Goal: Transaction & Acquisition: Book appointment/travel/reservation

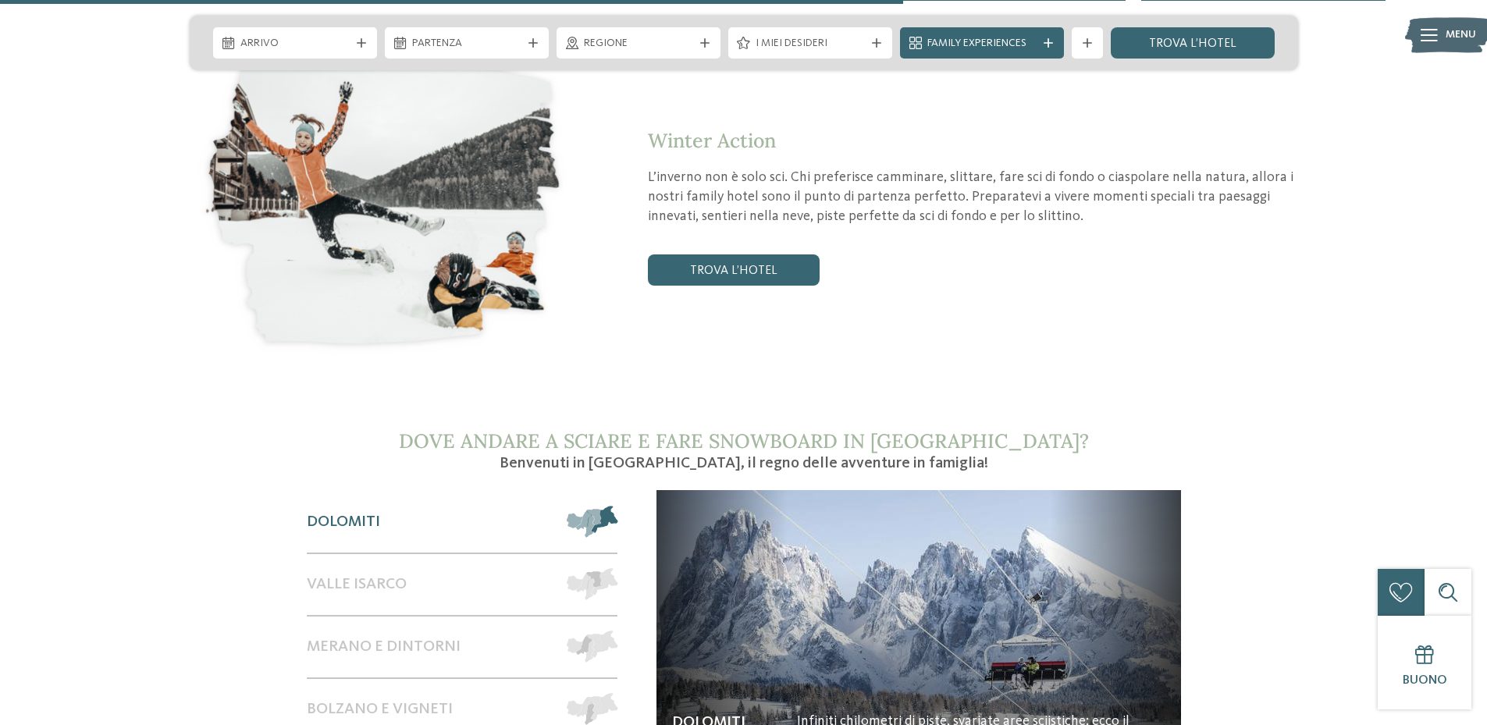
scroll to position [2575, 0]
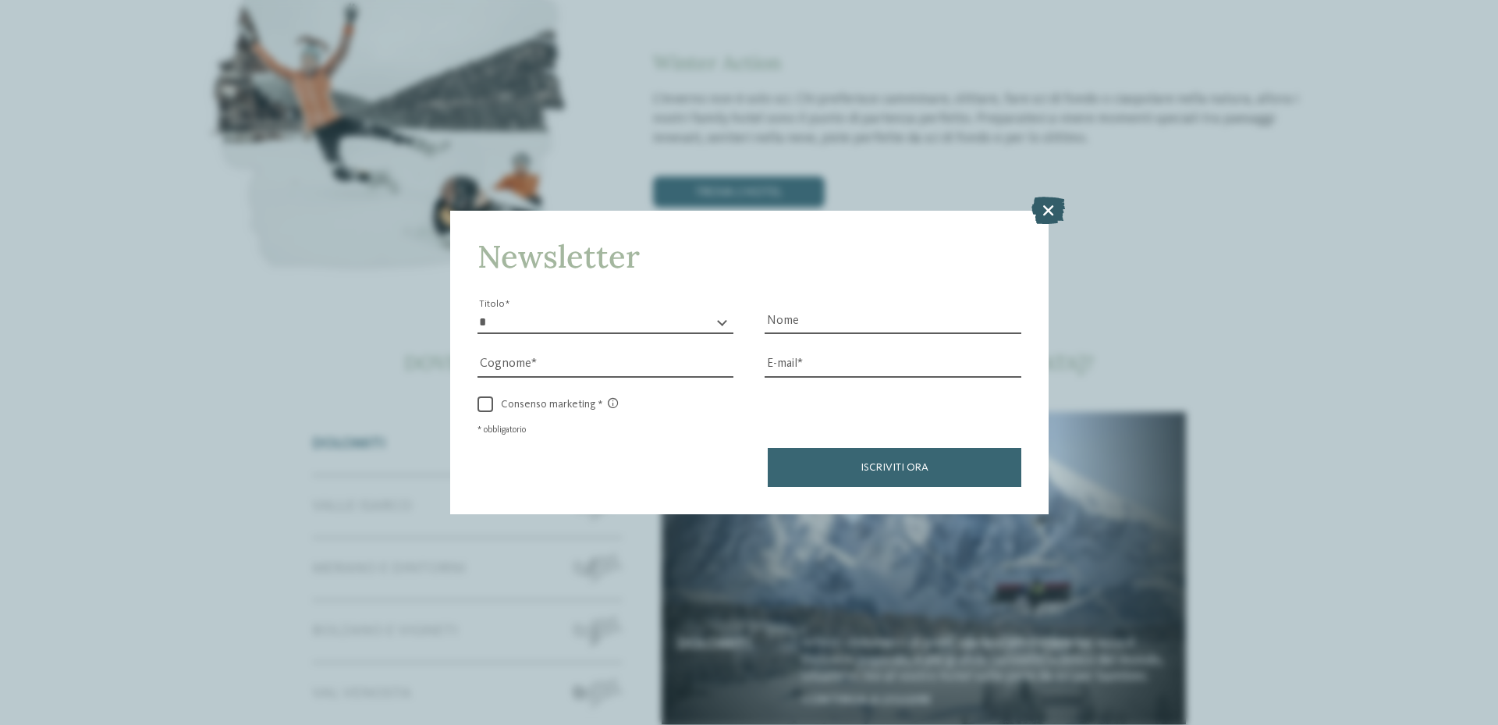
click at [1044, 208] on icon at bounding box center [1049, 210] width 34 height 27
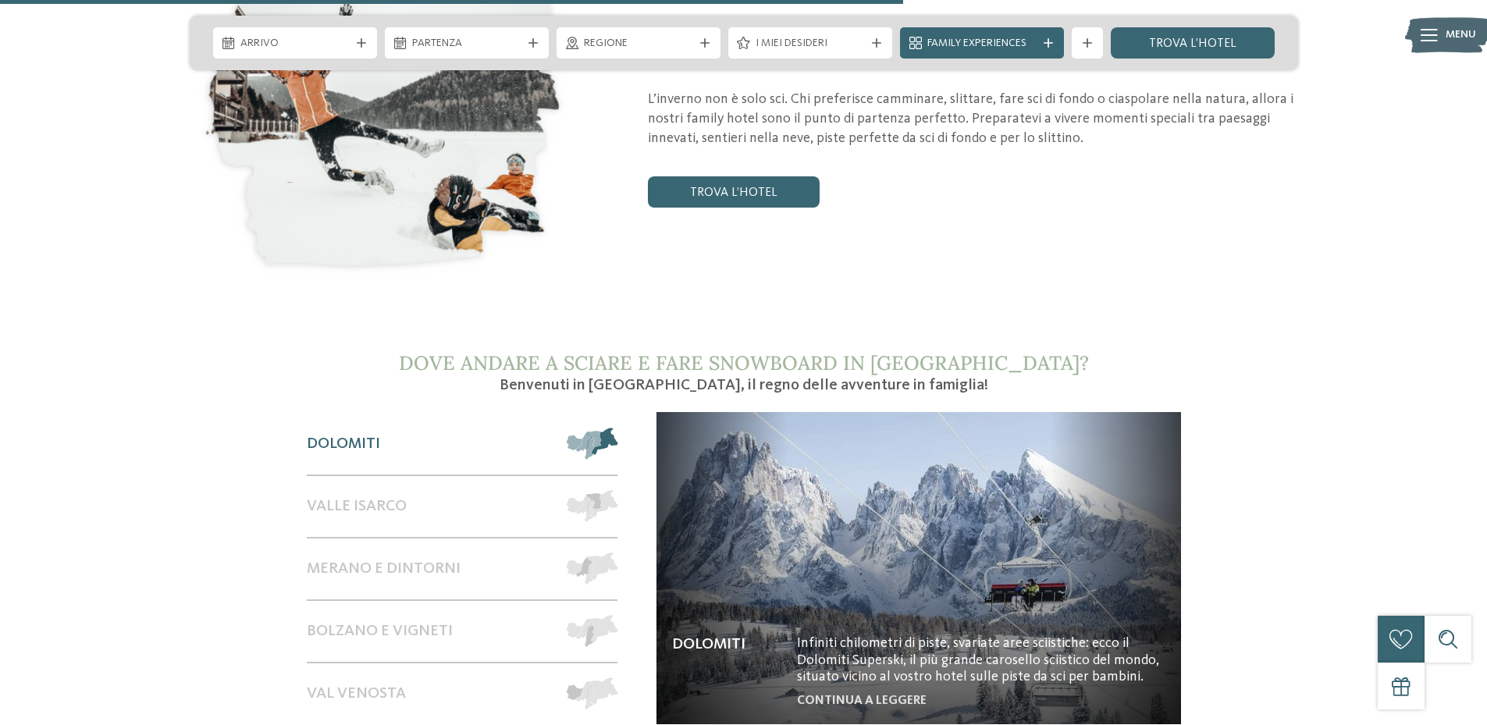
scroll to position [2653, 0]
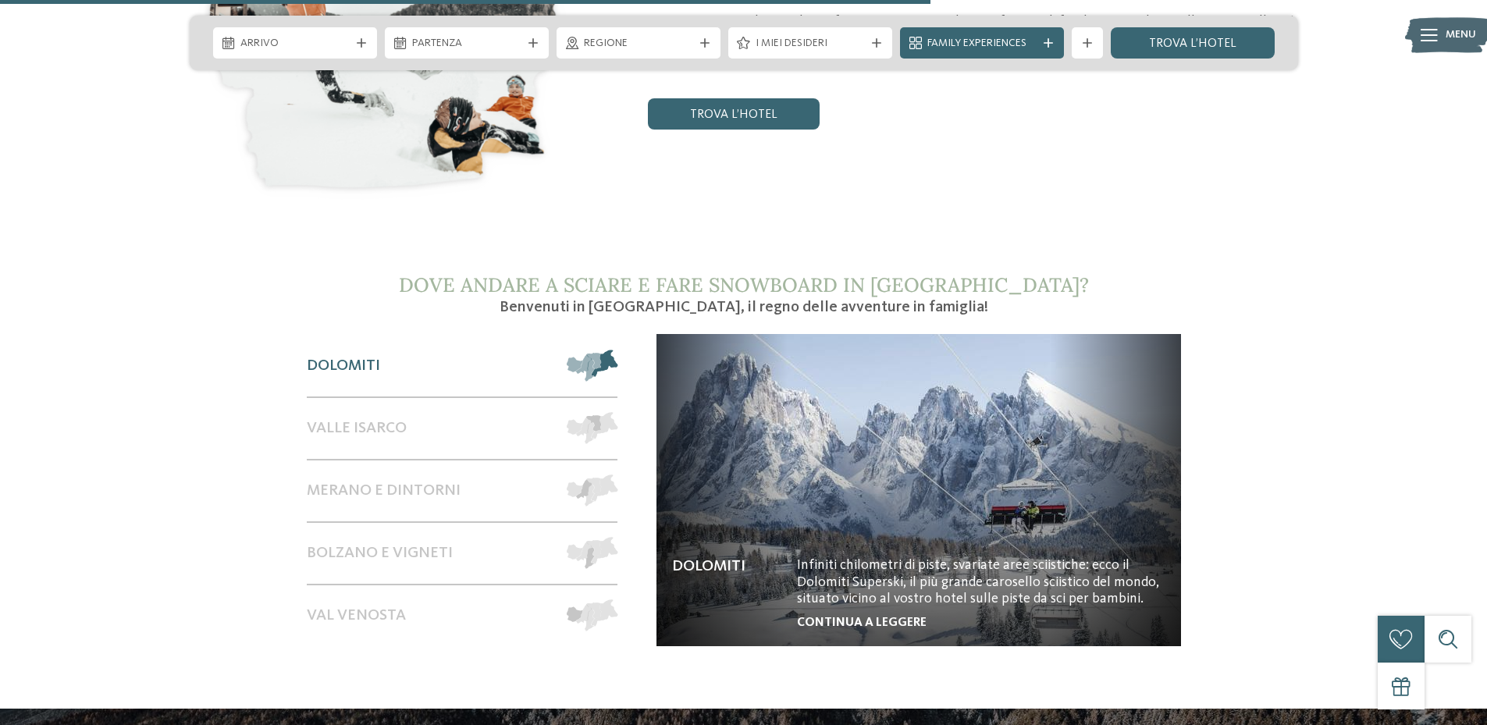
click at [878, 617] on link "continua a leggere" at bounding box center [862, 623] width 130 height 12
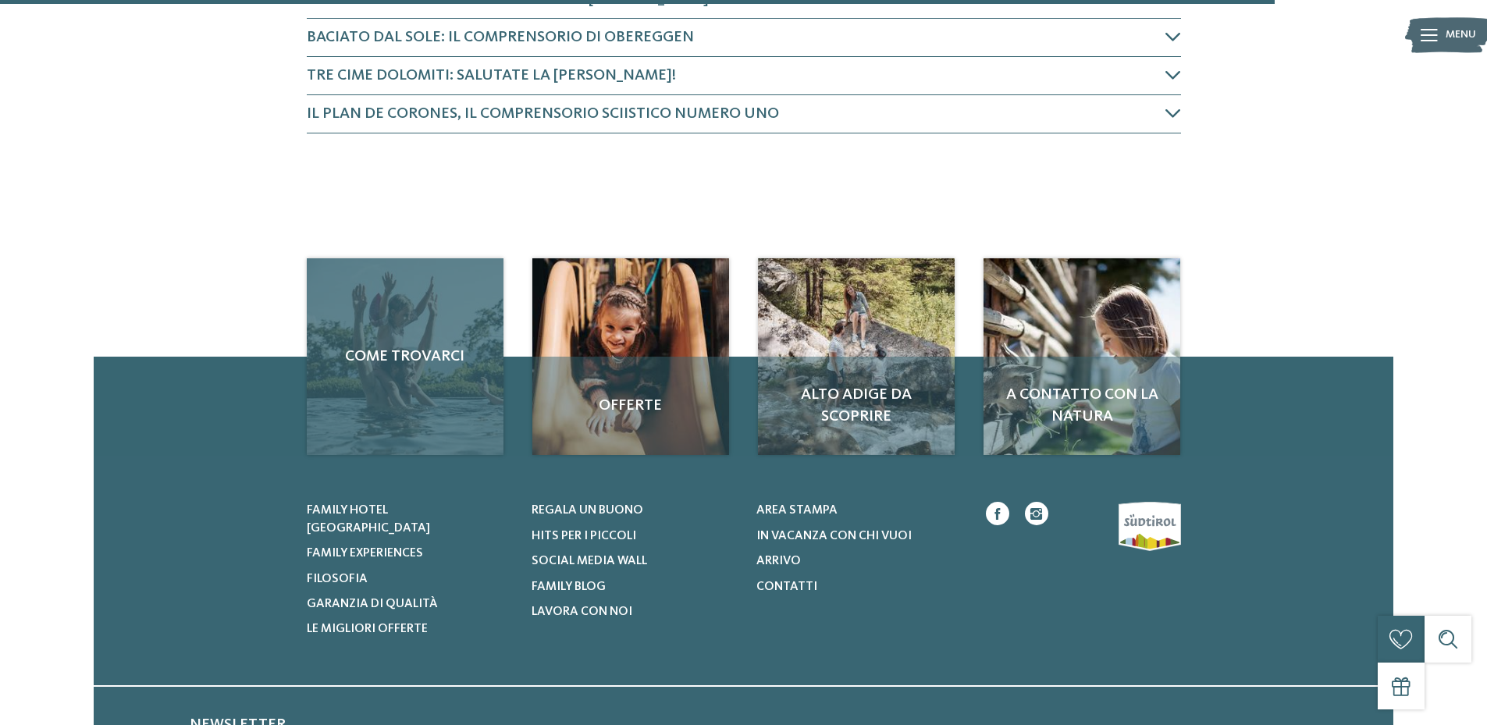
scroll to position [703, 0]
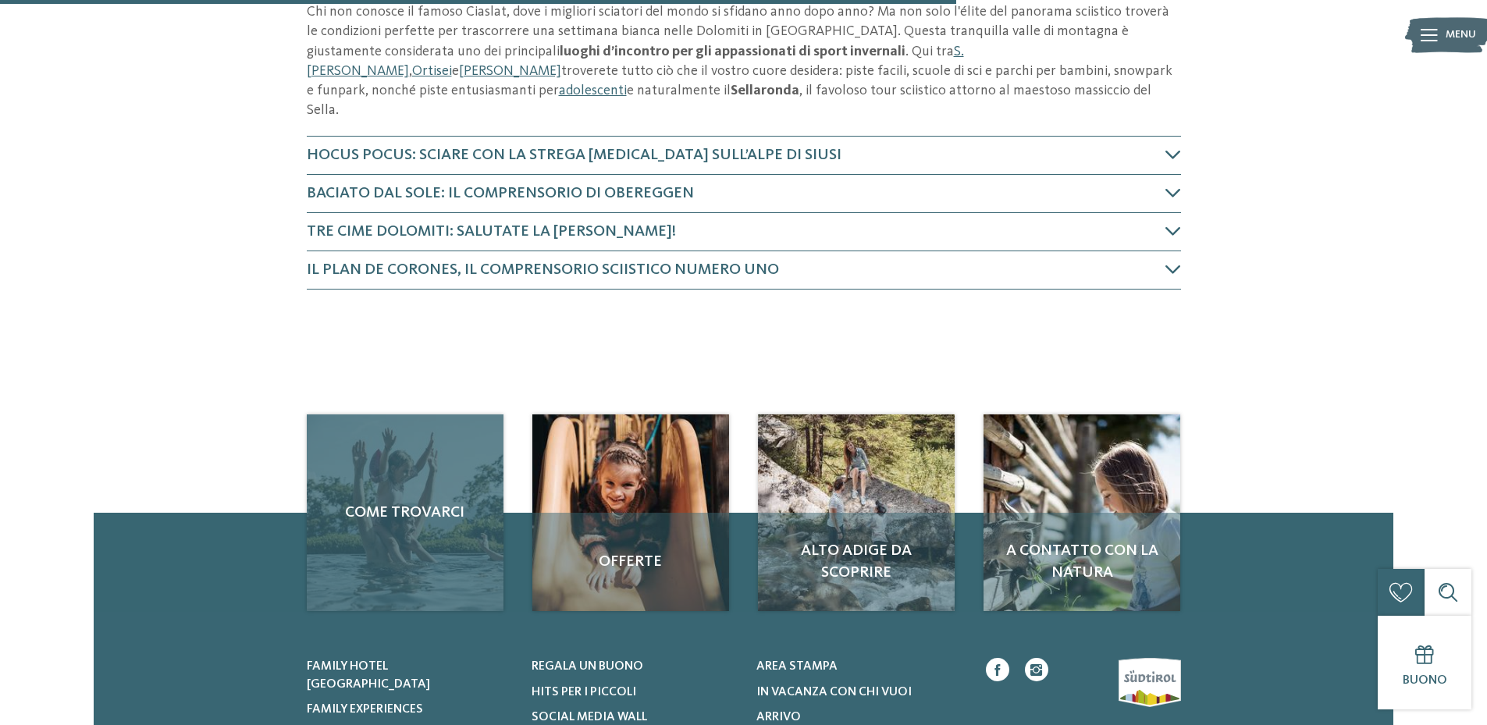
click at [415, 480] on div "Come trovarci" at bounding box center [405, 512] width 197 height 197
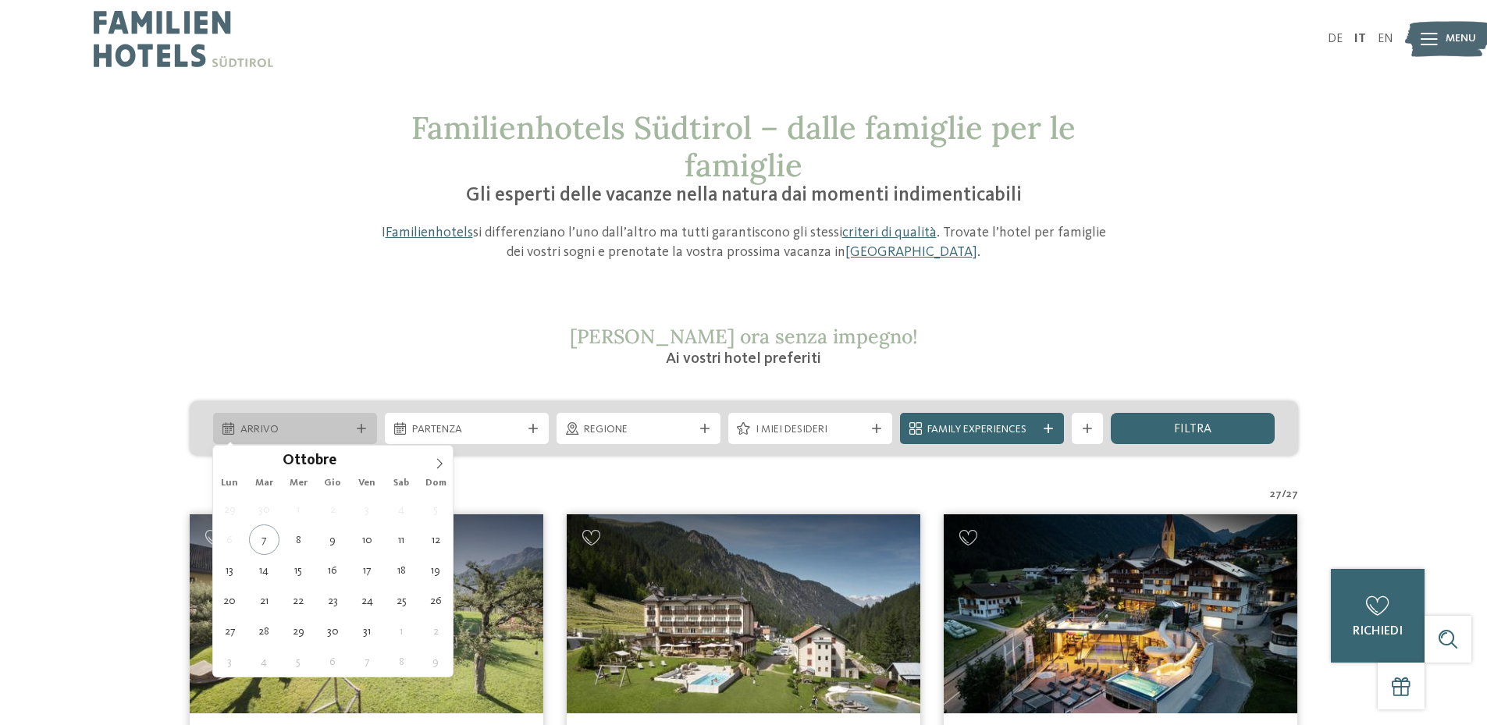
click at [362, 428] on icon at bounding box center [361, 428] width 9 height 9
click at [436, 461] on icon at bounding box center [439, 463] width 11 height 11
type input "****"
click at [436, 461] on icon at bounding box center [439, 463] width 11 height 11
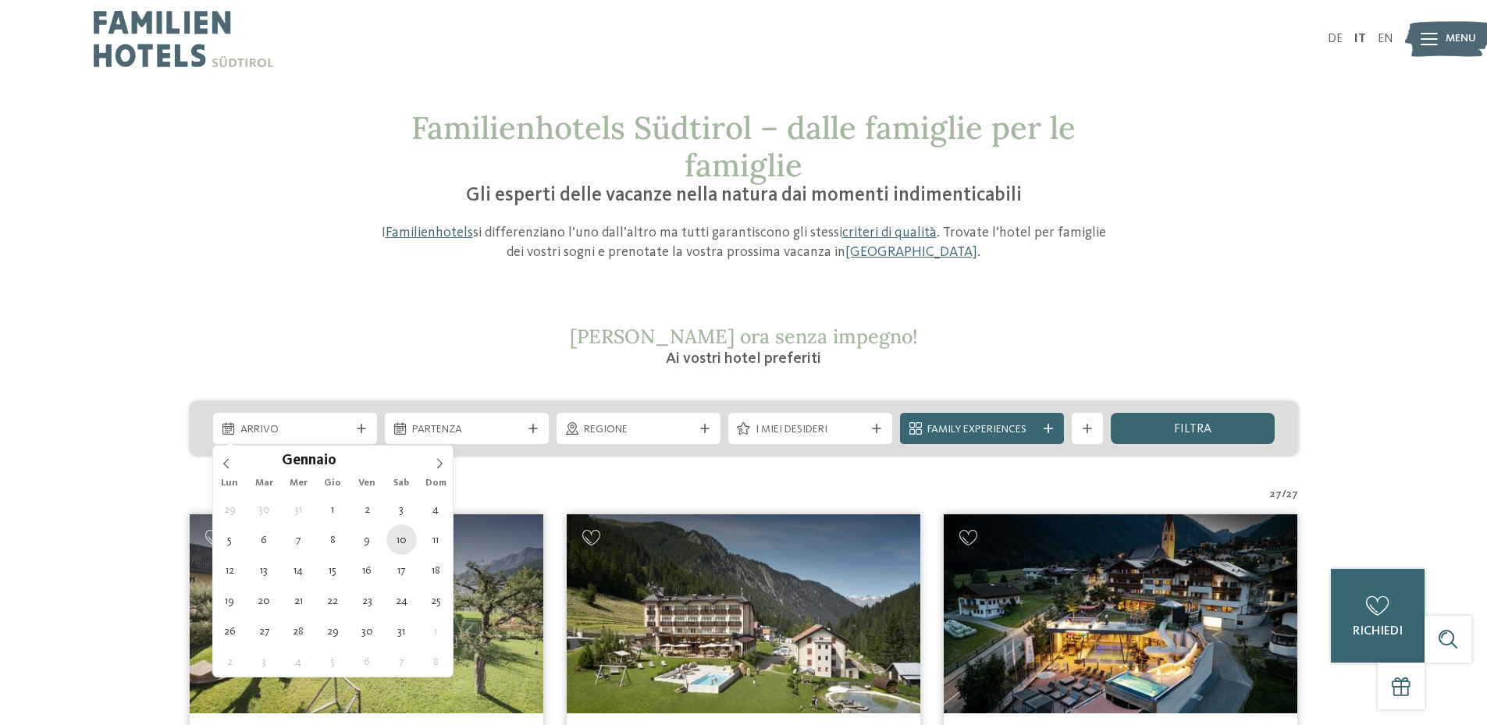
type div "10.01.2026"
type input "****"
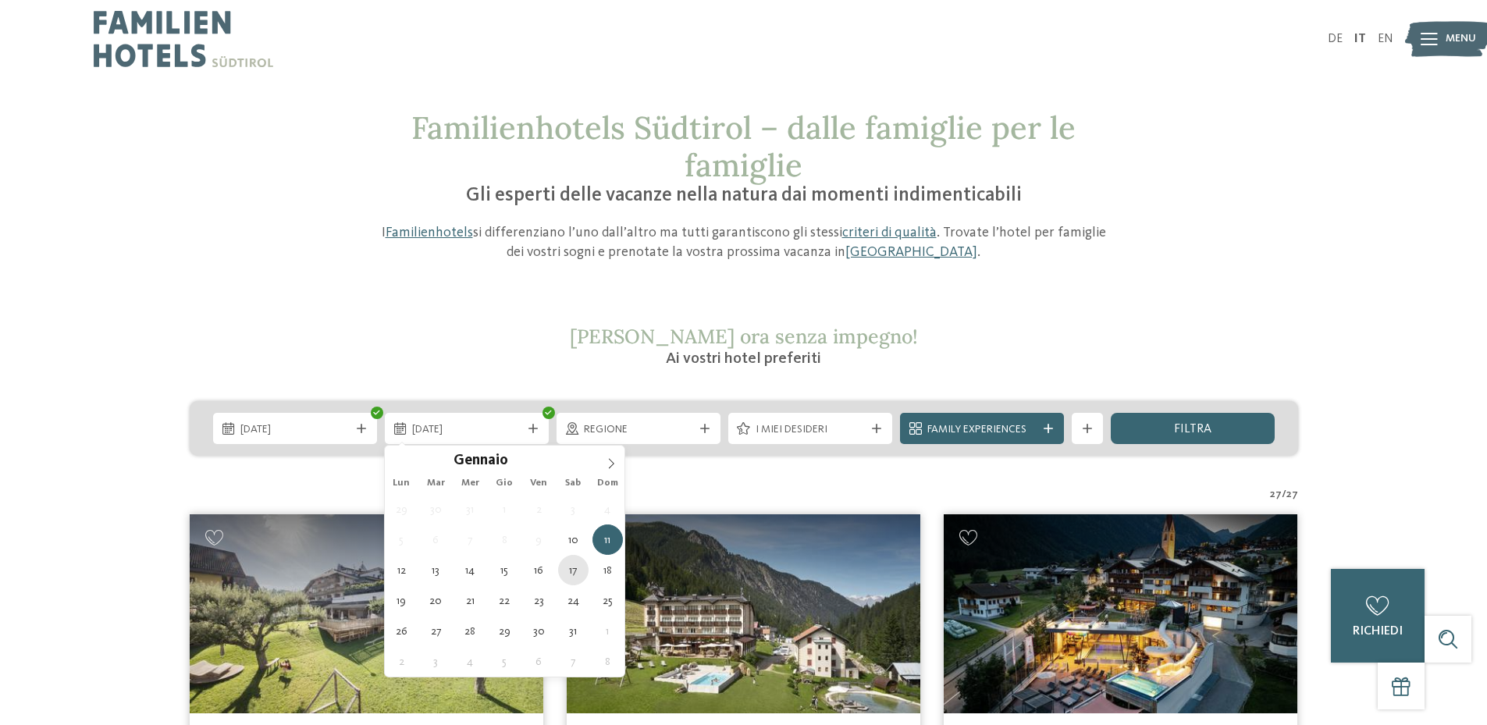
type div "17.01.2026"
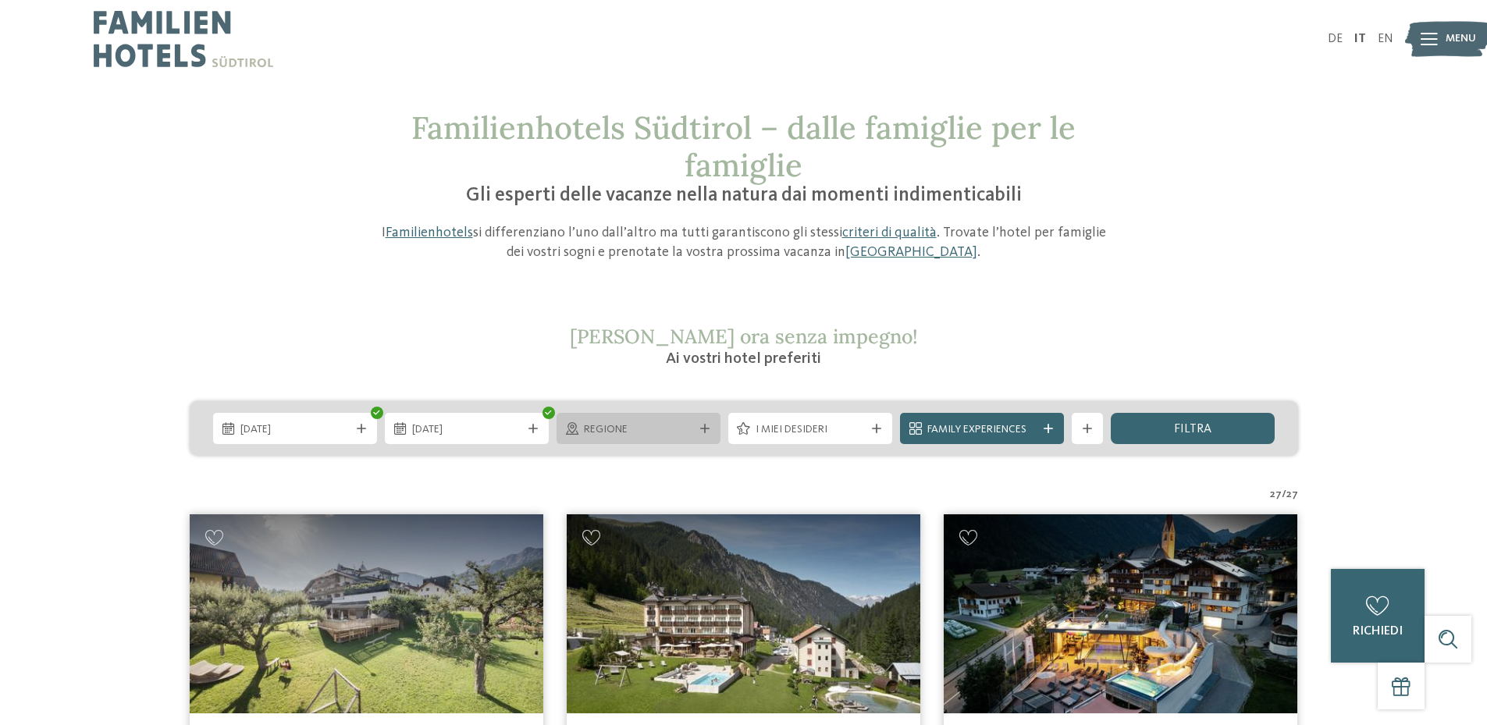
click at [708, 432] on icon at bounding box center [704, 428] width 9 height 9
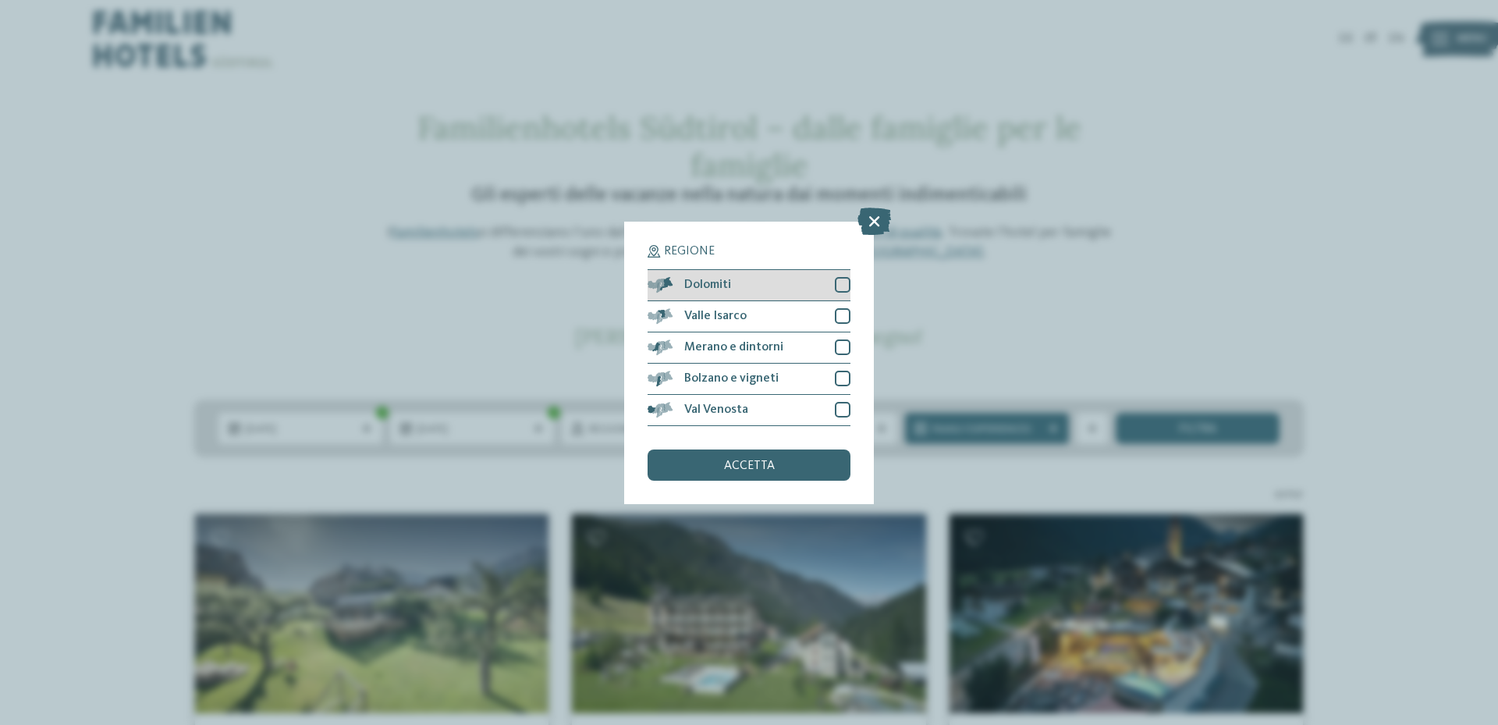
click at [731, 286] on span "Dolomiti" at bounding box center [707, 285] width 47 height 12
click at [756, 466] on span "accetta" at bounding box center [749, 466] width 51 height 12
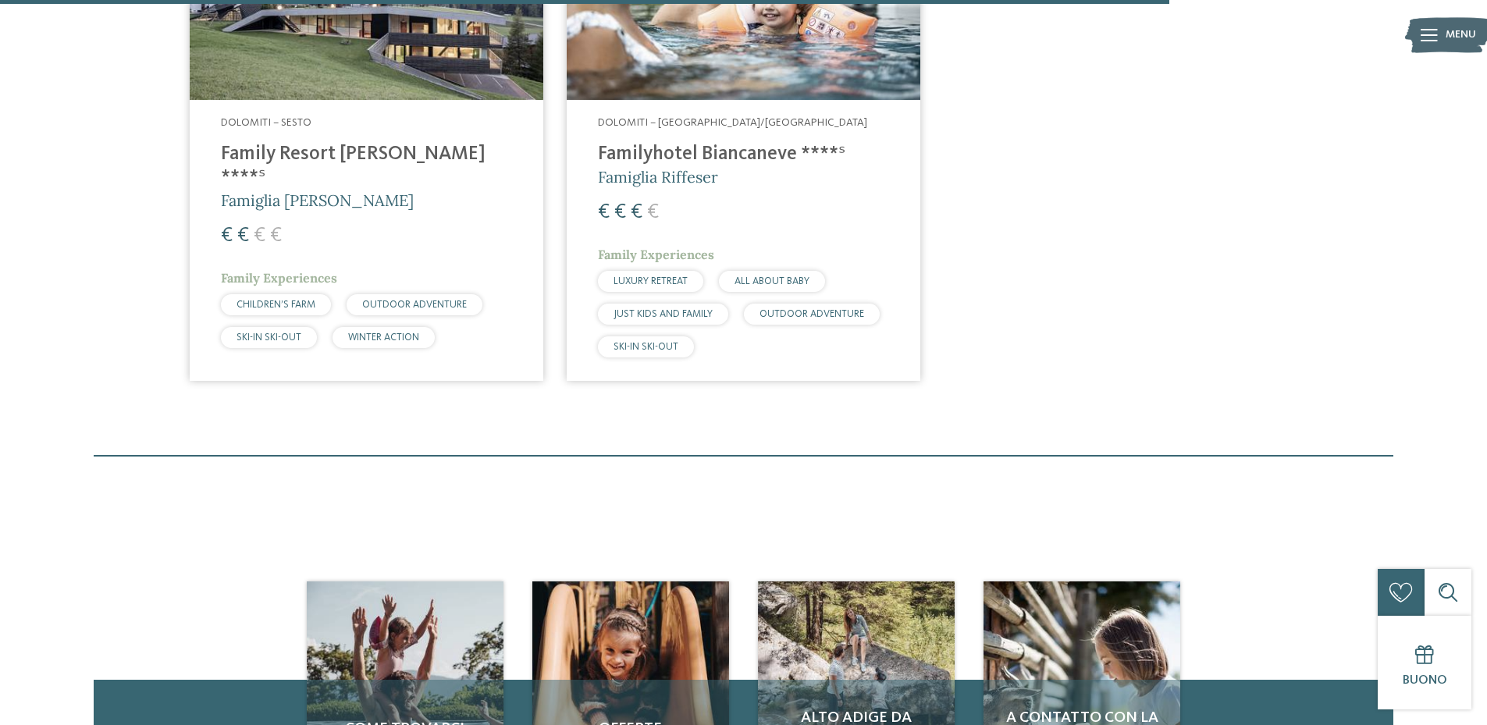
scroll to position [1995, 0]
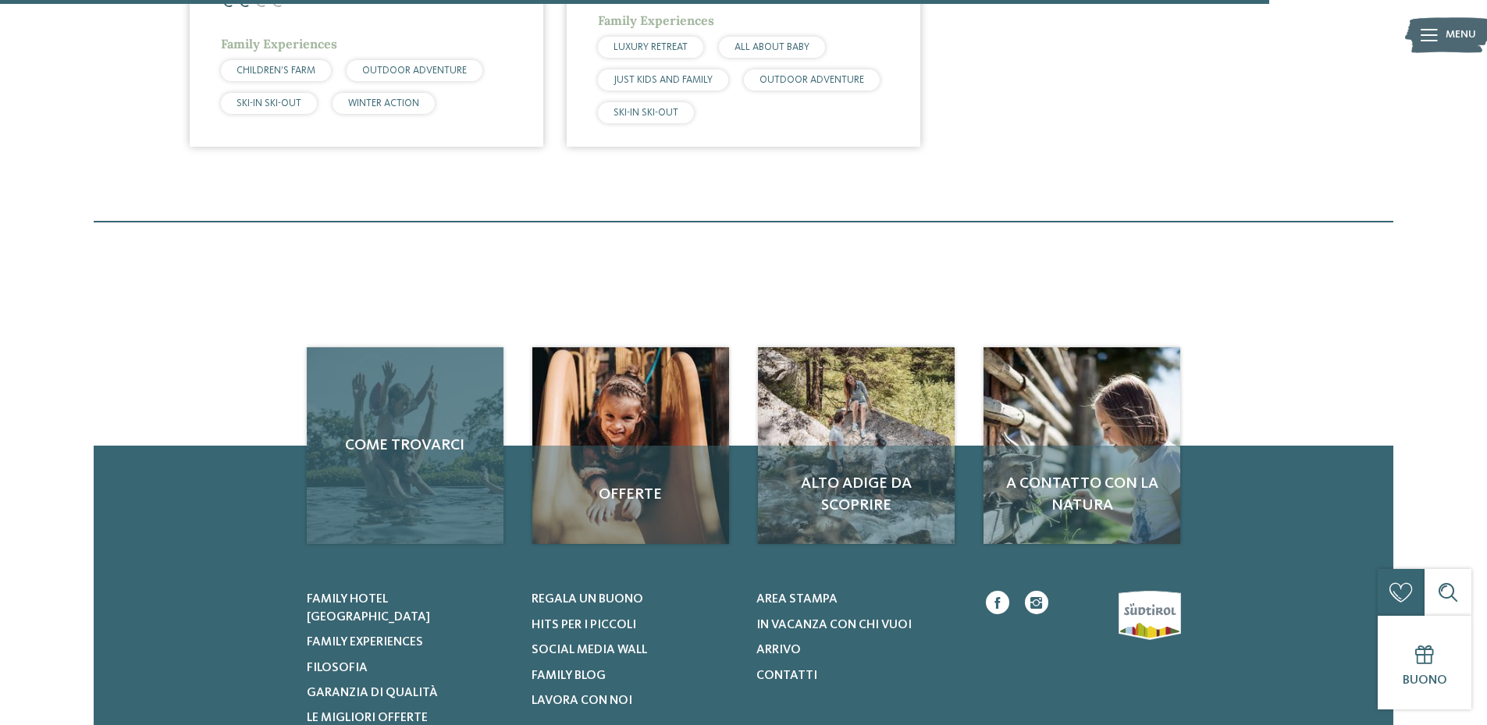
click at [433, 464] on div "Come trovarci" at bounding box center [405, 445] width 197 height 197
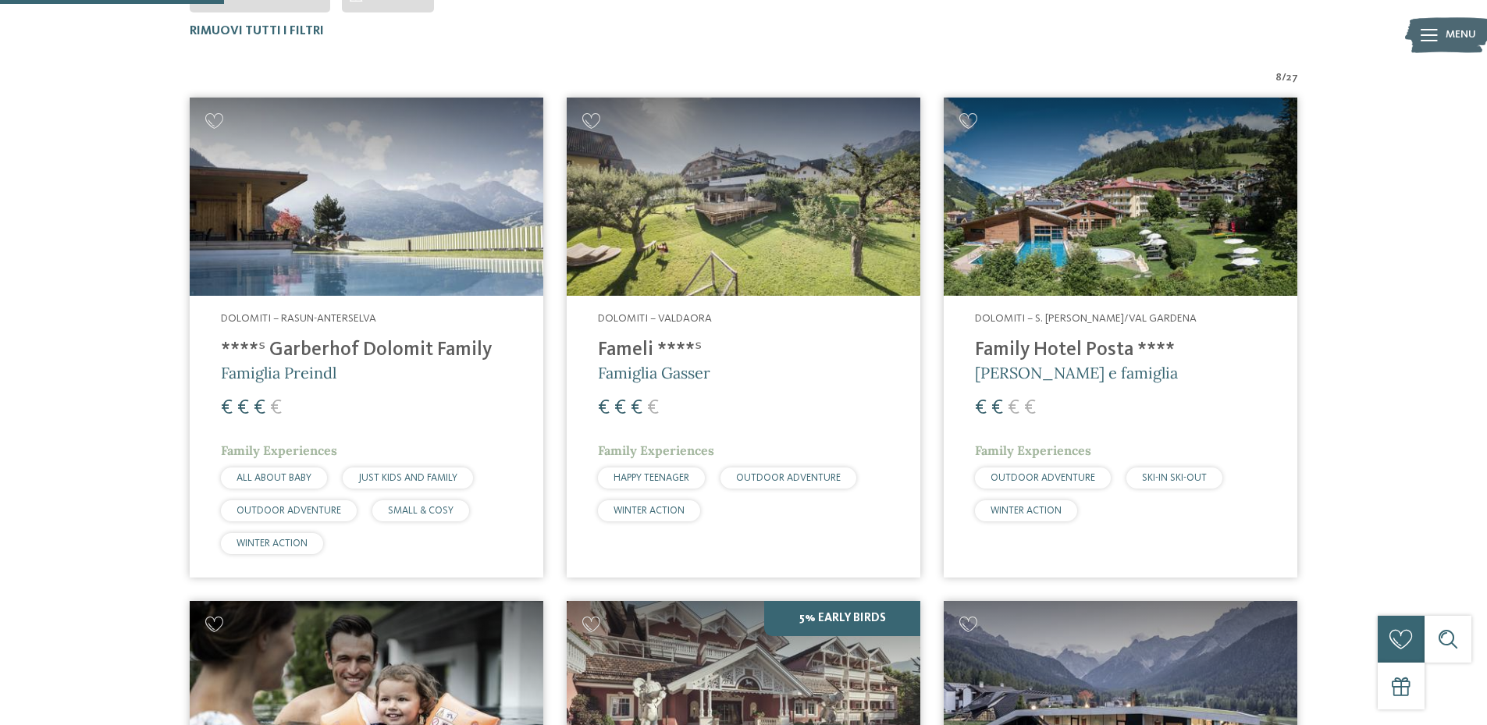
scroll to position [278, 0]
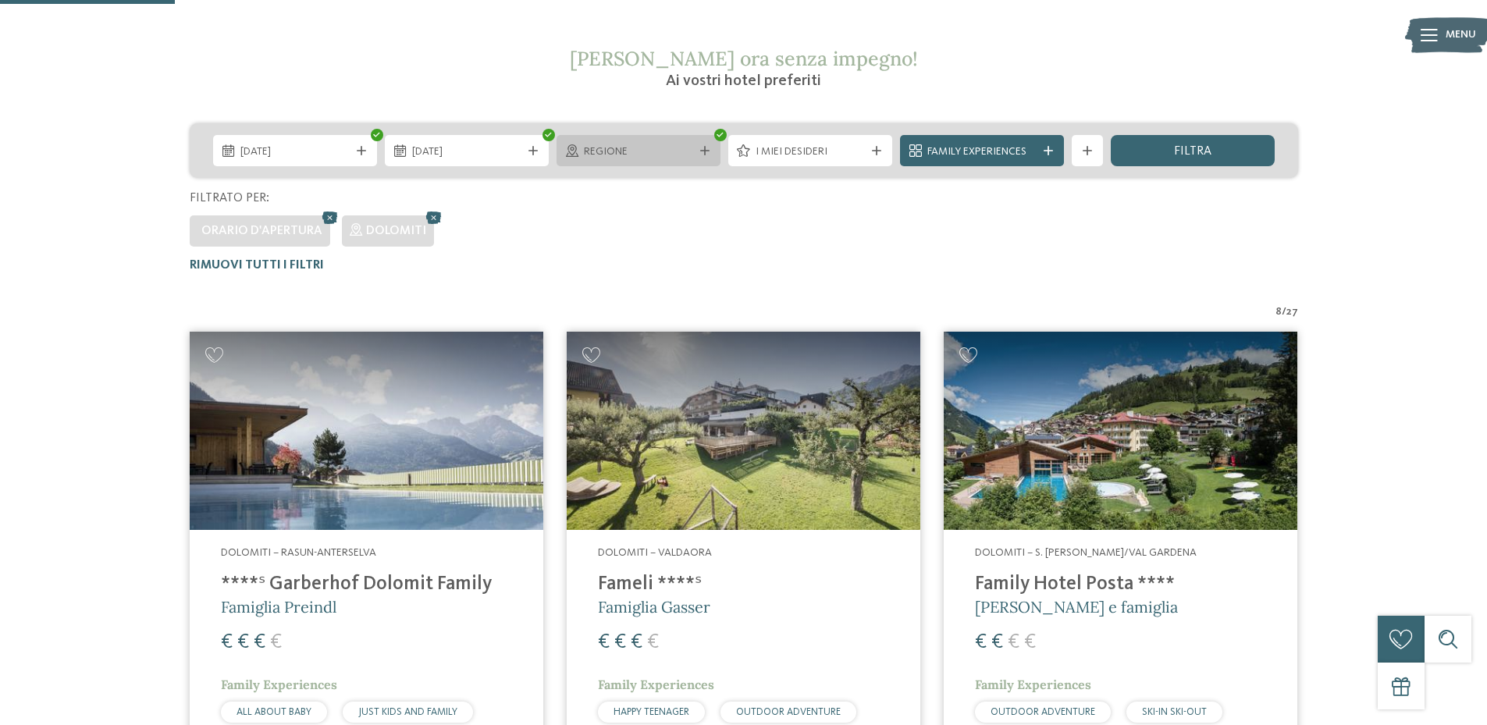
click at [709, 154] on icon at bounding box center [704, 150] width 9 height 9
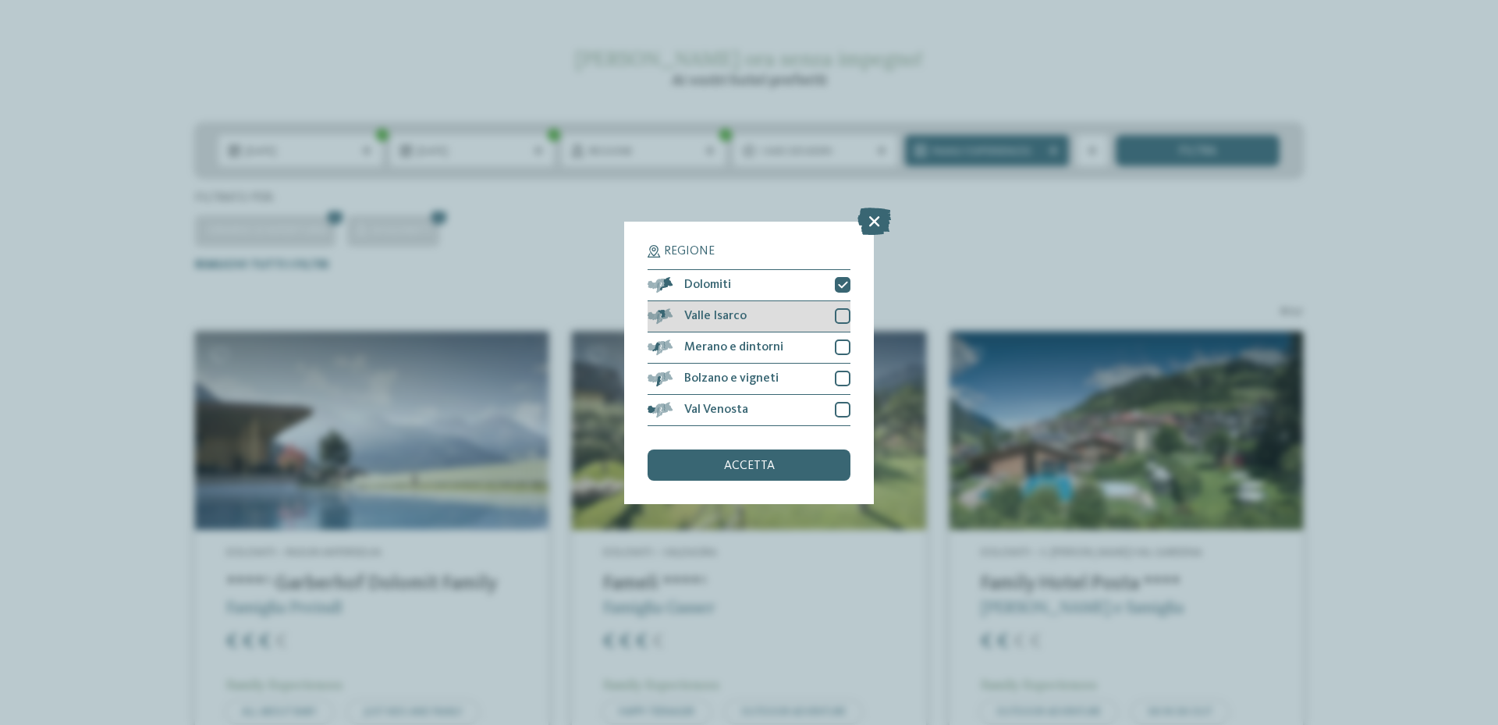
click at [737, 311] on span "Valle Isarco" at bounding box center [715, 316] width 62 height 12
click at [741, 341] on span "Merano e dintorni" at bounding box center [733, 347] width 99 height 12
click at [741, 375] on span "Bolzano e vigneti" at bounding box center [731, 378] width 94 height 12
click at [741, 408] on span "Val Venosta" at bounding box center [716, 409] width 64 height 12
click at [748, 466] on span "accetta" at bounding box center [749, 466] width 51 height 12
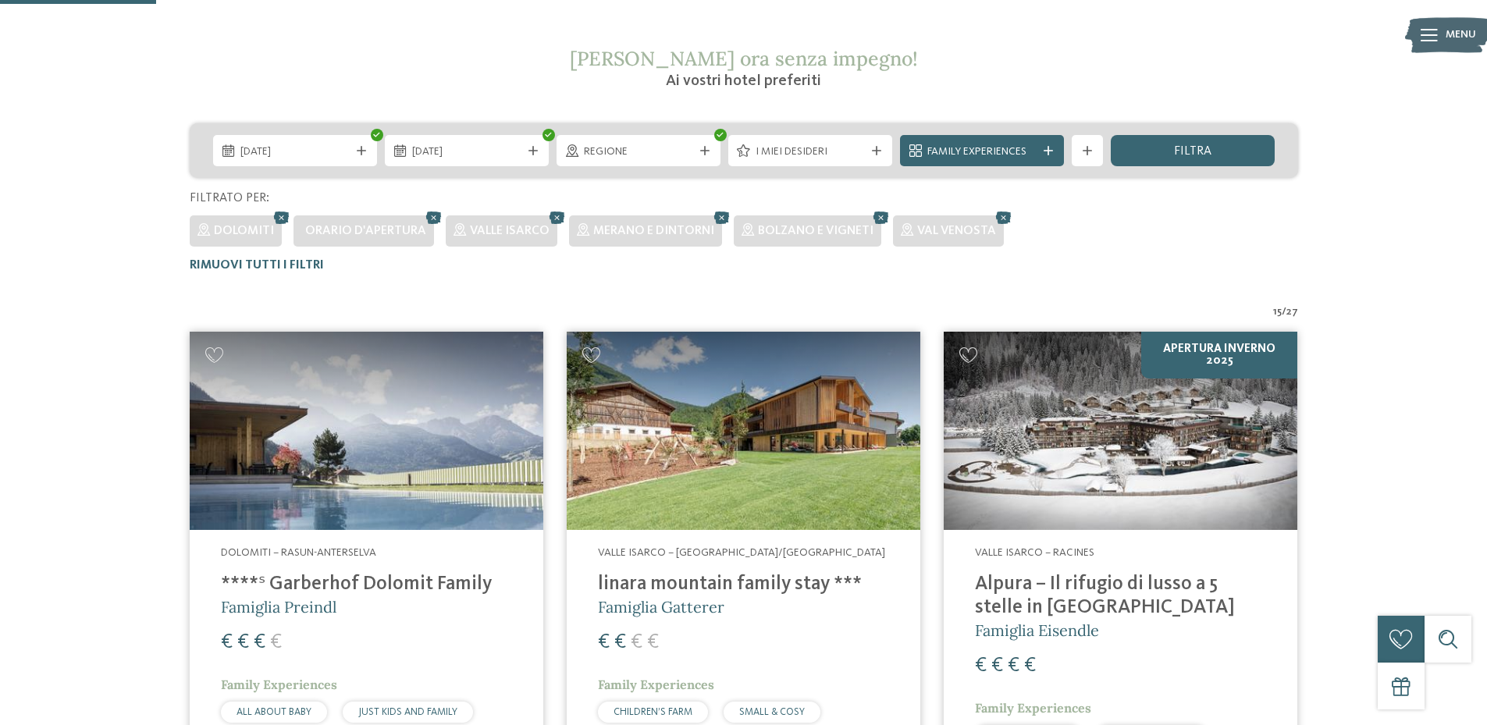
scroll to position [200, 0]
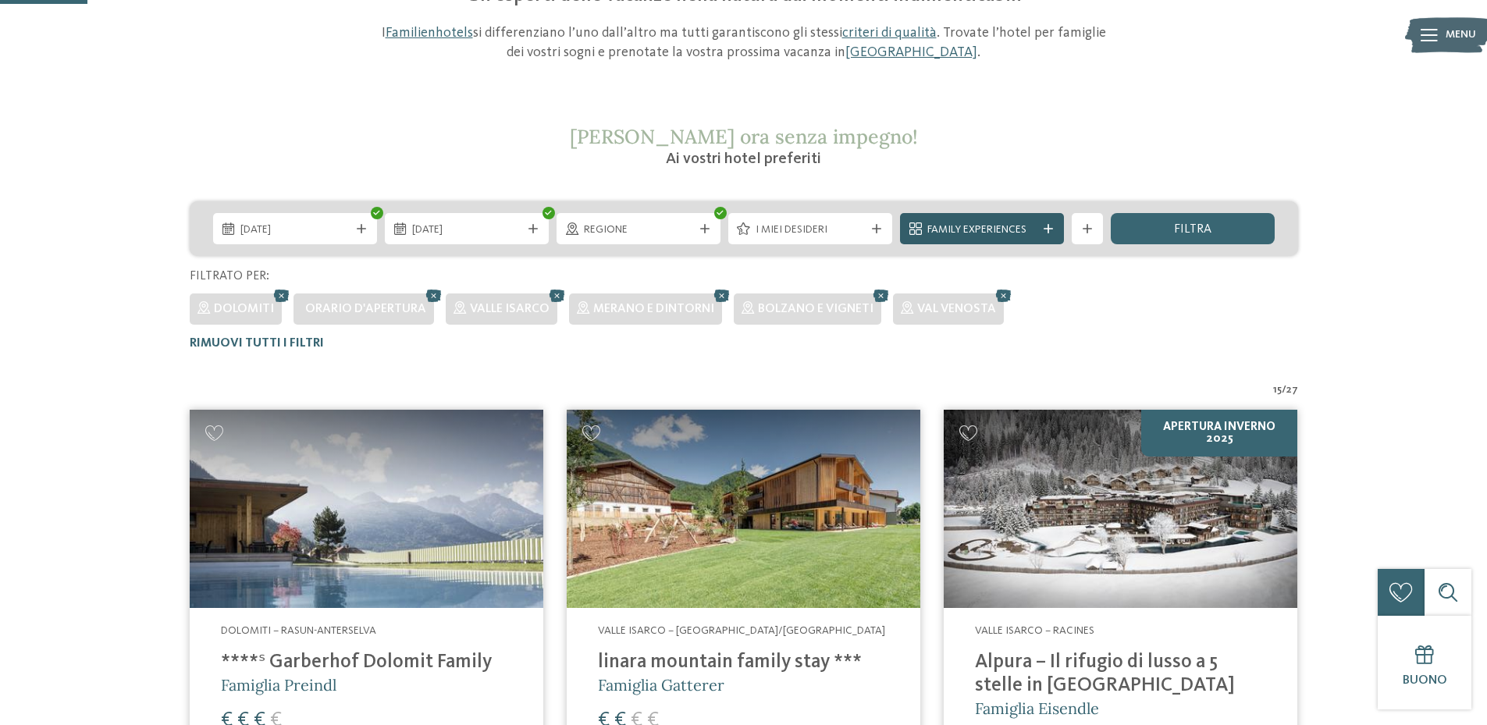
click at [1003, 226] on span "Family Experiences" at bounding box center [981, 230] width 109 height 16
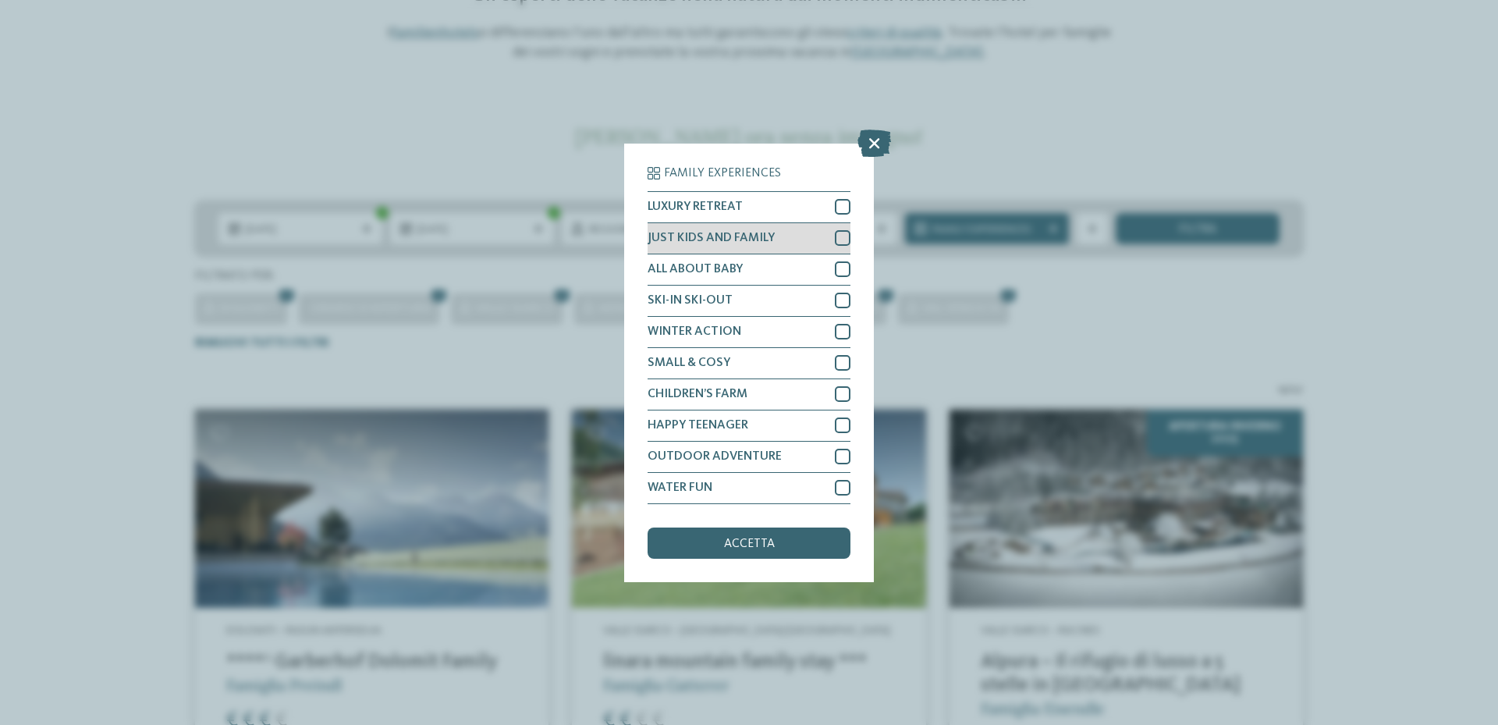
click at [812, 235] on div "JUST KIDS AND FAMILY" at bounding box center [749, 238] width 203 height 31
click at [795, 298] on div "SKI-IN SKI-OUT" at bounding box center [749, 301] width 203 height 31
click at [794, 326] on div "WINTER ACTION" at bounding box center [749, 332] width 203 height 31
click at [753, 272] on div "ALL ABOUT BABY" at bounding box center [749, 269] width 203 height 31
click at [760, 538] on span "accetta" at bounding box center [749, 544] width 51 height 12
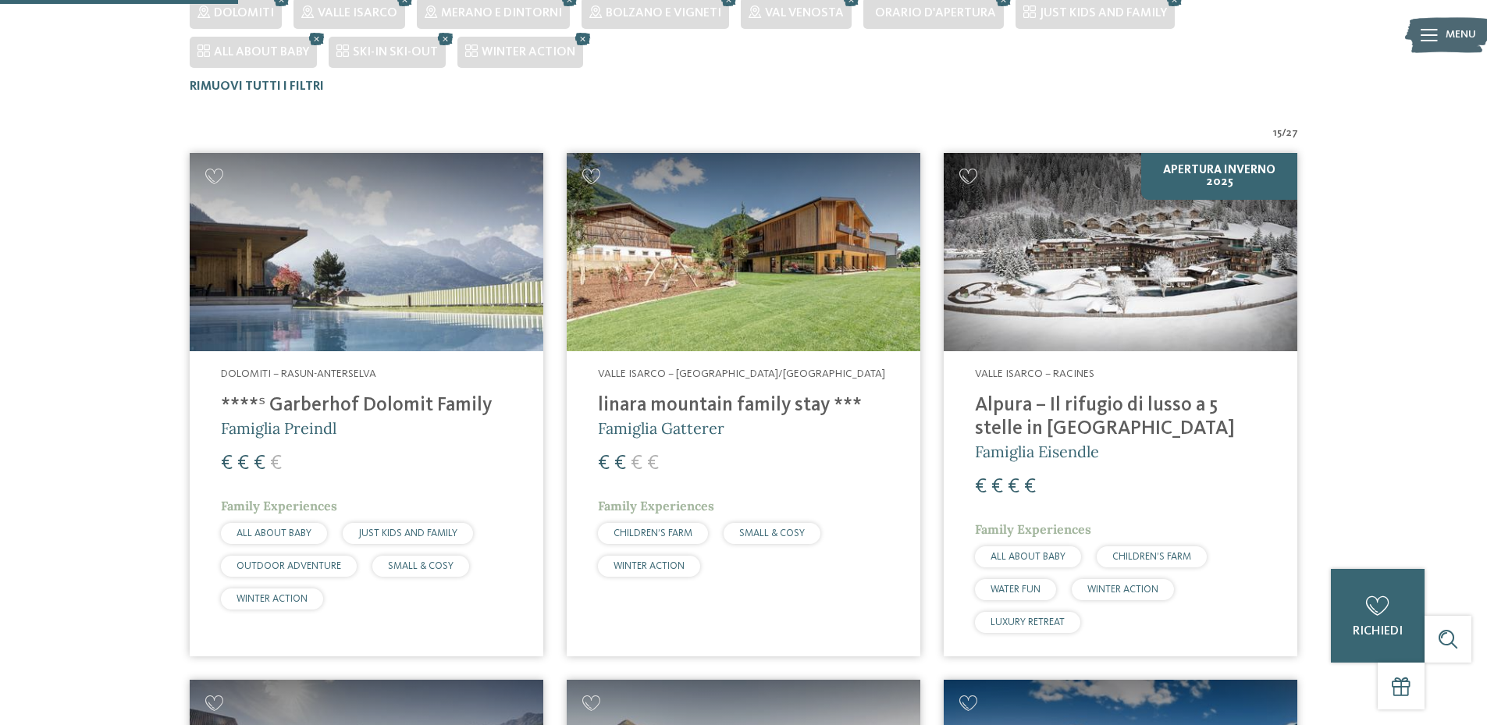
scroll to position [551, 0]
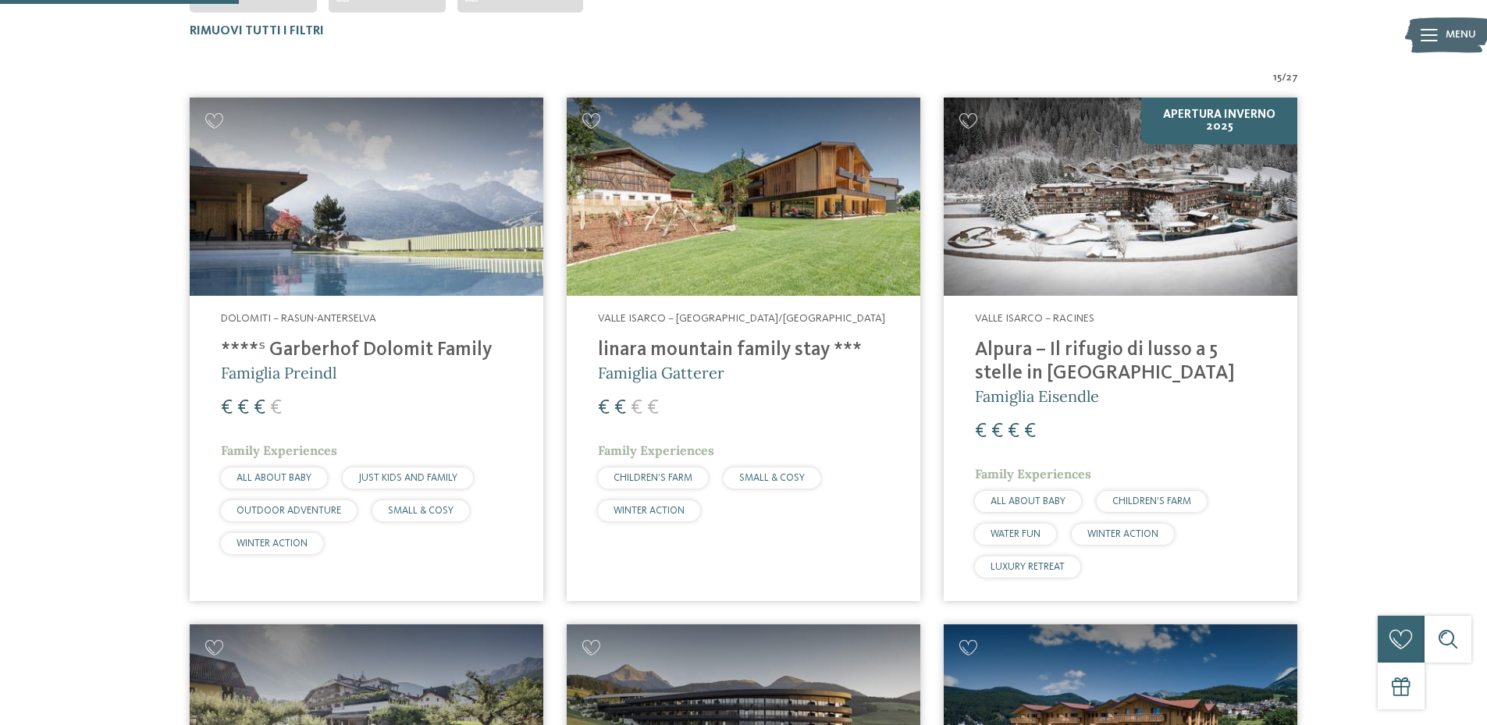
click at [398, 344] on h4 "****ˢ Garberhof Dolomit Family" at bounding box center [366, 350] width 291 height 23
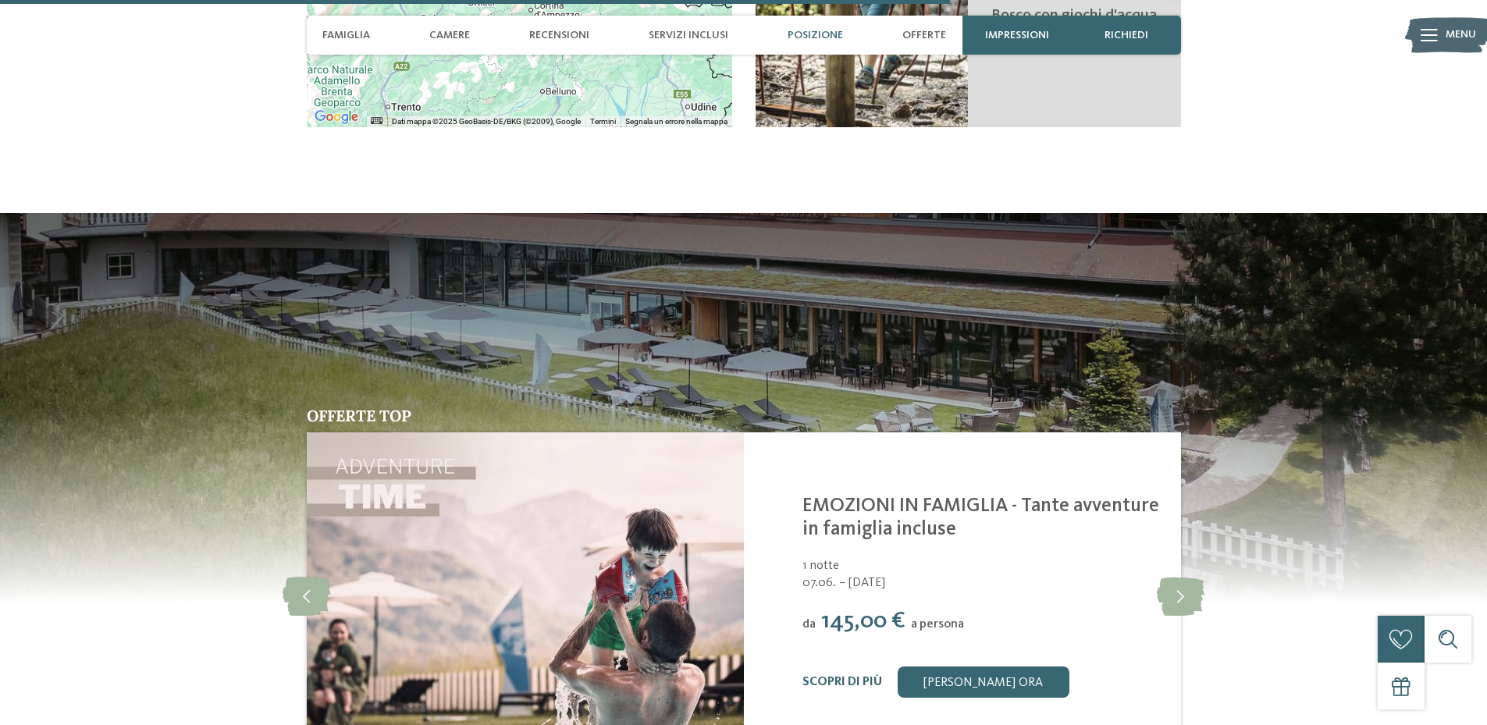
scroll to position [3434, 0]
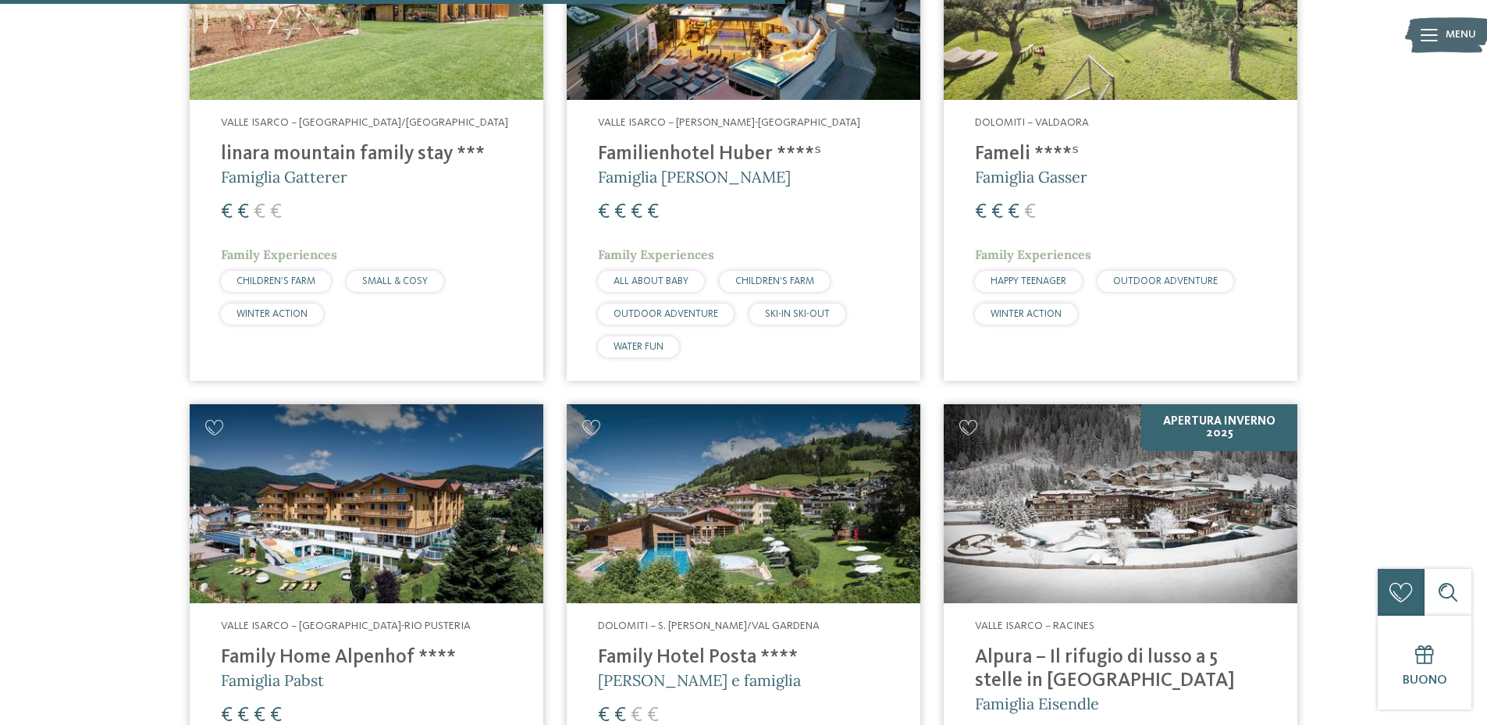
scroll to position [1956, 0]
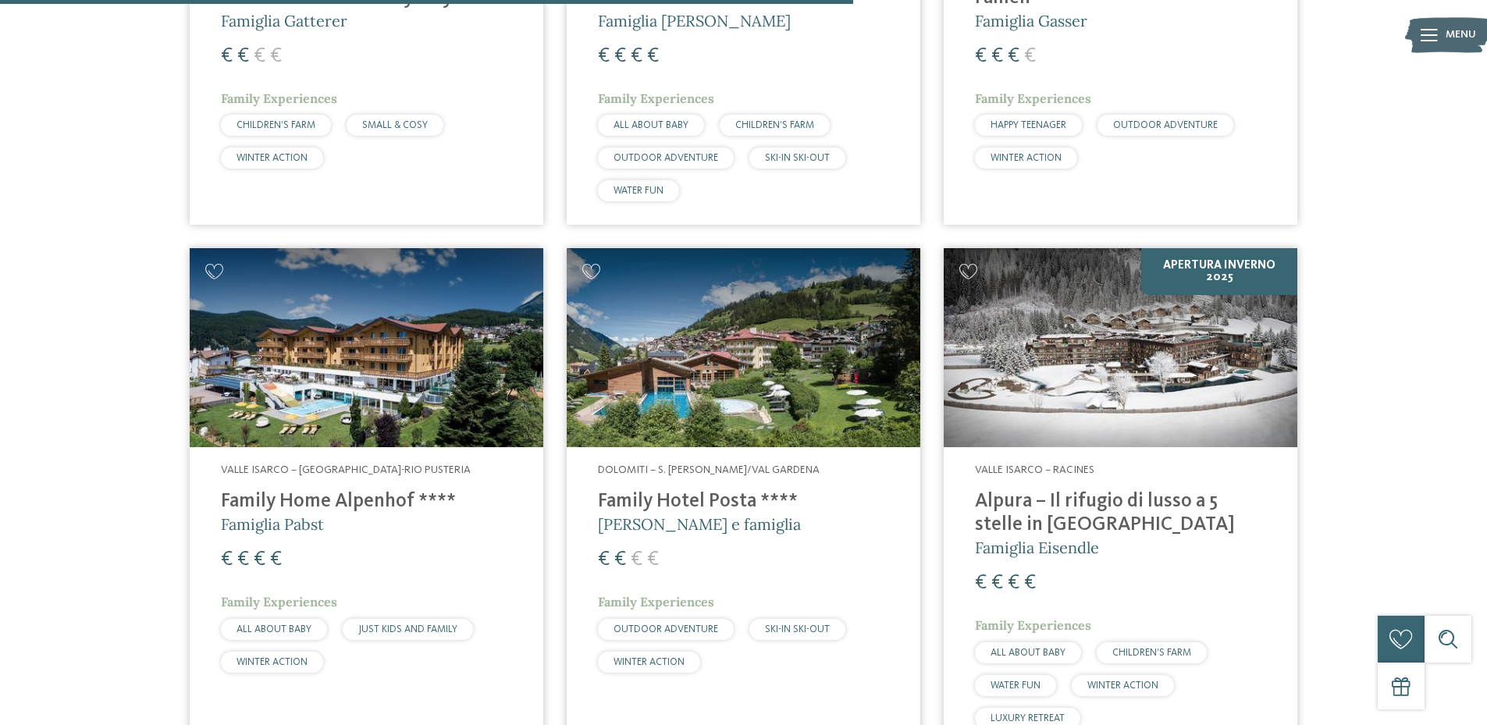
click at [325, 471] on span "Valle Isarco – [GEOGRAPHIC_DATA]-Rio Pusteria" at bounding box center [346, 469] width 250 height 11
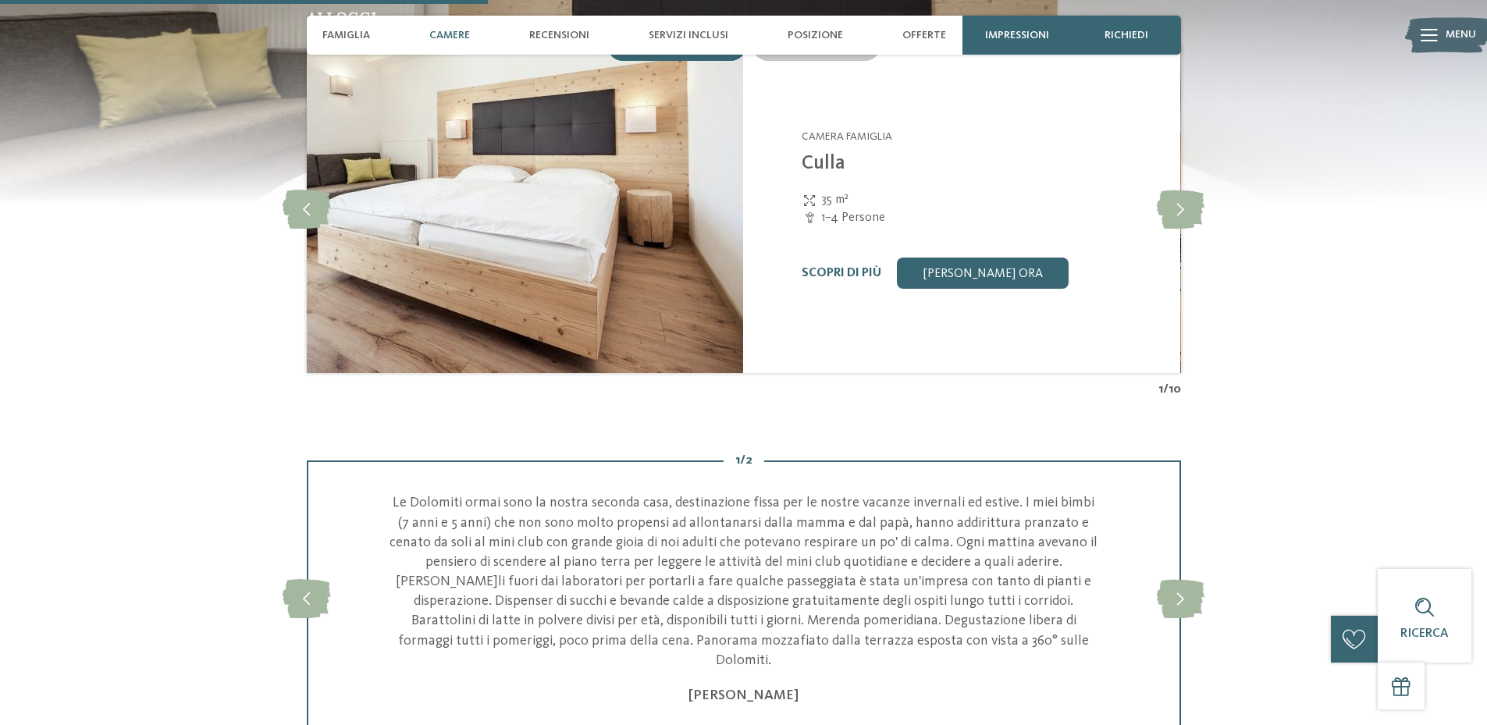
scroll to position [1483, 0]
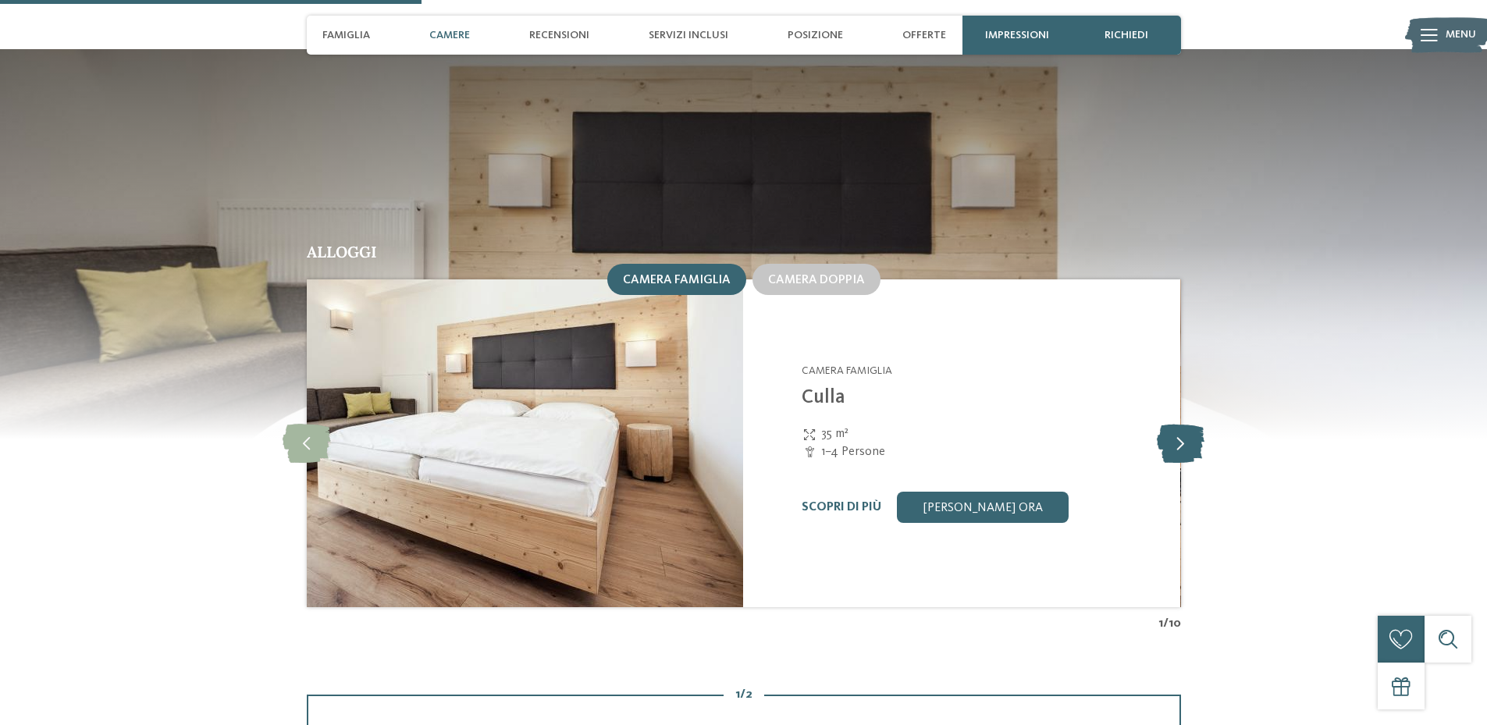
click at [1188, 424] on icon at bounding box center [1181, 443] width 48 height 39
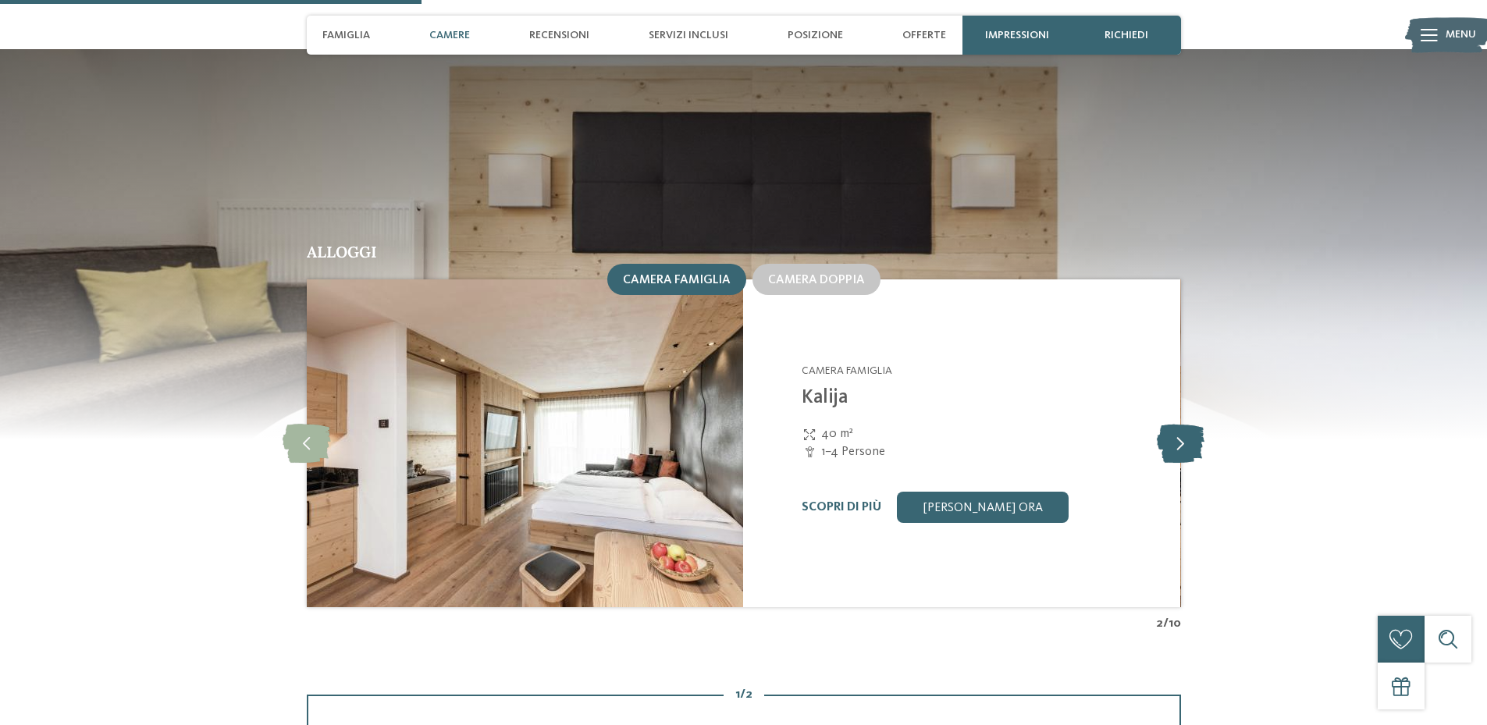
click at [1188, 424] on icon at bounding box center [1181, 443] width 48 height 39
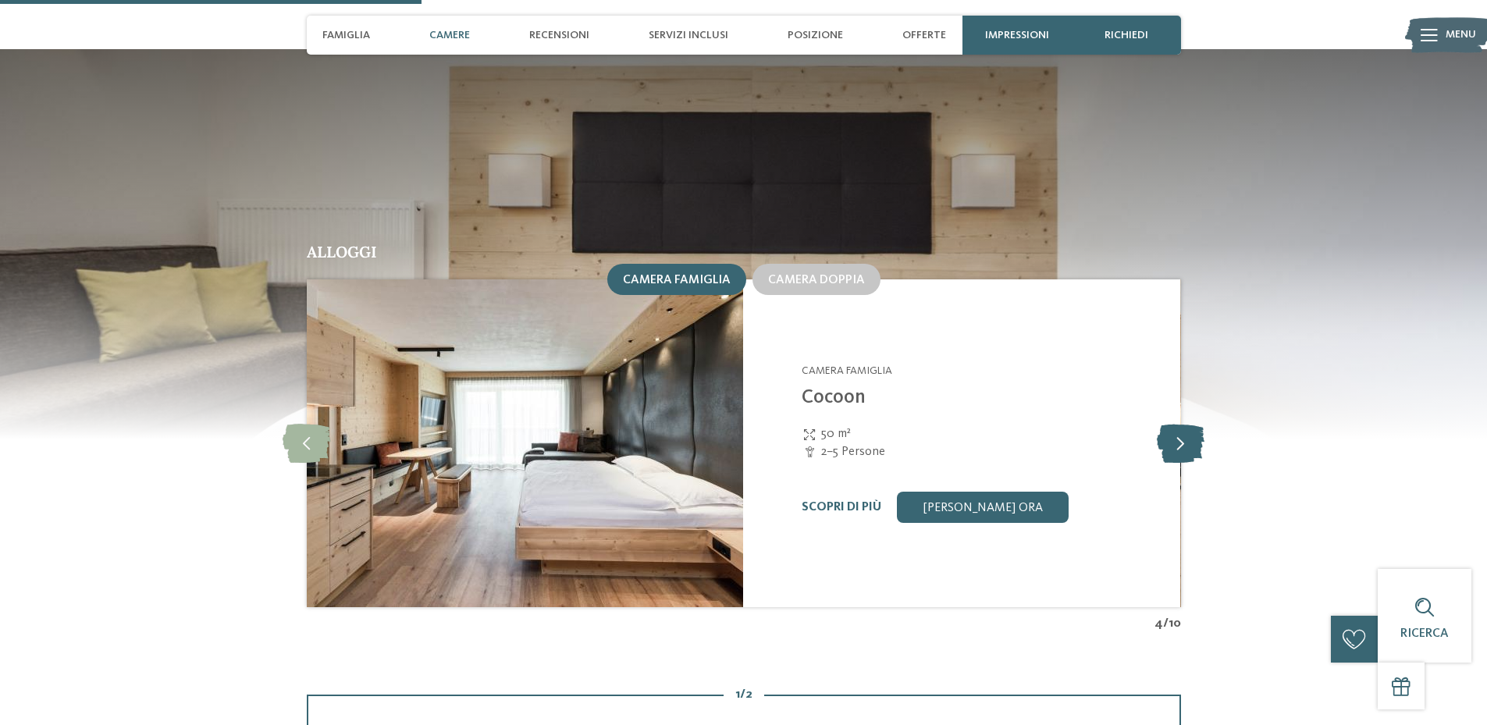
click at [1188, 424] on icon at bounding box center [1181, 443] width 48 height 39
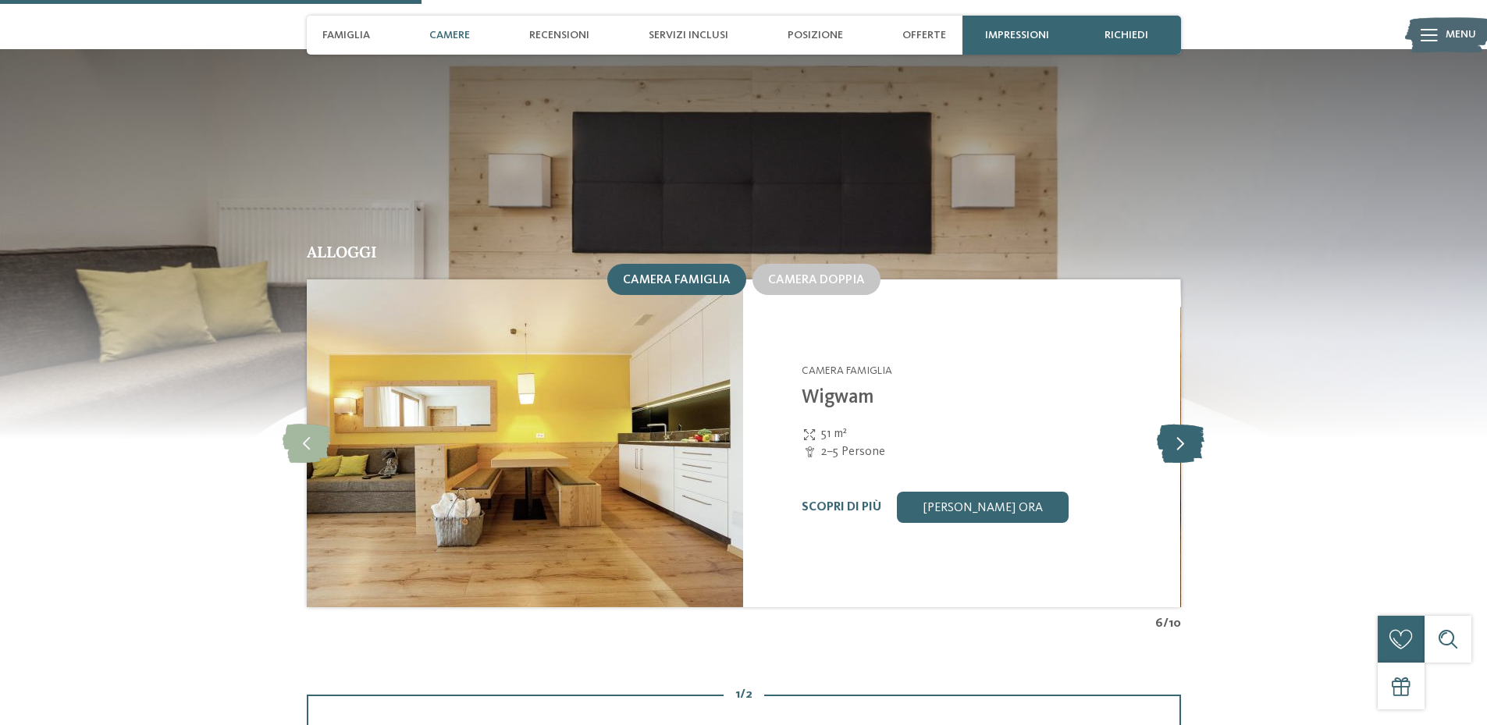
click at [1188, 424] on icon at bounding box center [1181, 443] width 48 height 39
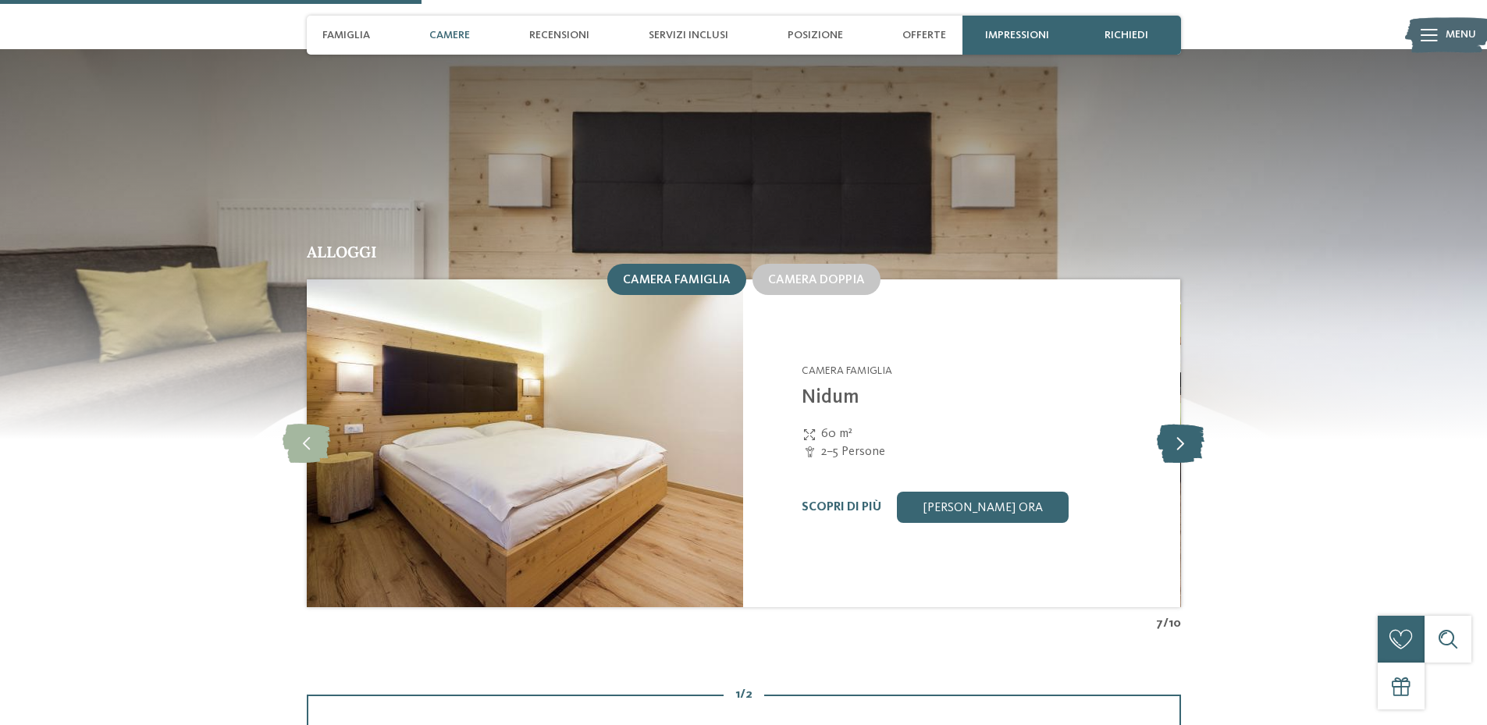
click at [1188, 424] on icon at bounding box center [1181, 443] width 48 height 39
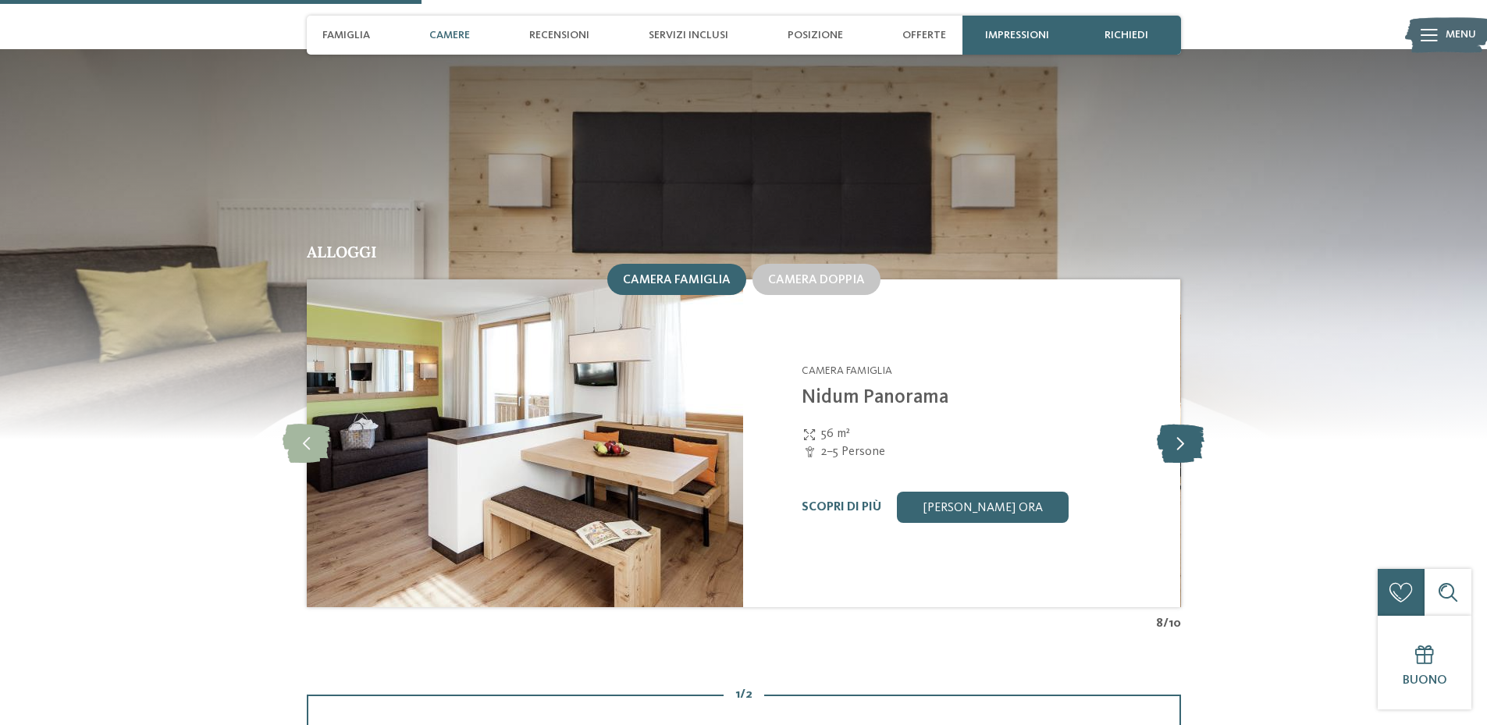
click at [1188, 424] on icon at bounding box center [1181, 443] width 48 height 39
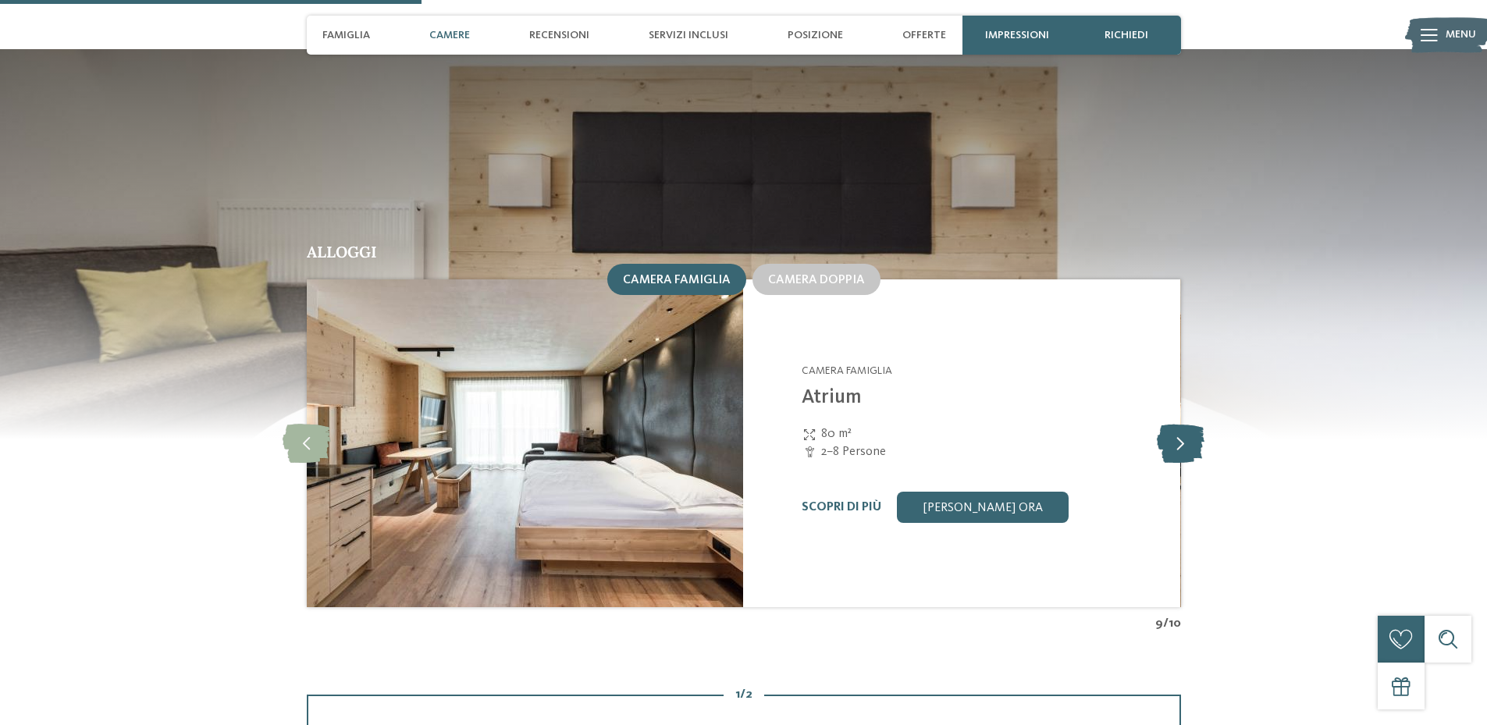
click at [1188, 424] on icon at bounding box center [1181, 443] width 48 height 39
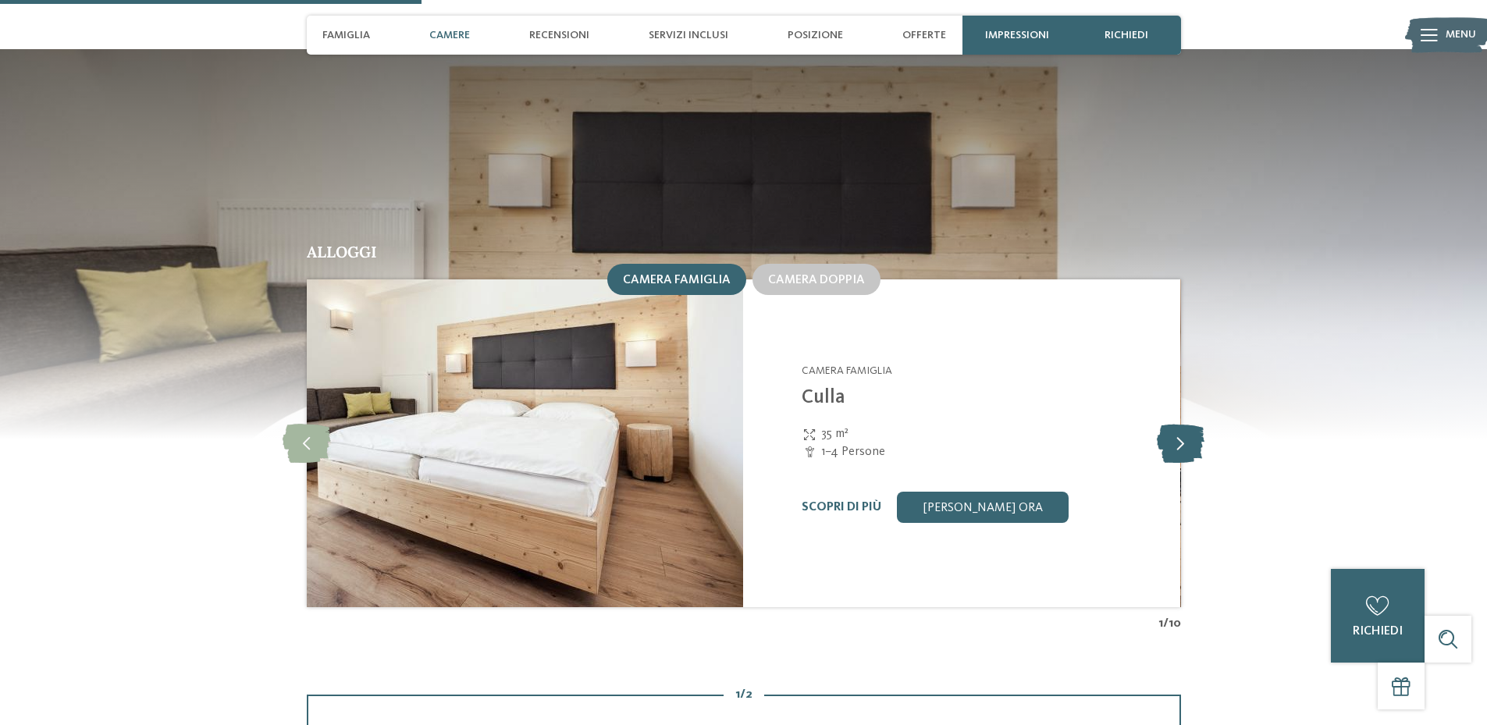
click at [1175, 424] on icon at bounding box center [1181, 443] width 48 height 39
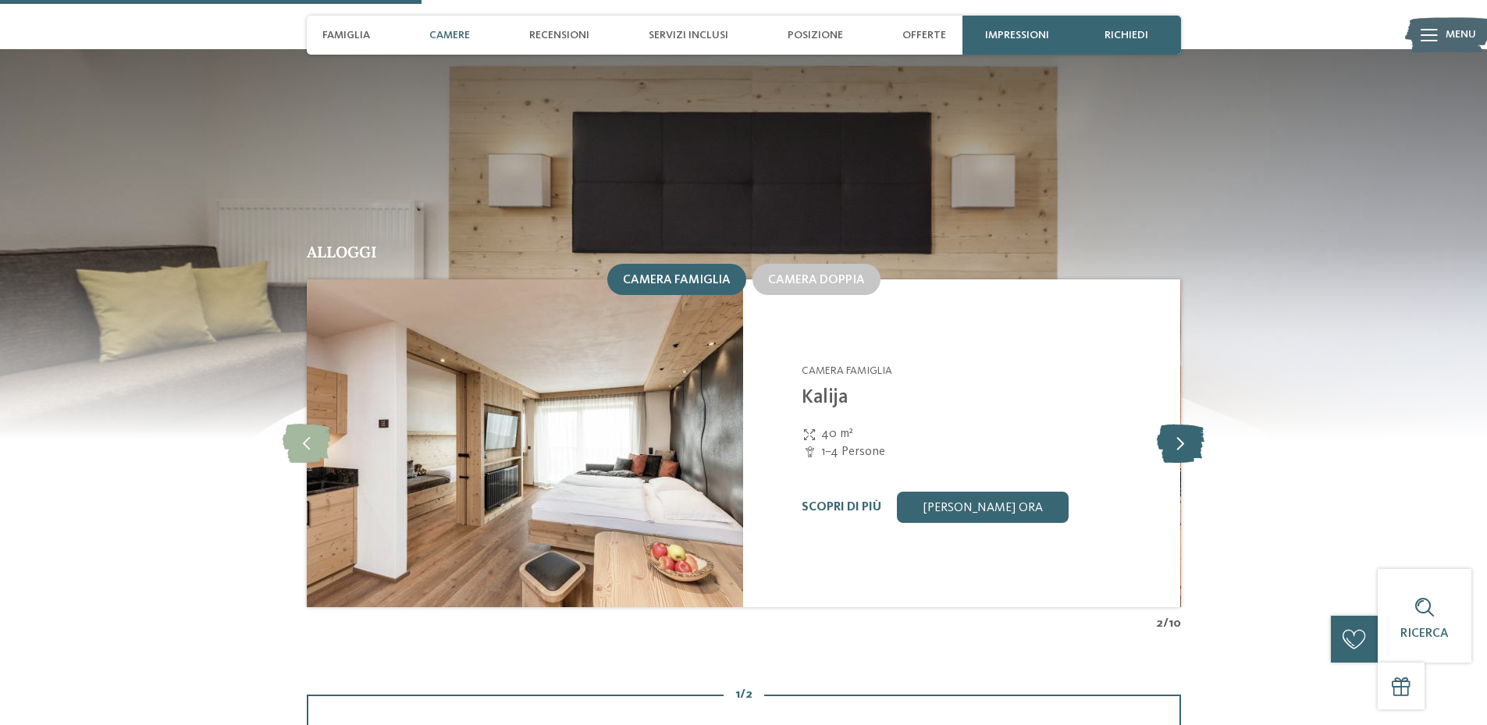
click at [1170, 424] on icon at bounding box center [1181, 443] width 48 height 39
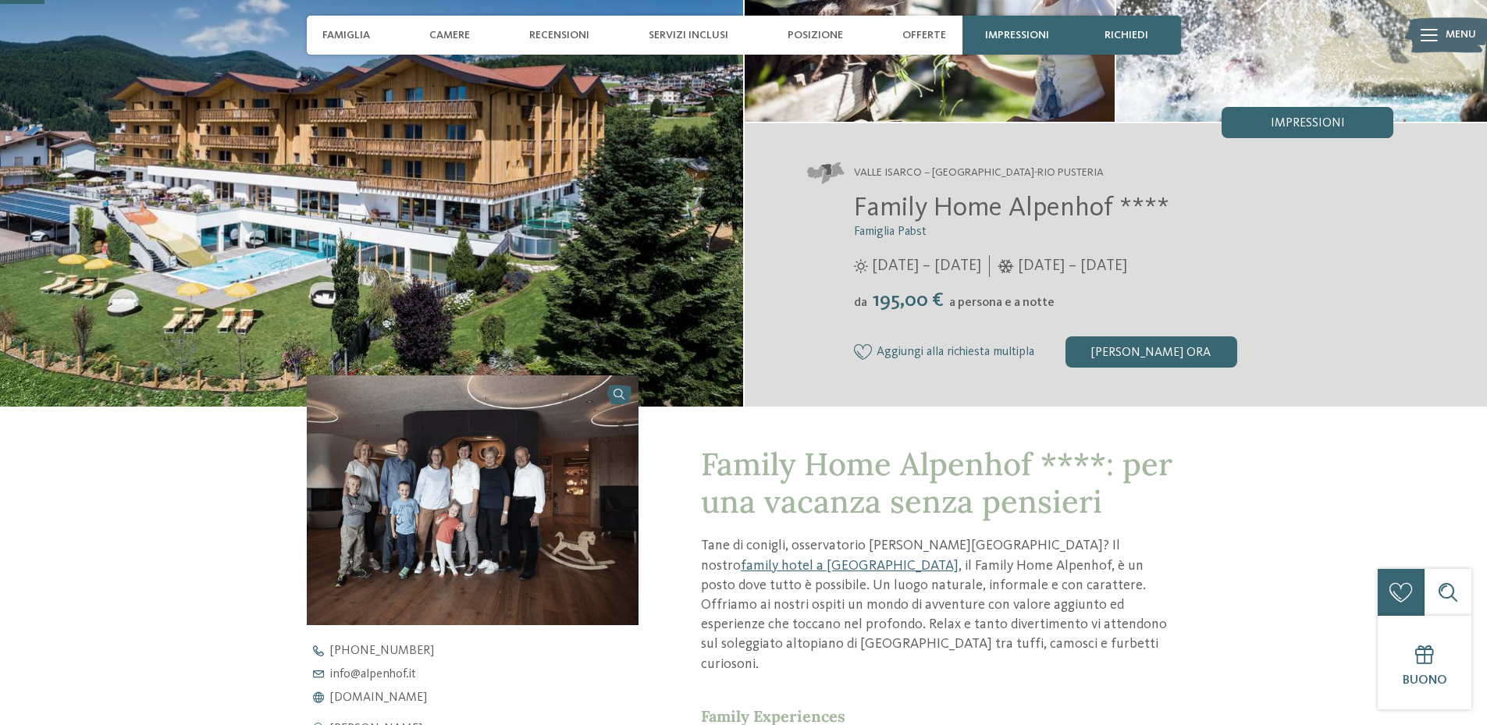
scroll to position [156, 0]
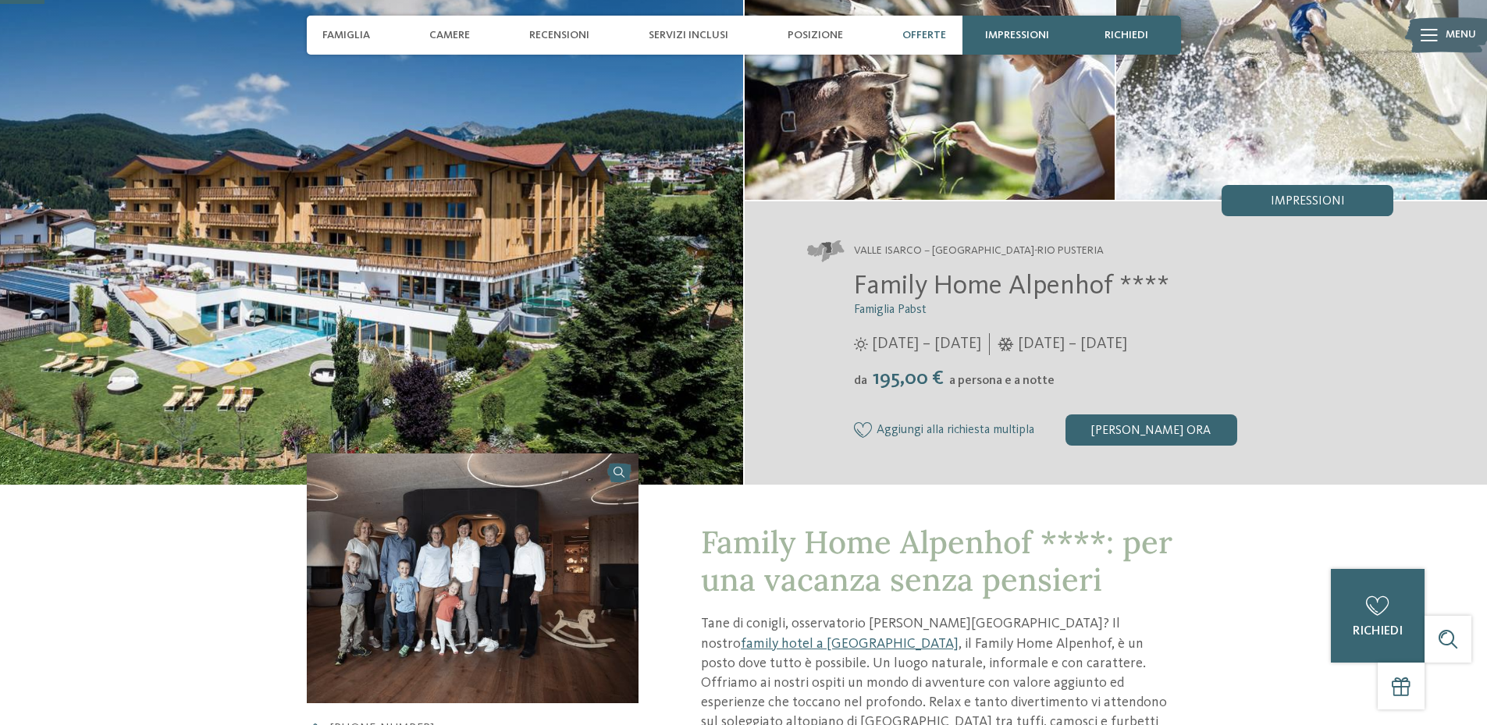
click at [939, 44] on div "Offerte" at bounding box center [923, 35] width 59 height 39
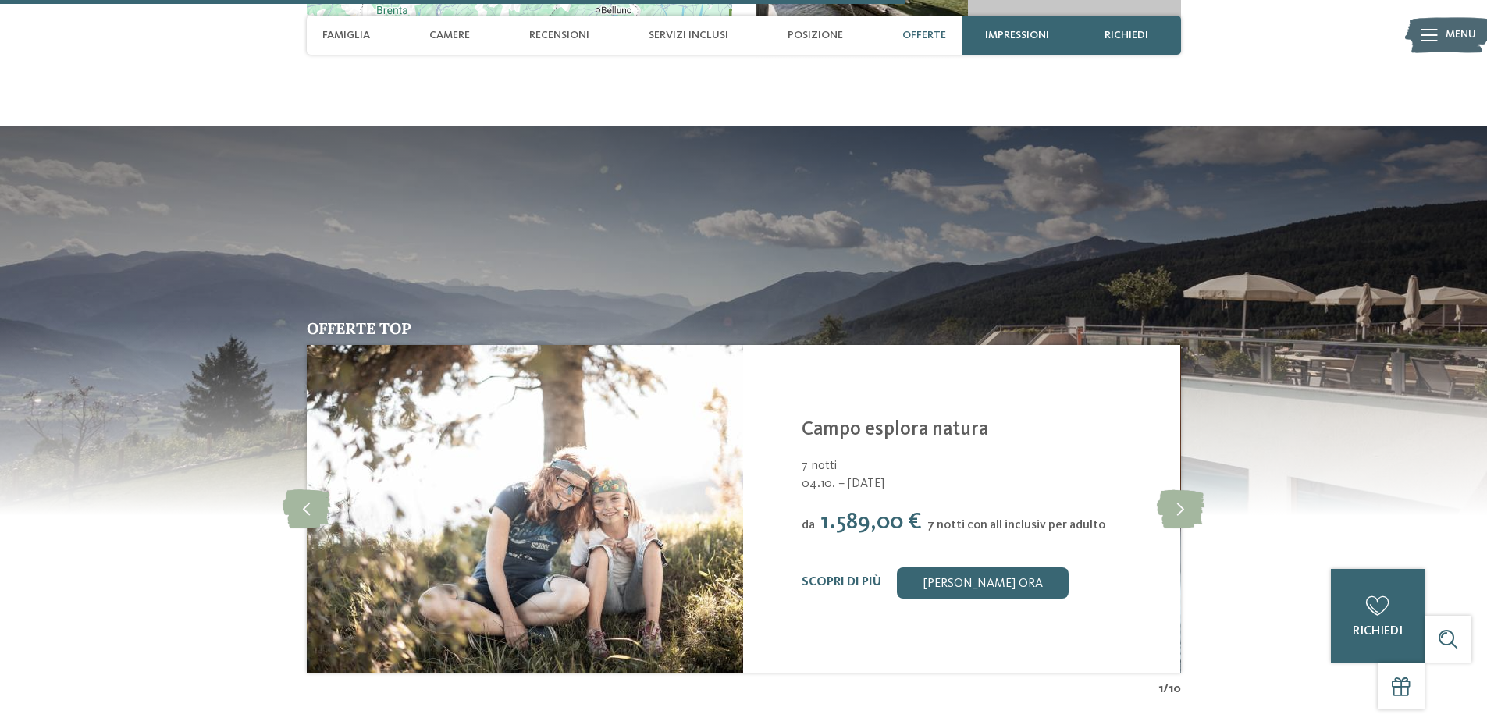
scroll to position [3229, 0]
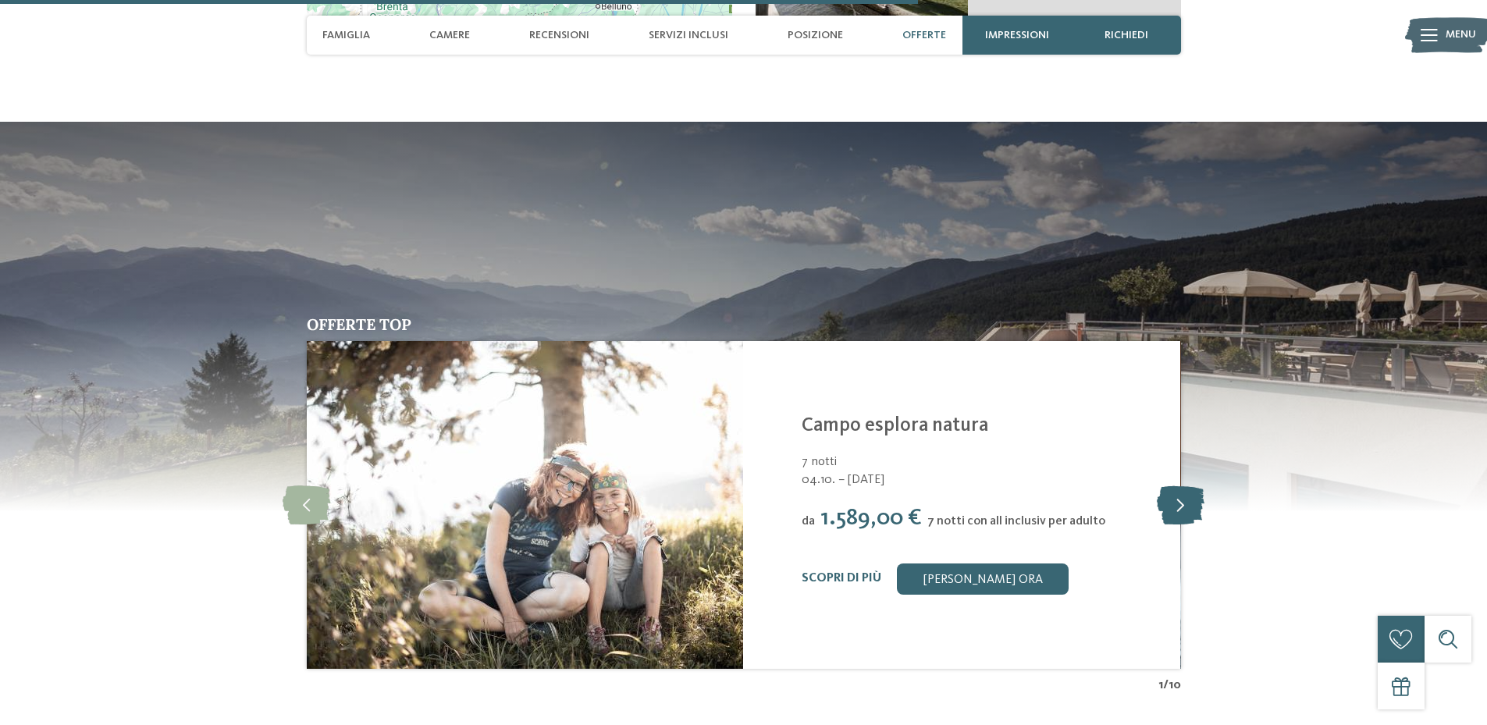
click at [1175, 485] on icon at bounding box center [1181, 504] width 48 height 39
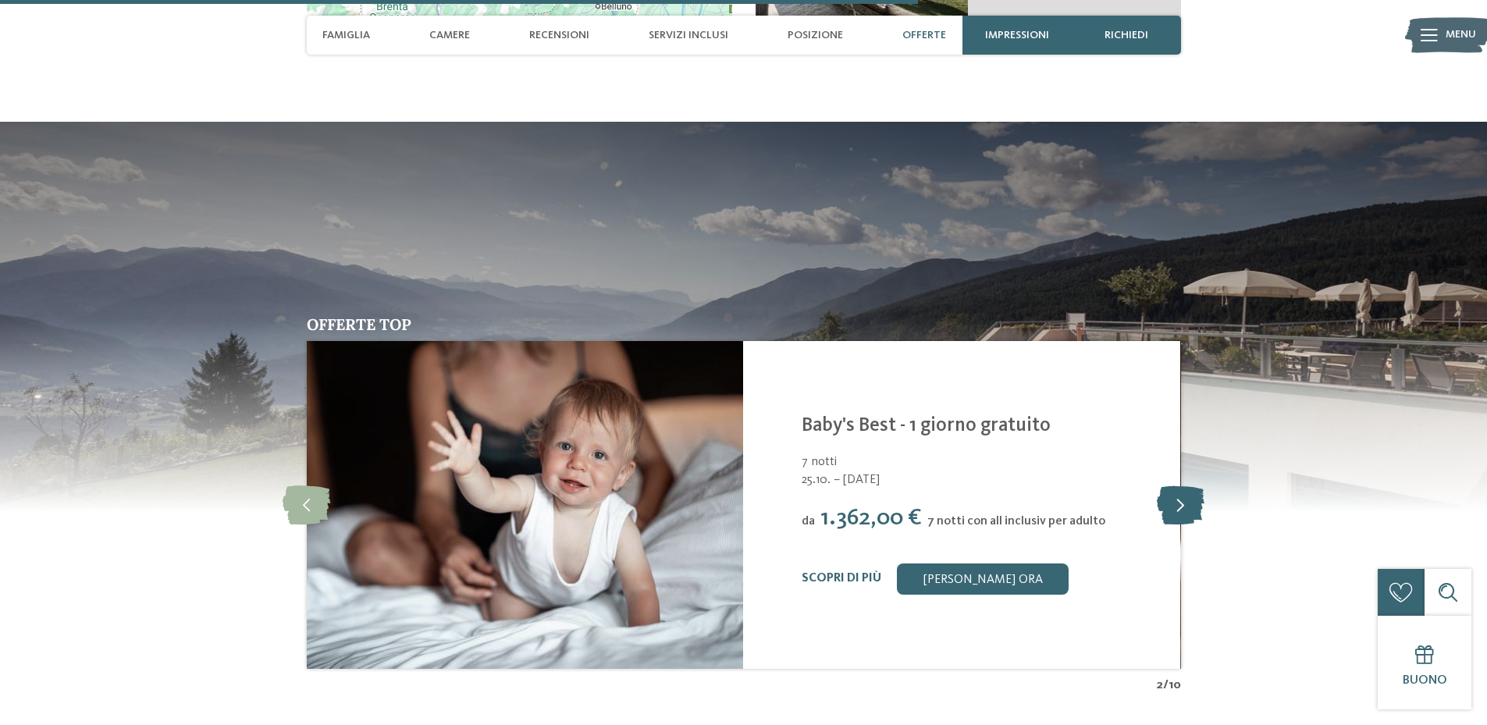
click at [1175, 485] on icon at bounding box center [1181, 504] width 48 height 39
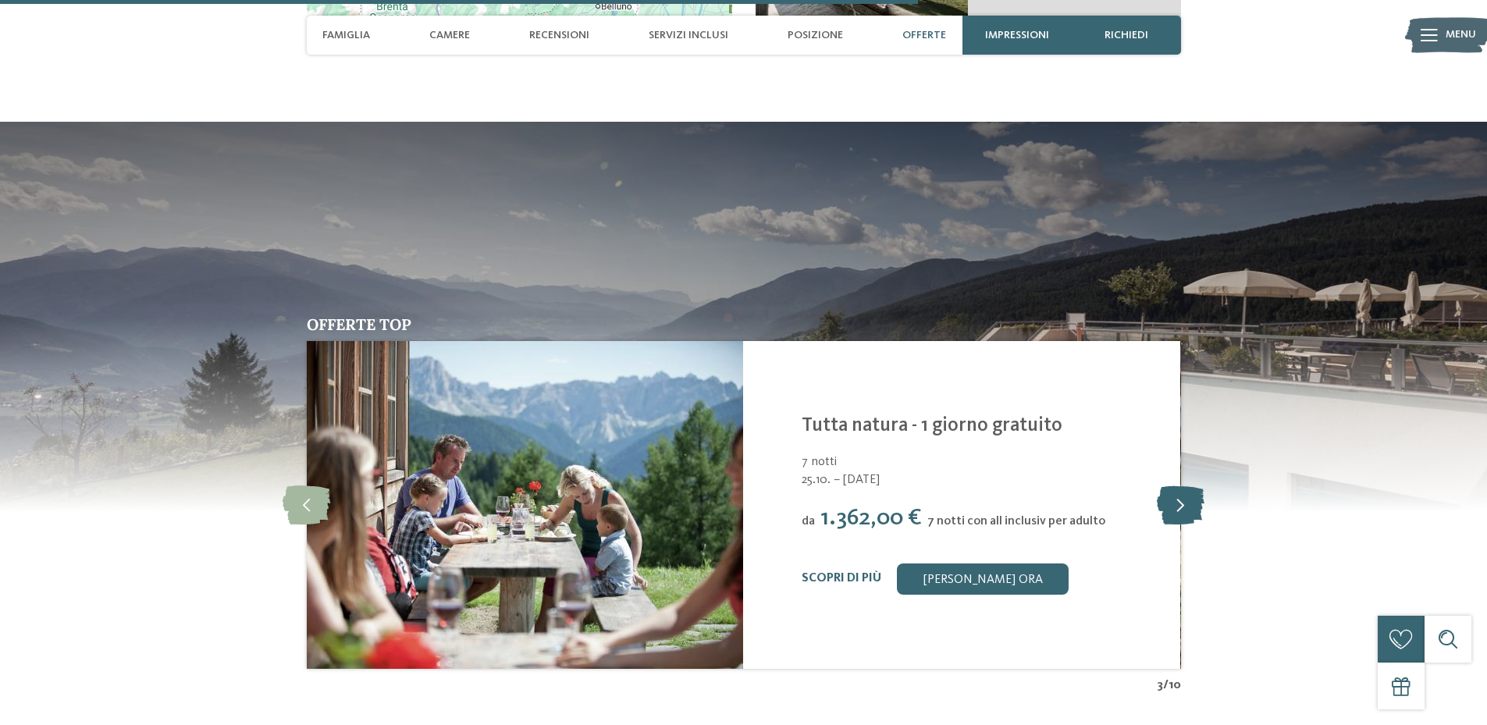
click at [1175, 485] on icon at bounding box center [1181, 504] width 48 height 39
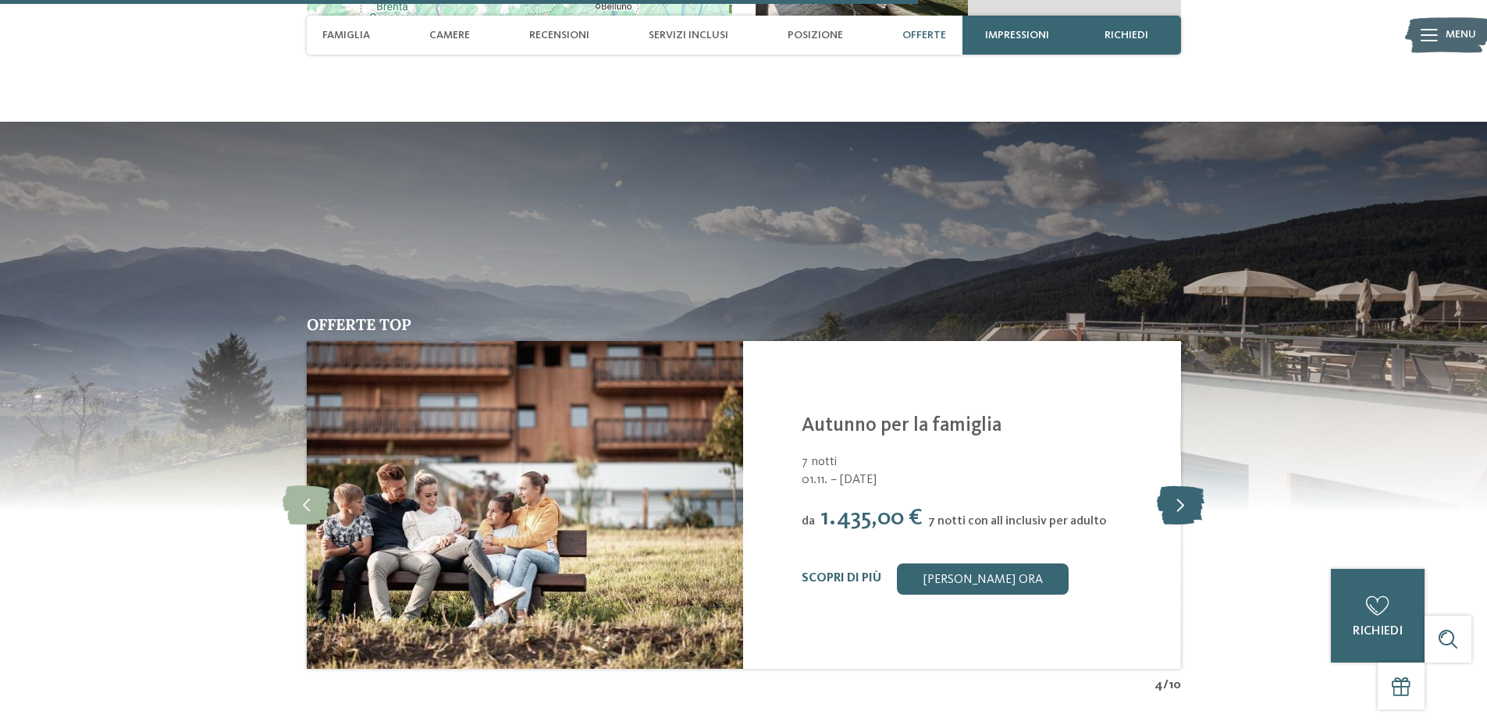
click at [1175, 485] on icon at bounding box center [1181, 504] width 48 height 39
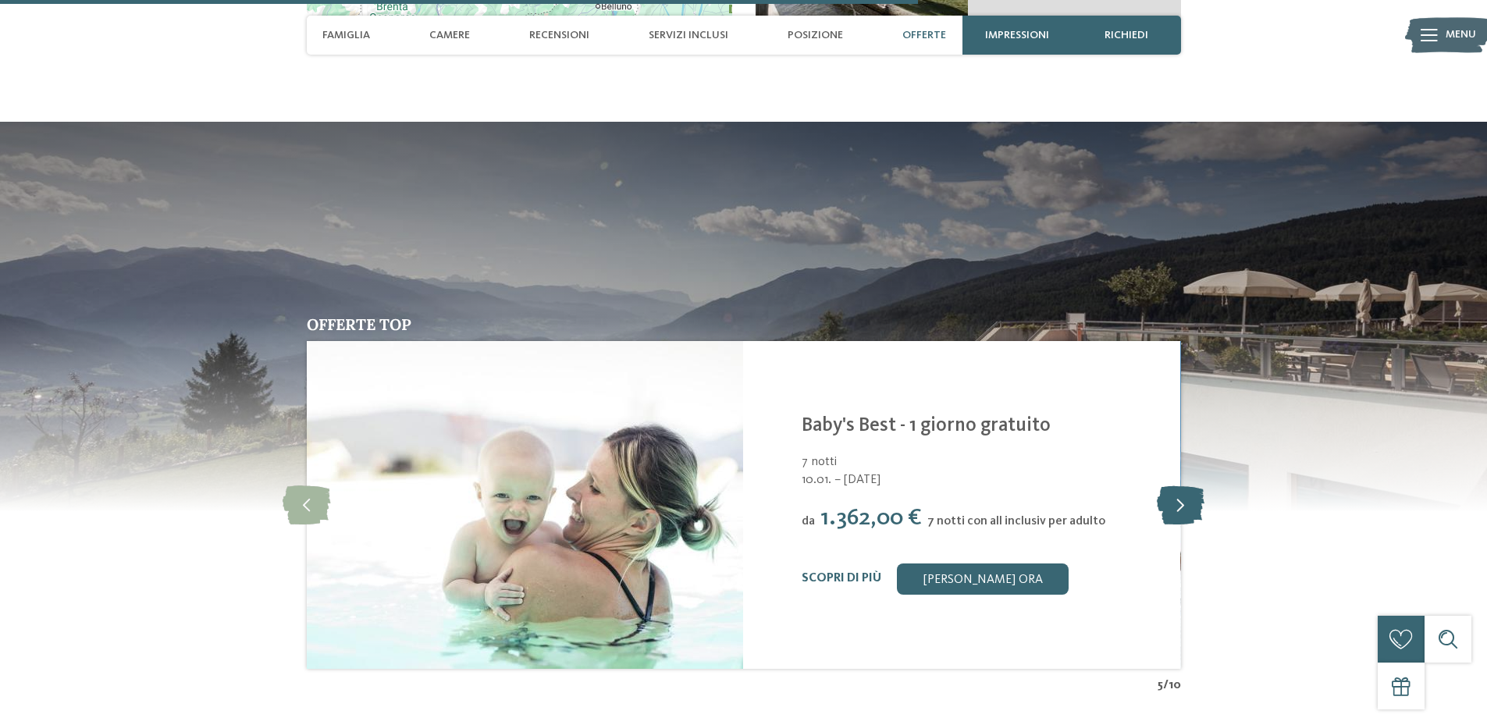
click at [1175, 485] on icon at bounding box center [1181, 504] width 48 height 39
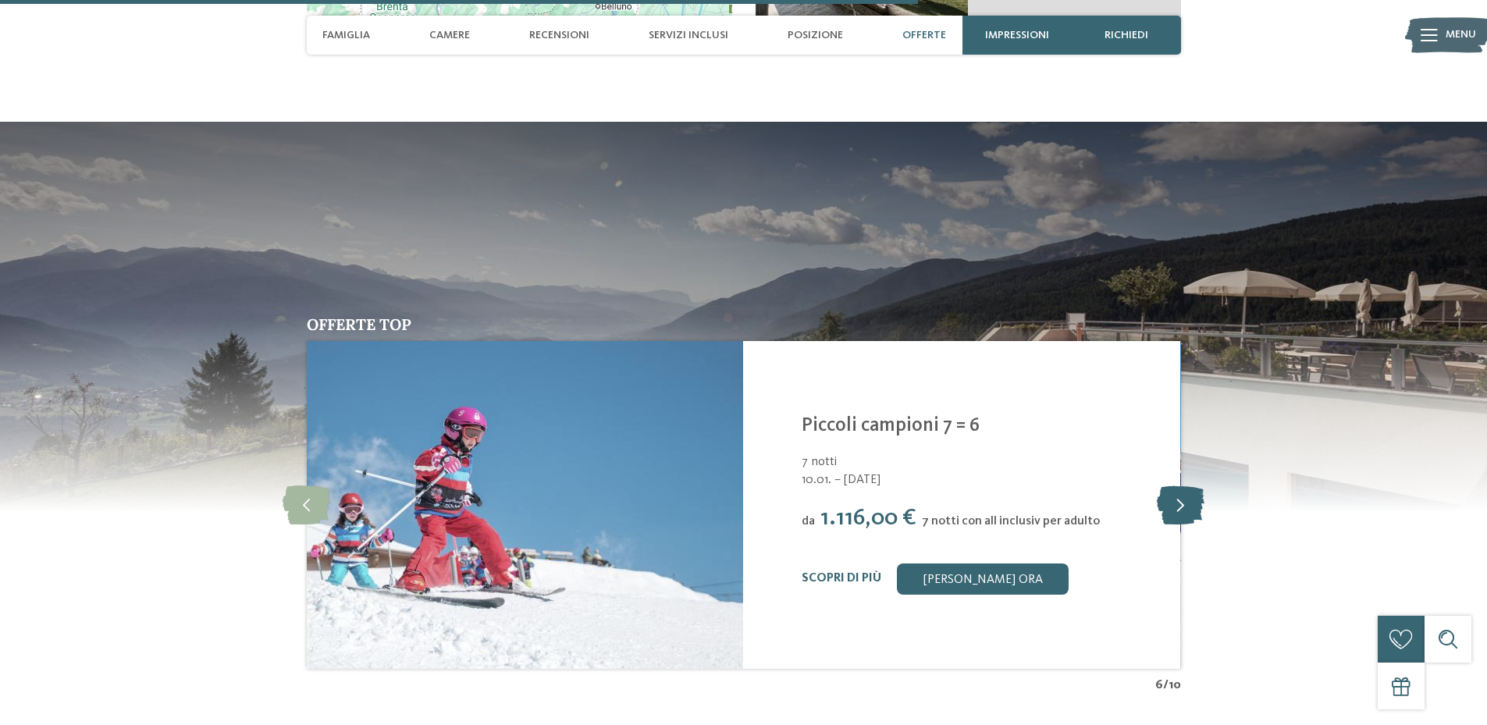
click at [1175, 485] on icon at bounding box center [1181, 504] width 48 height 39
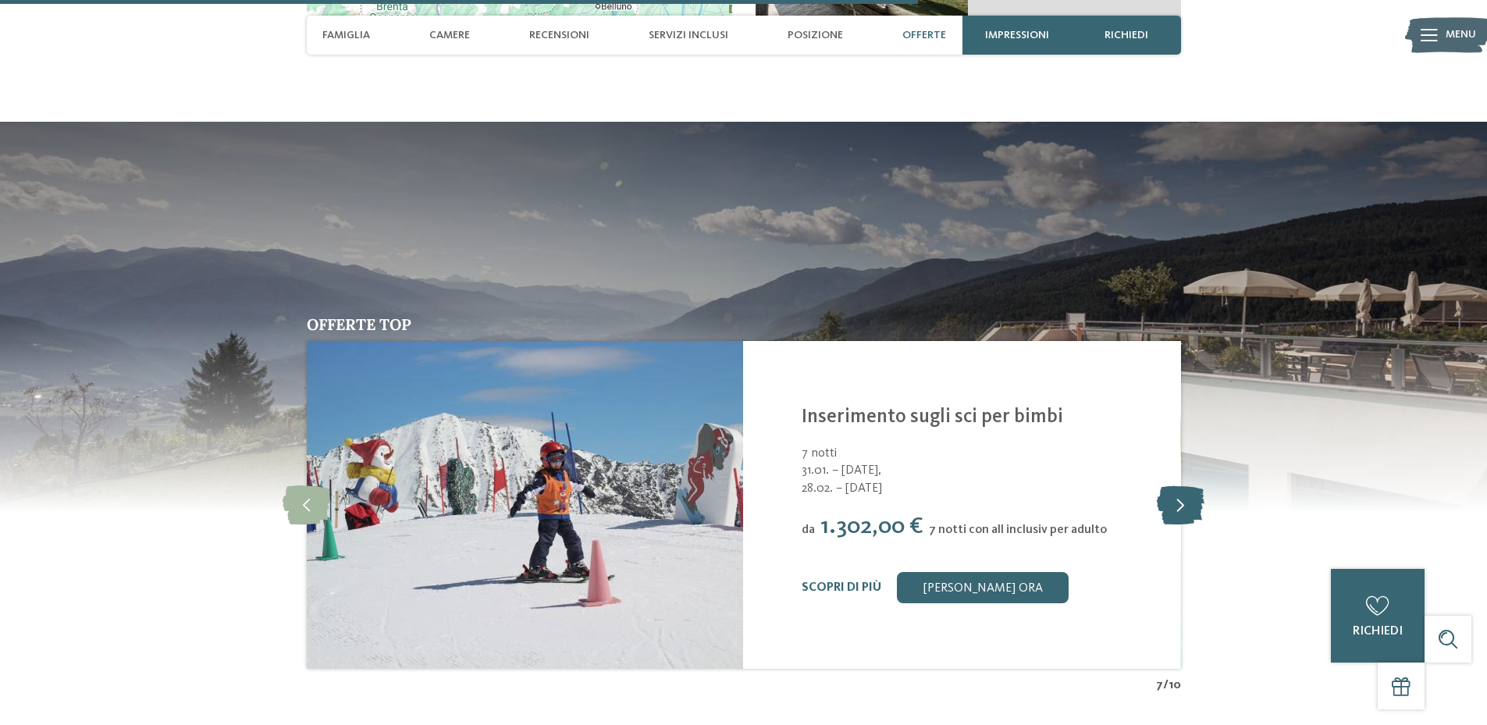
click at [1175, 485] on icon at bounding box center [1181, 504] width 48 height 39
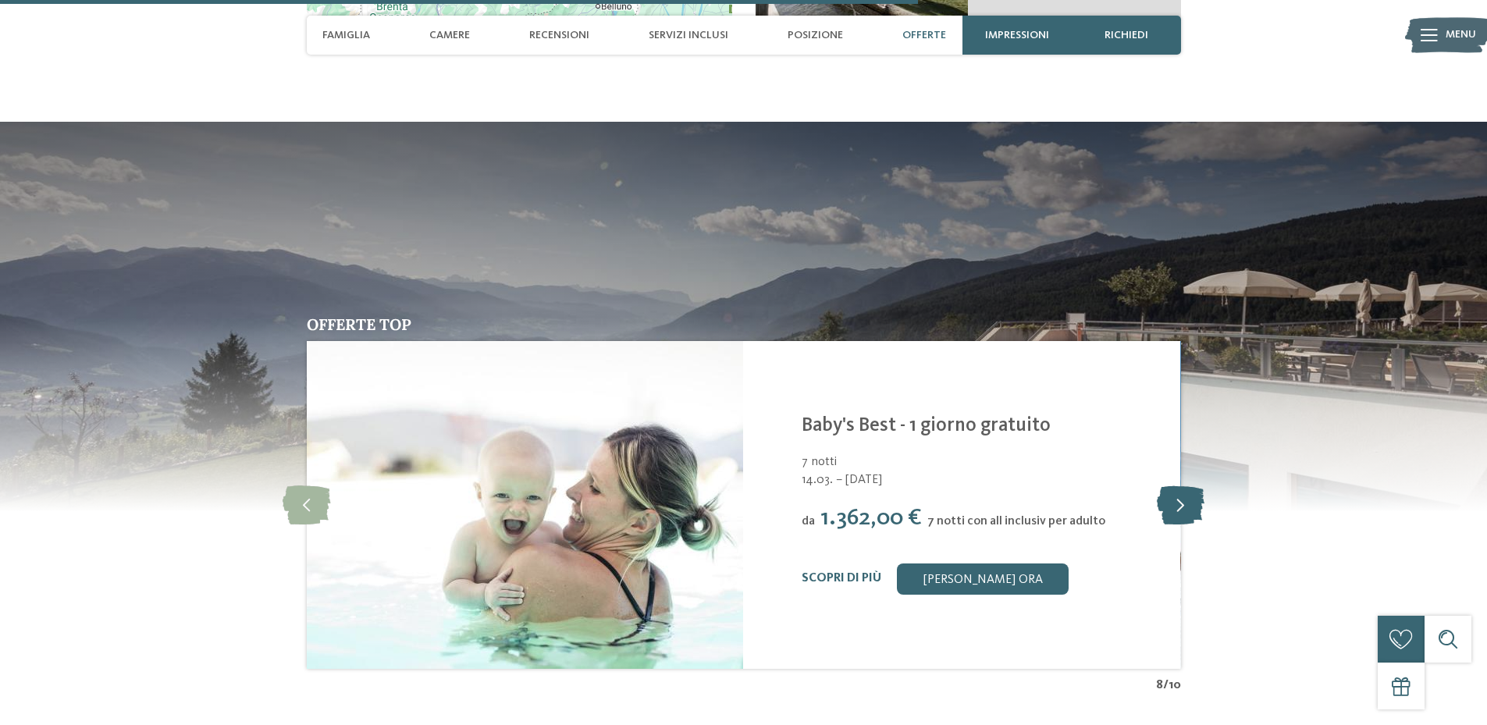
click at [1175, 485] on icon at bounding box center [1181, 504] width 48 height 39
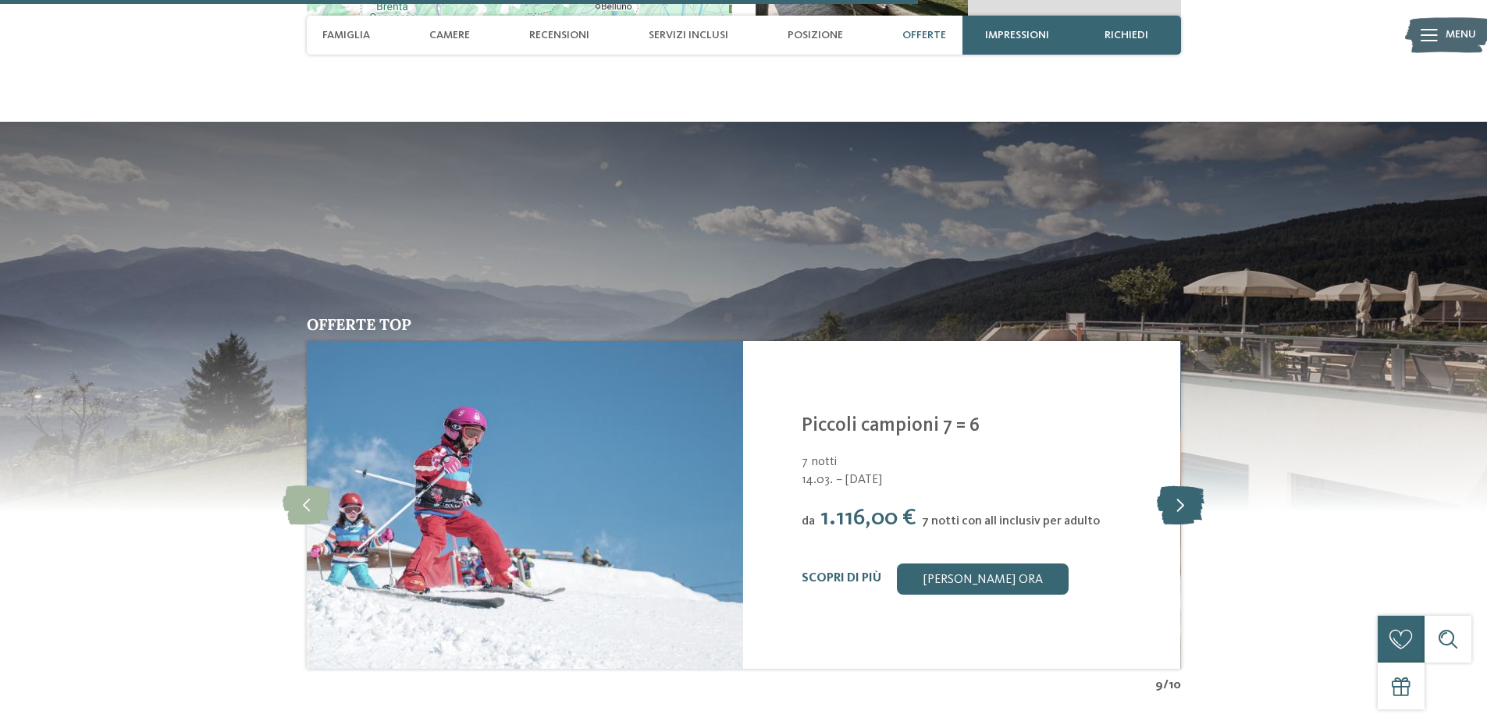
click at [1175, 485] on icon at bounding box center [1181, 504] width 48 height 39
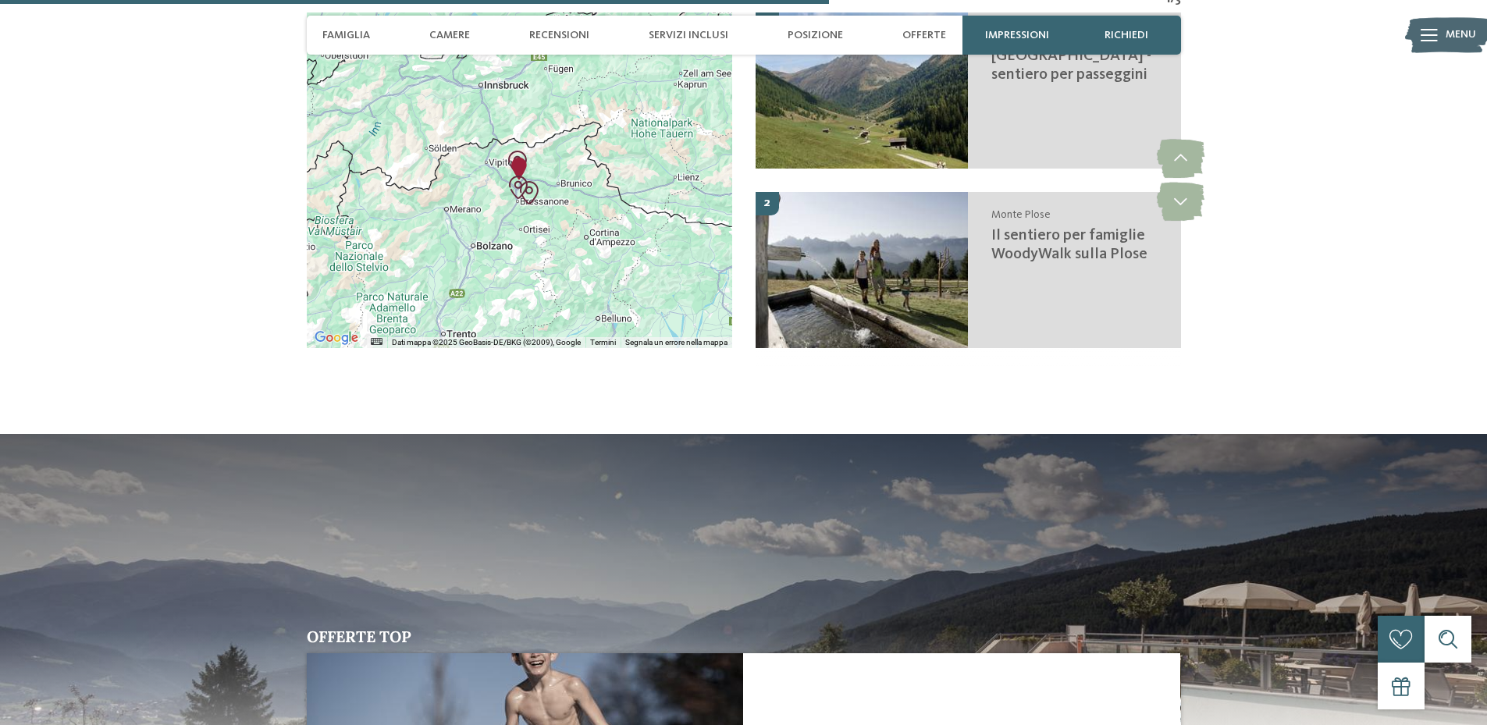
scroll to position [2682, 0]
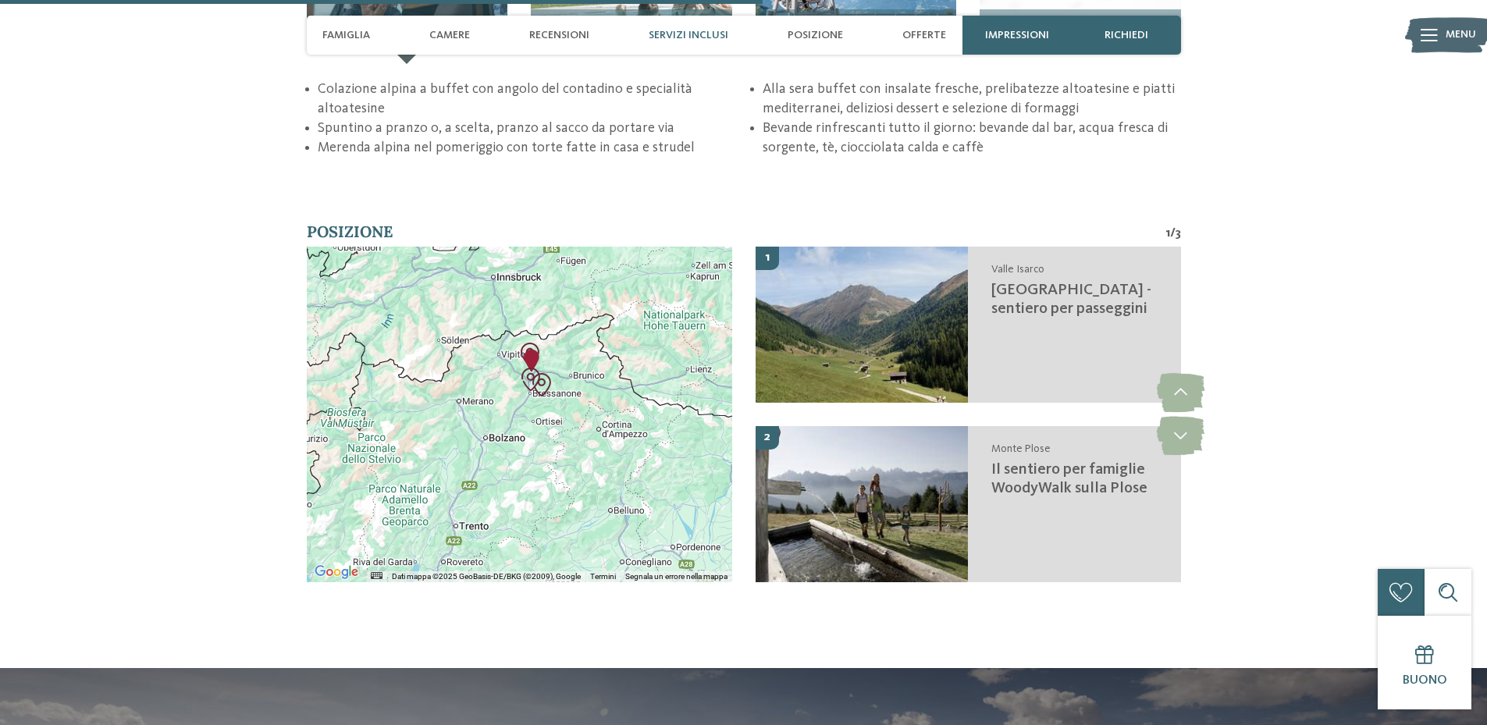
drag, startPoint x: 506, startPoint y: 350, endPoint x: 519, endPoint y: 309, distance: 42.5
click at [519, 343] on img "Valle di Altafossa - sentiero per passeggini" at bounding box center [529, 354] width 23 height 23
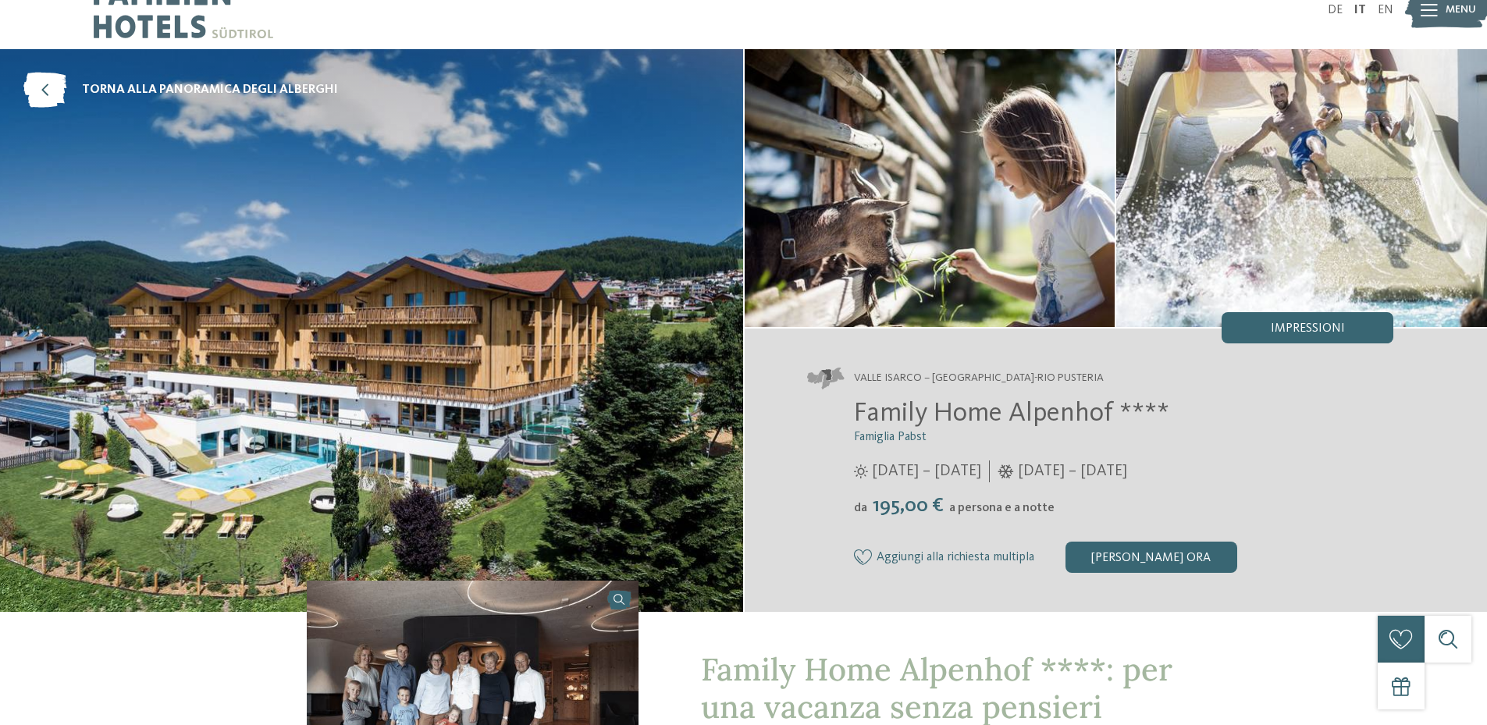
scroll to position [0, 0]
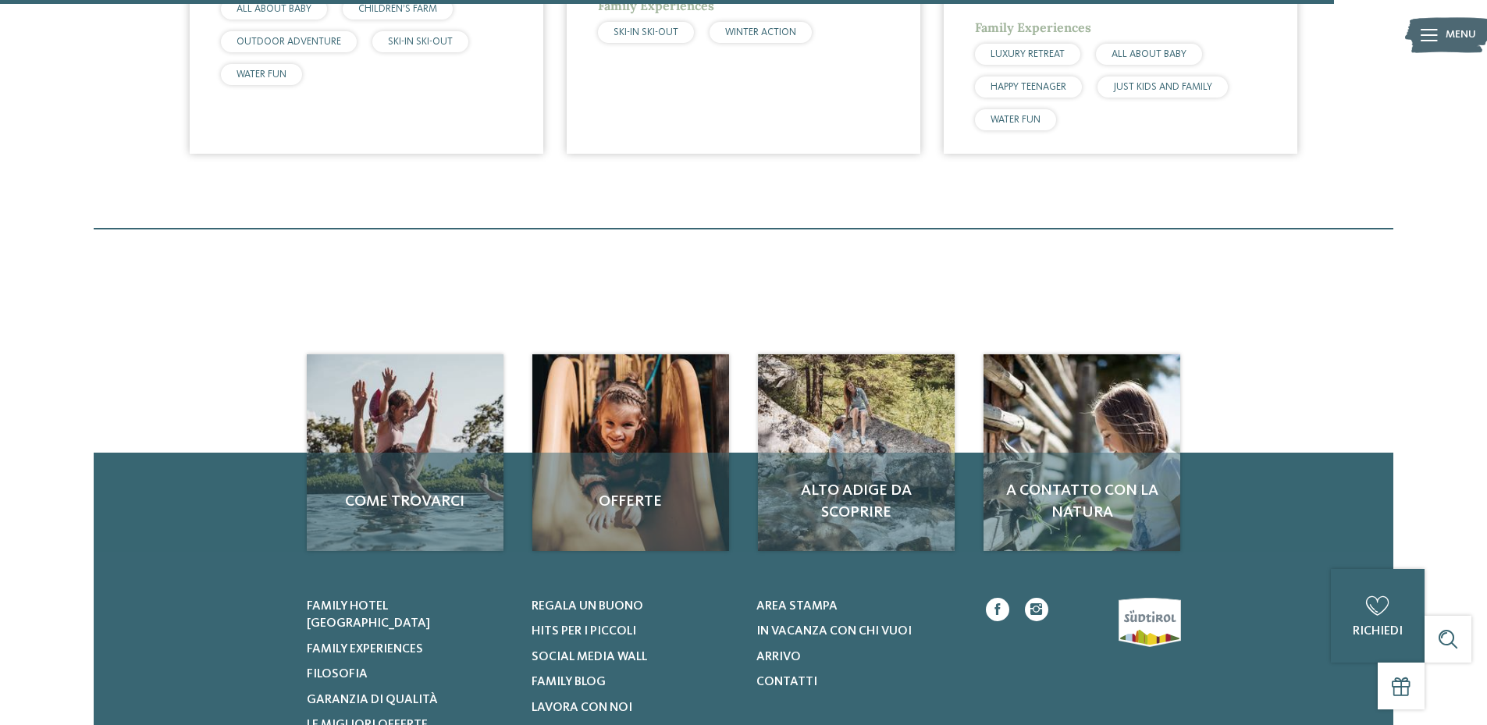
scroll to position [3126, 0]
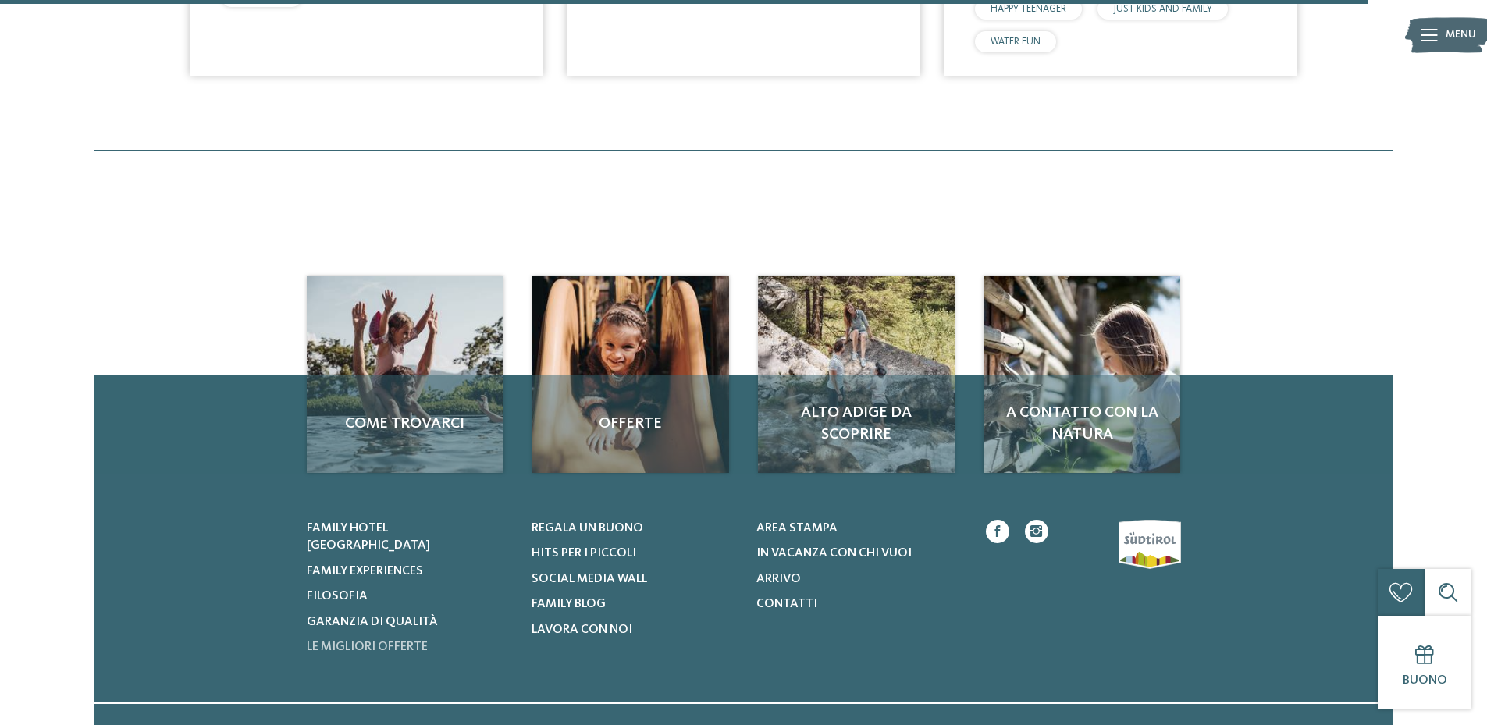
click at [387, 641] on span "Le migliori offerte" at bounding box center [367, 647] width 121 height 12
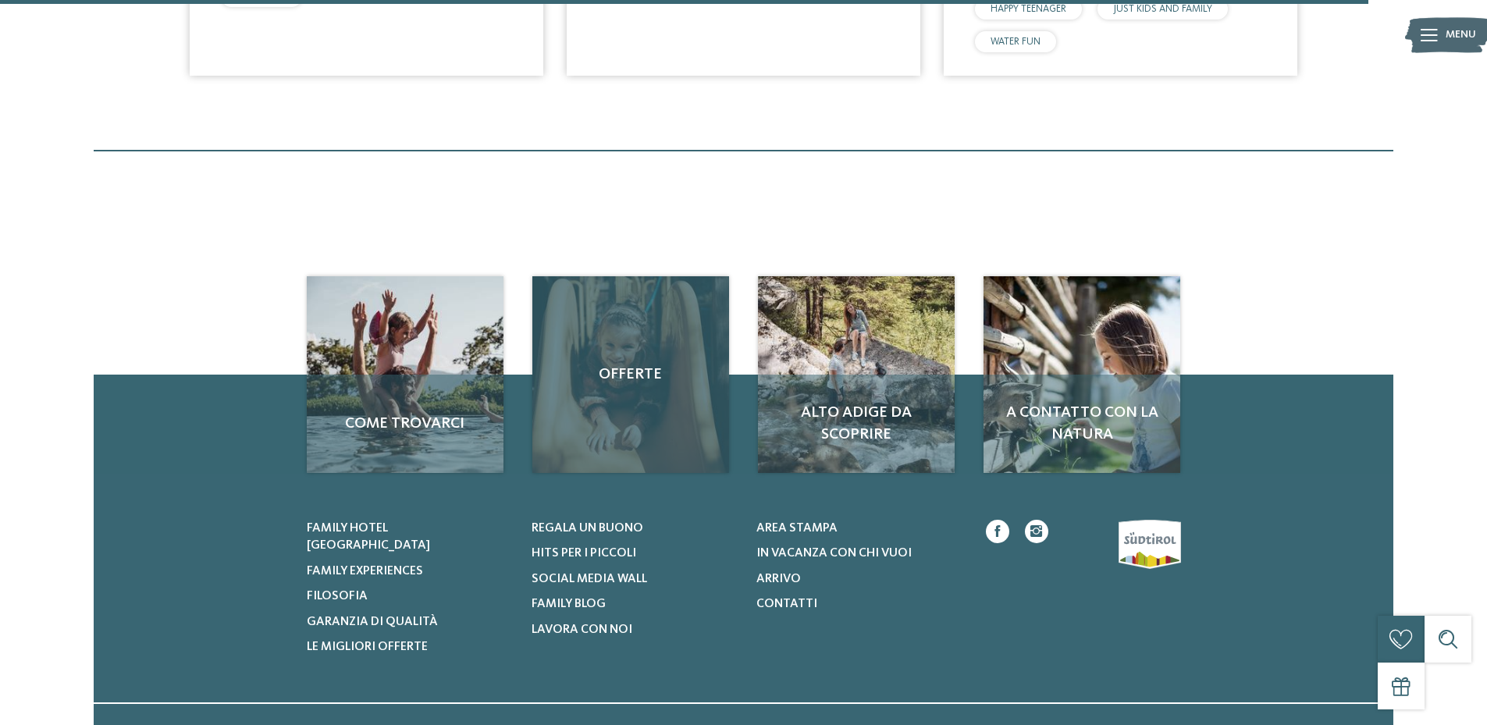
scroll to position [2970, 0]
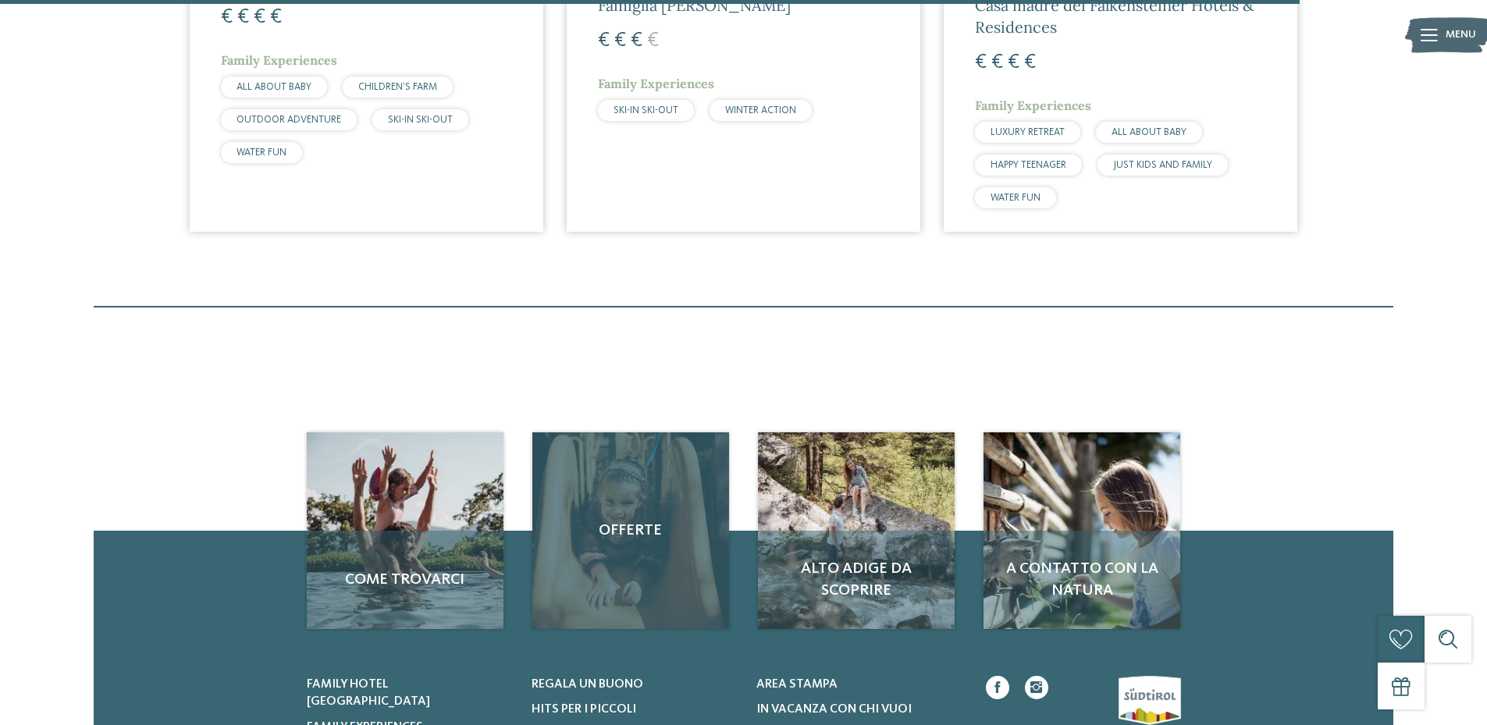
click at [639, 543] on div "Offerte" at bounding box center [630, 530] width 197 height 197
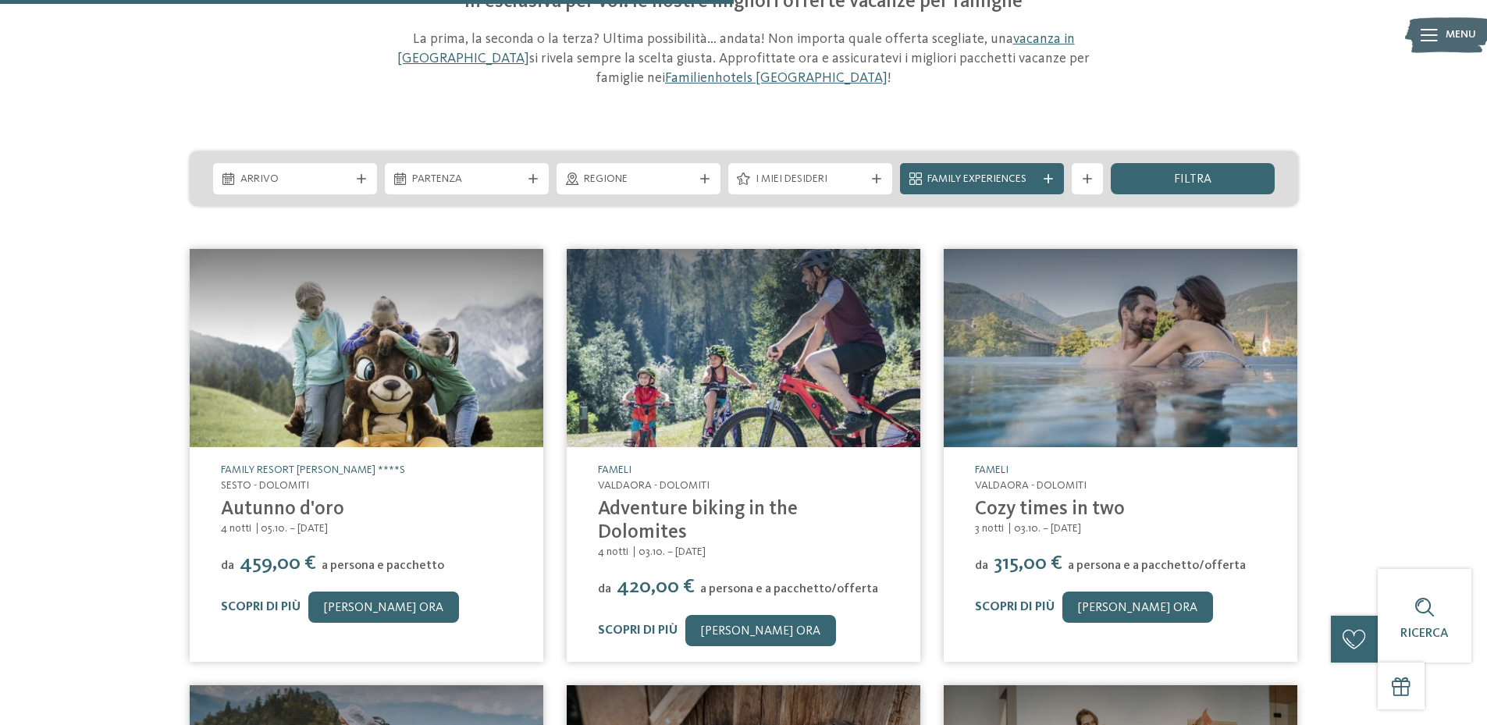
scroll to position [702, 0]
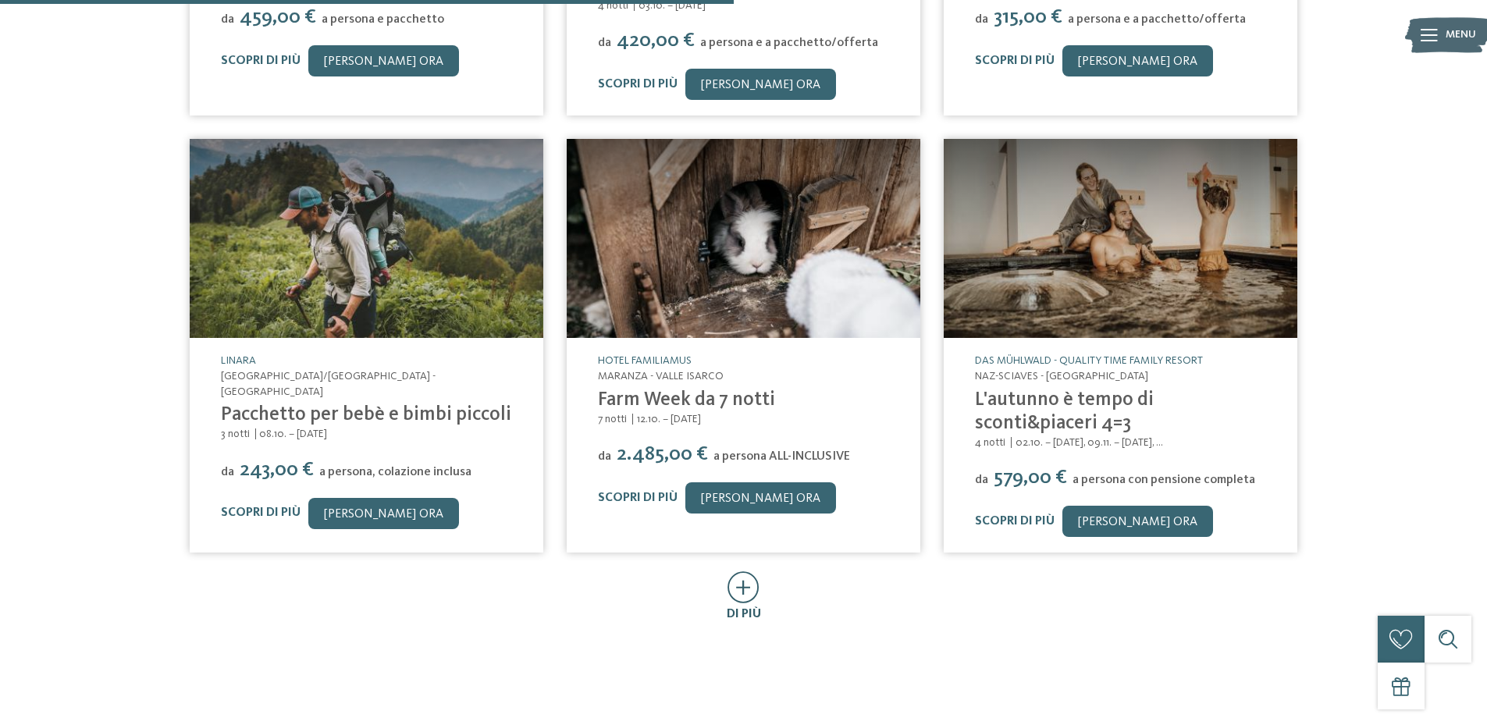
click at [742, 571] on icon at bounding box center [743, 587] width 32 height 32
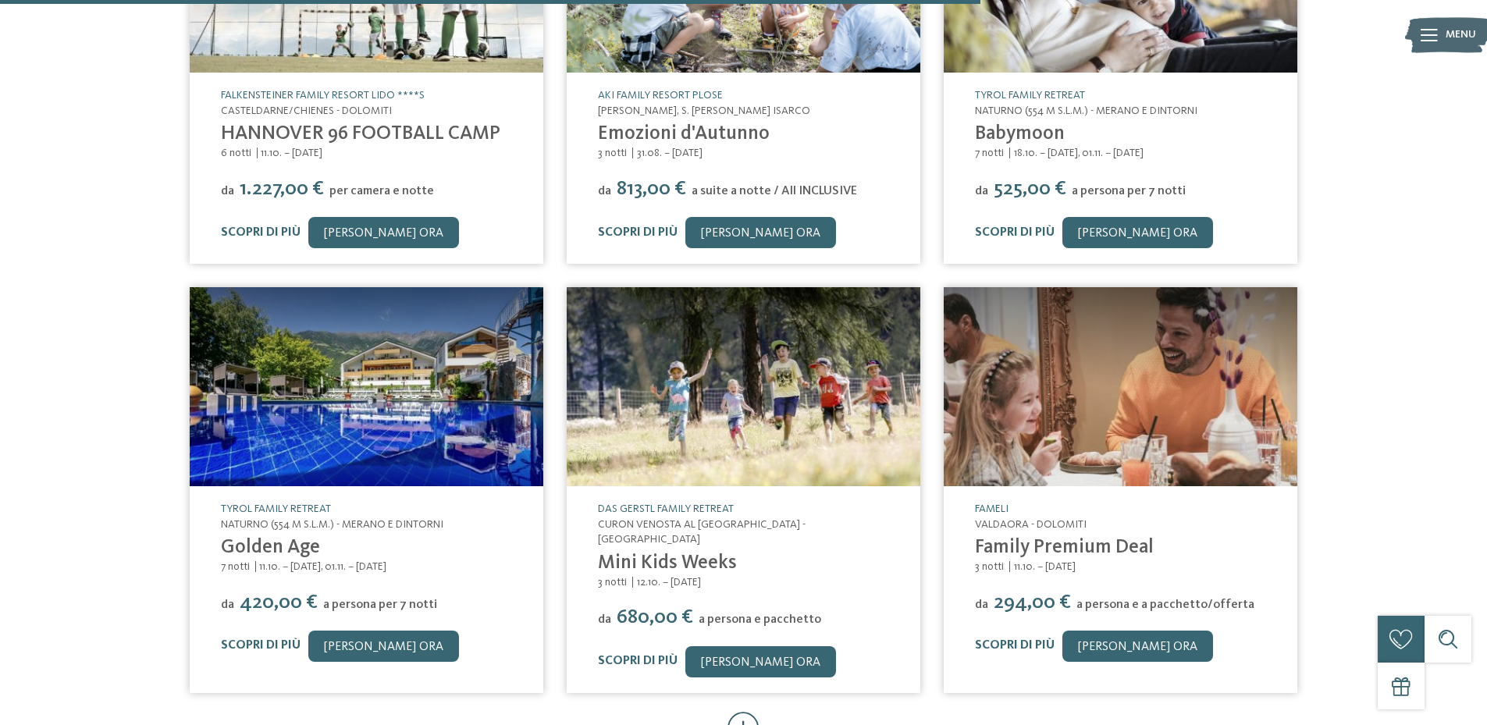
scroll to position [1483, 0]
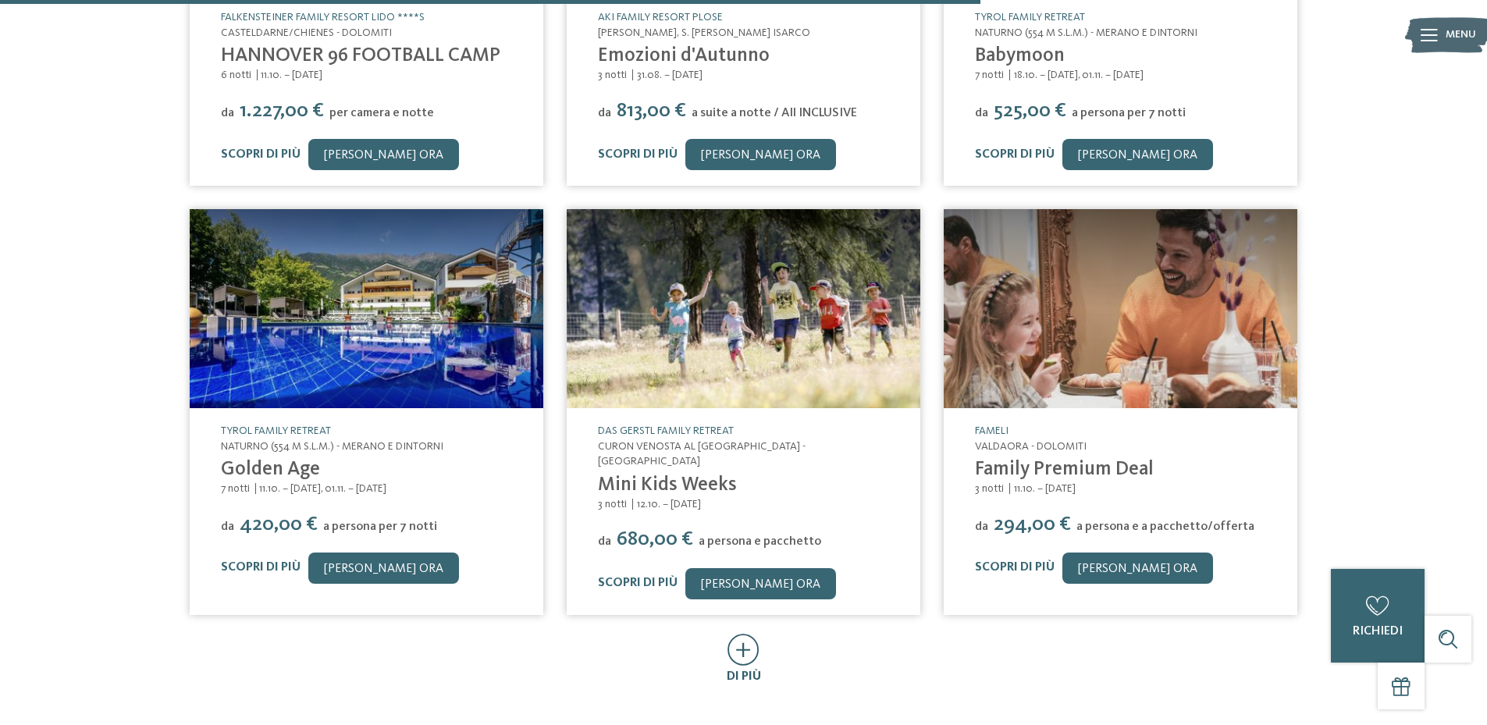
click at [748, 634] on icon at bounding box center [743, 650] width 32 height 32
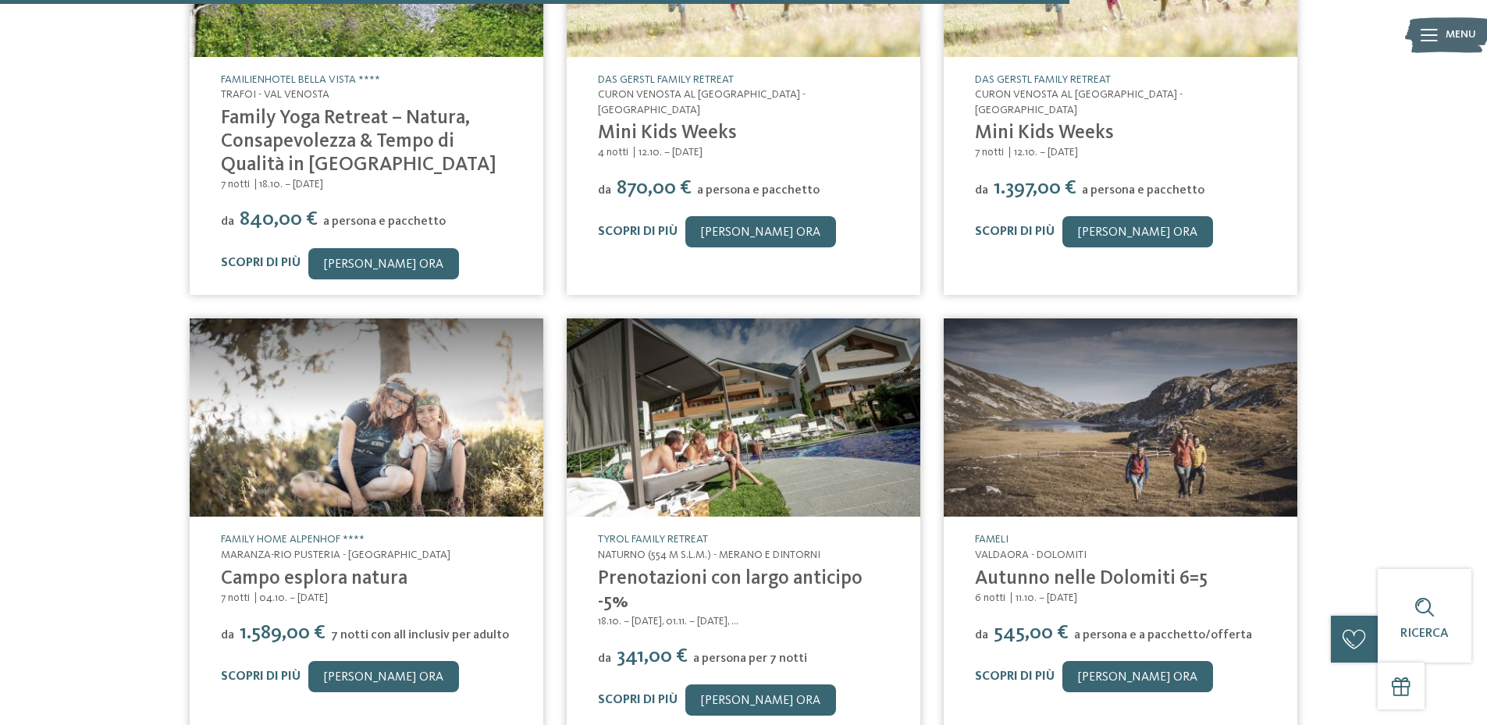
scroll to position [2341, 0]
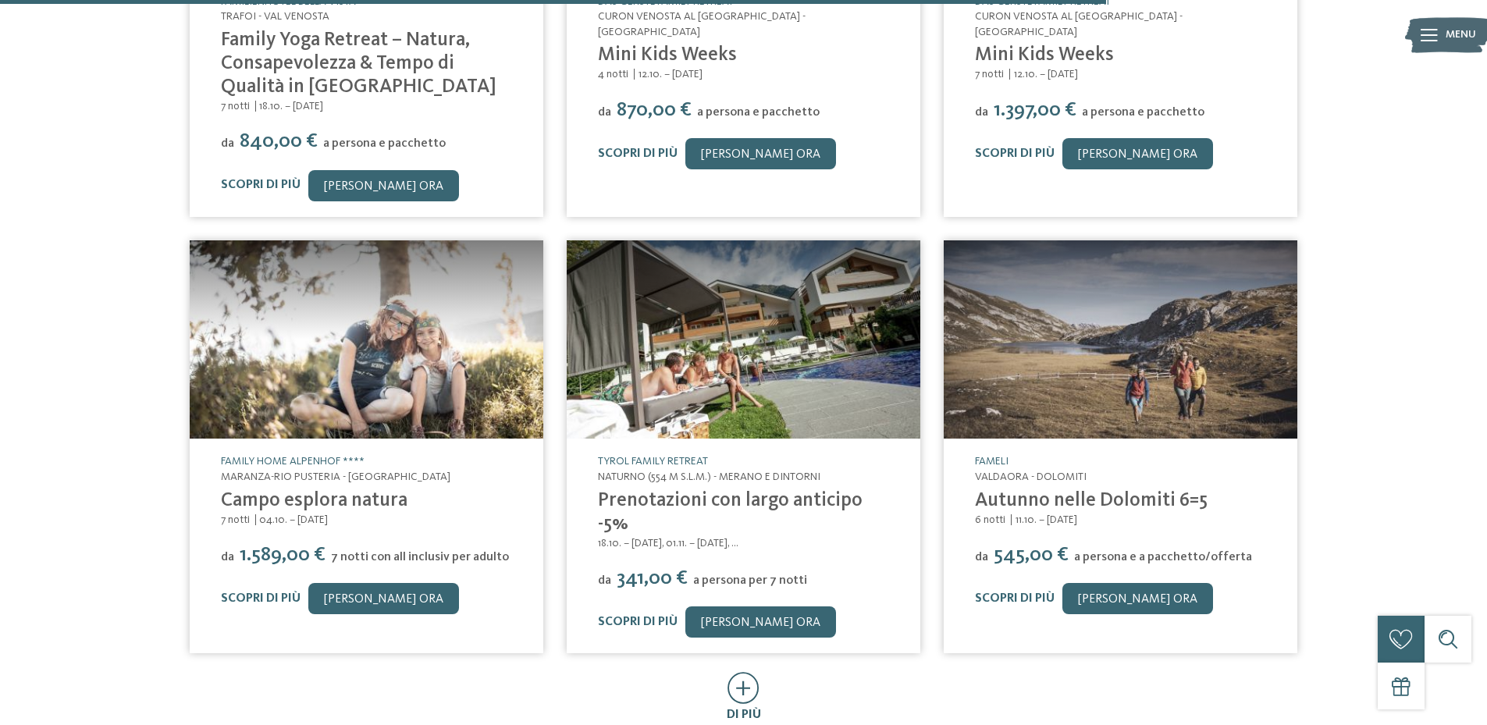
click at [740, 672] on icon at bounding box center [743, 688] width 32 height 32
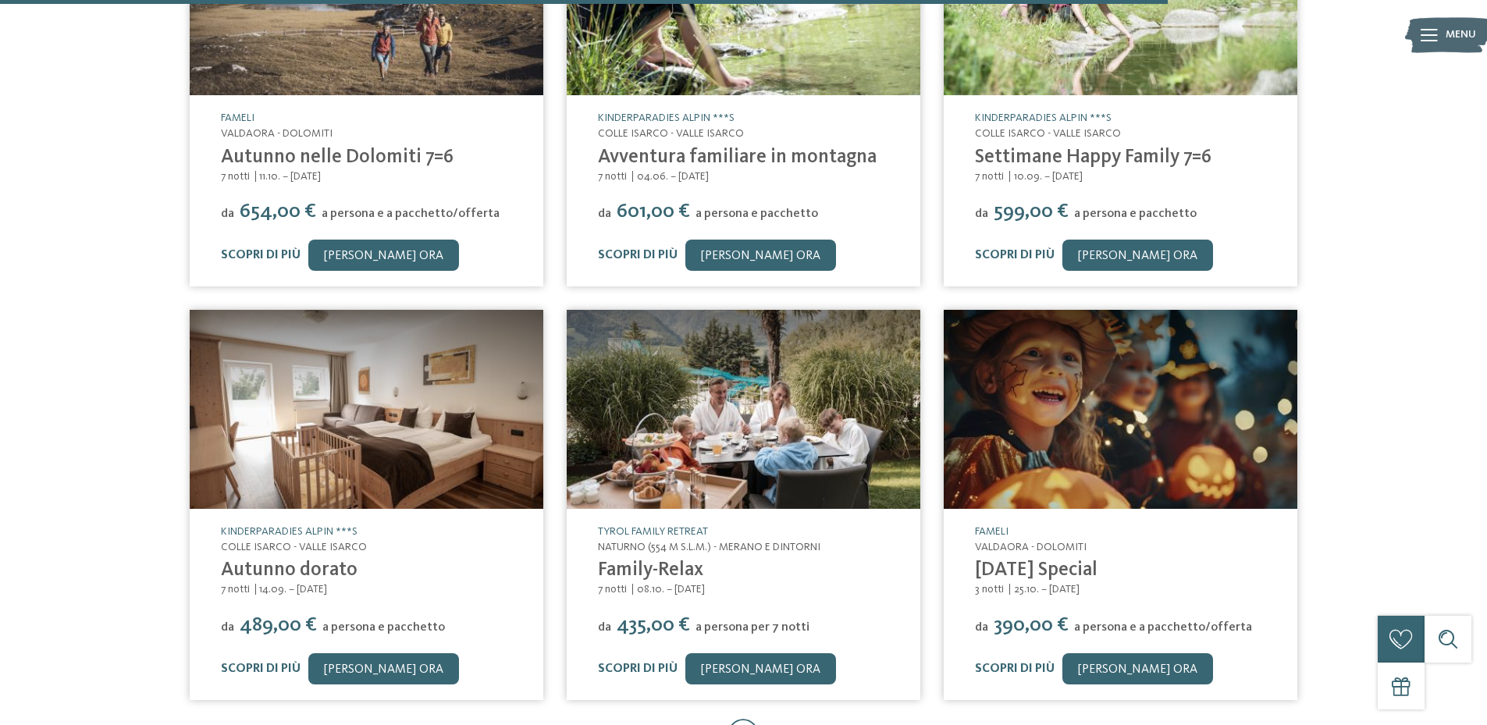
scroll to position [3200, 0]
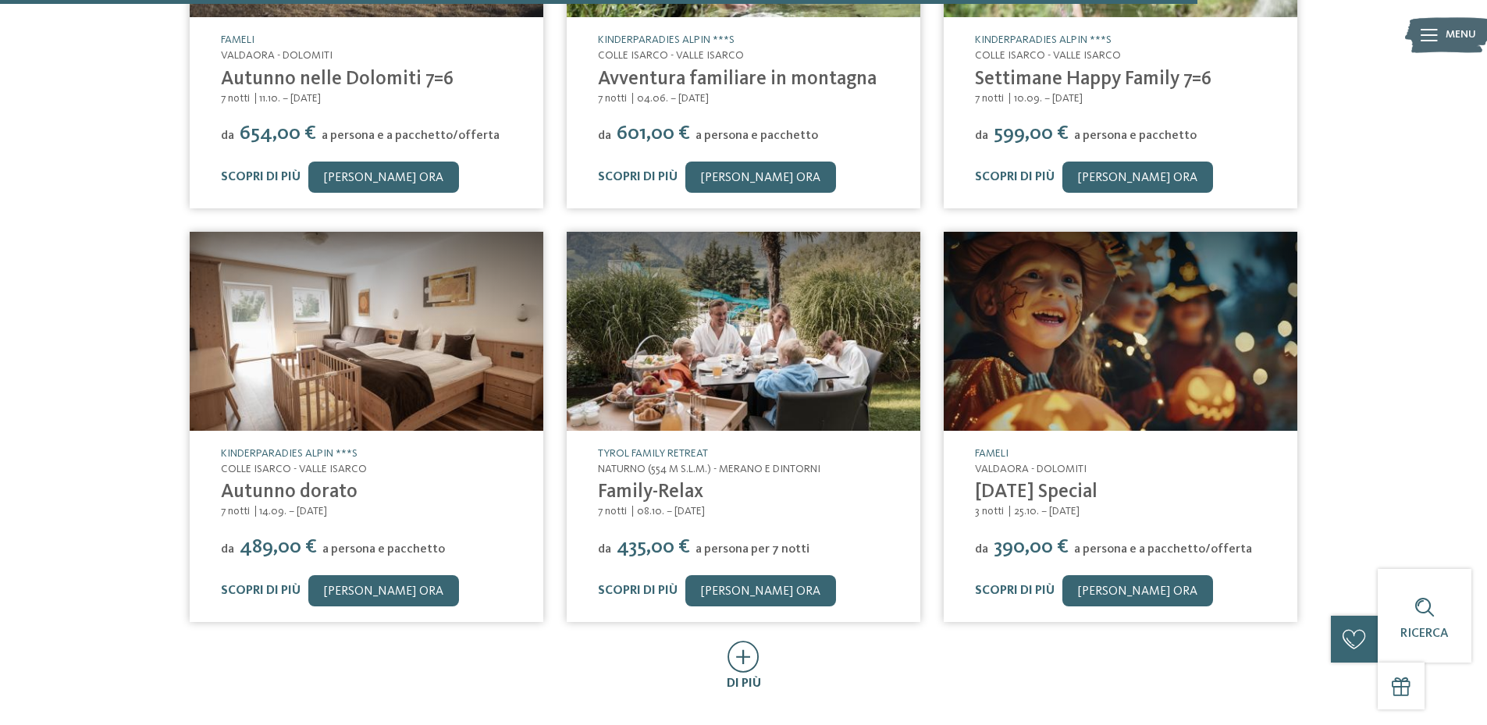
click at [743, 641] on icon at bounding box center [743, 657] width 32 height 32
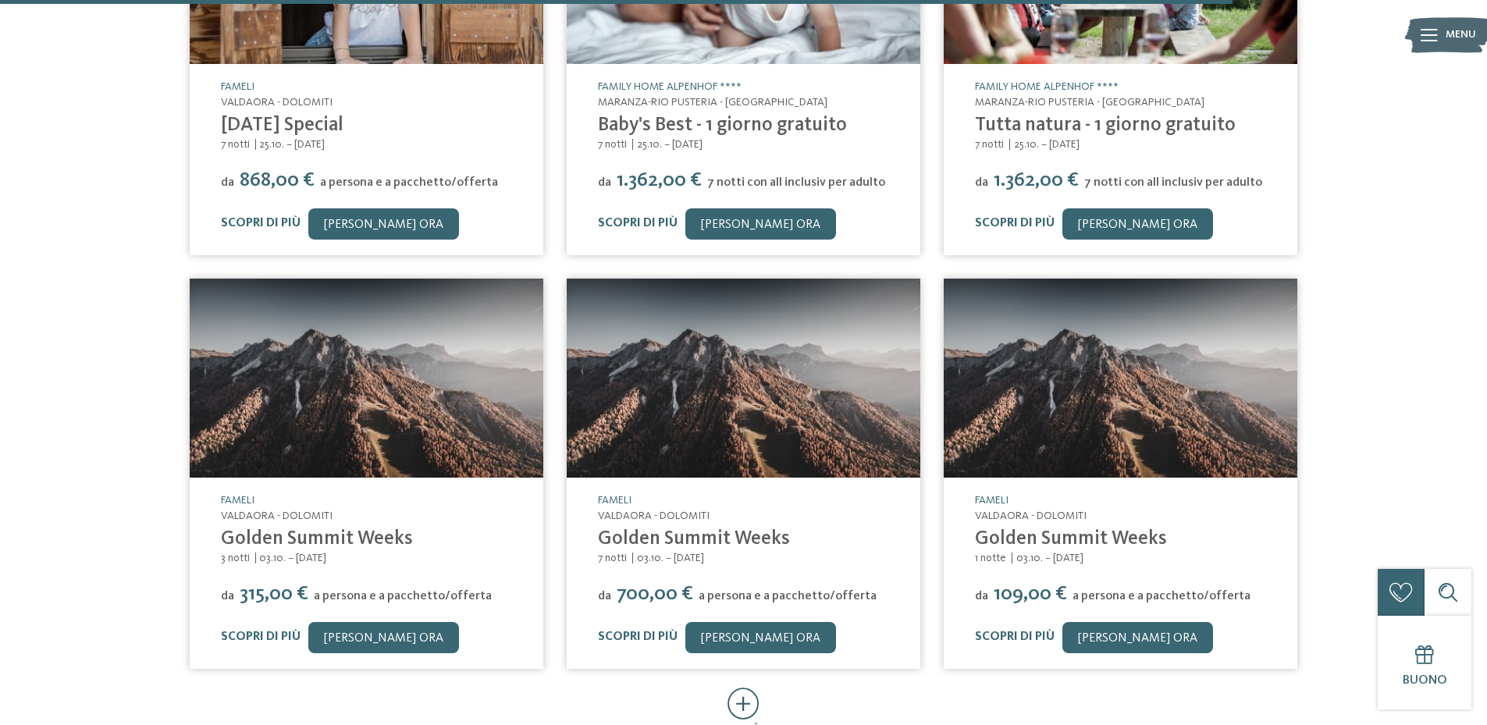
scroll to position [4058, 0]
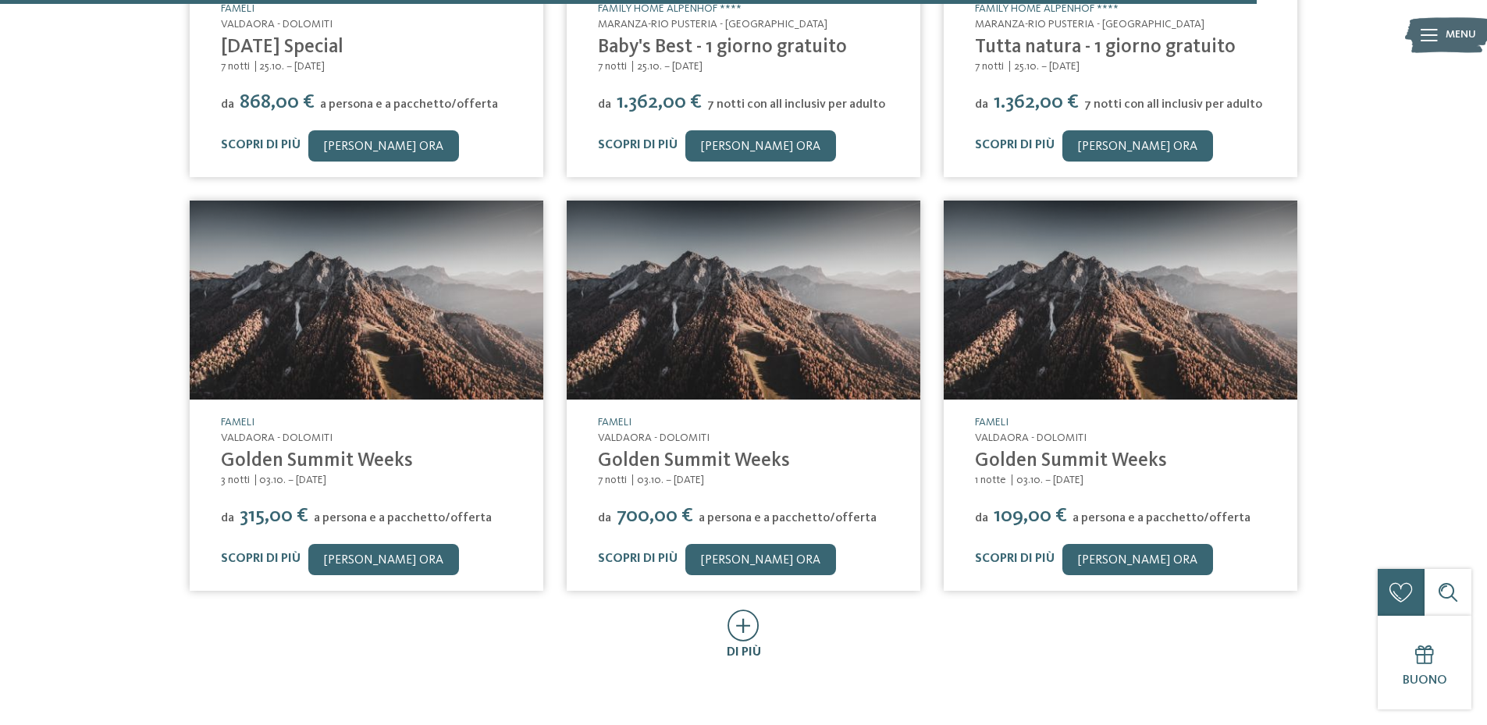
click at [745, 609] on icon at bounding box center [743, 625] width 32 height 32
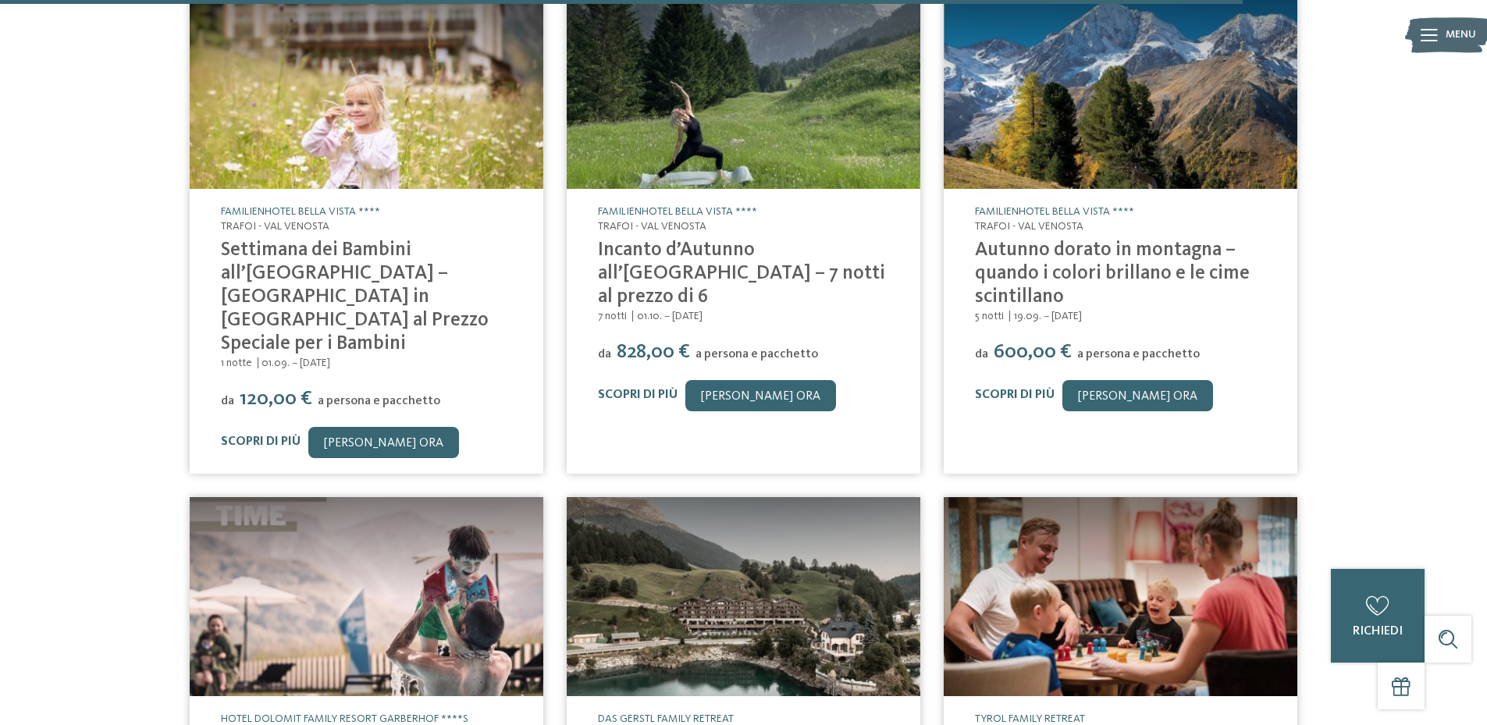
scroll to position [4917, 0]
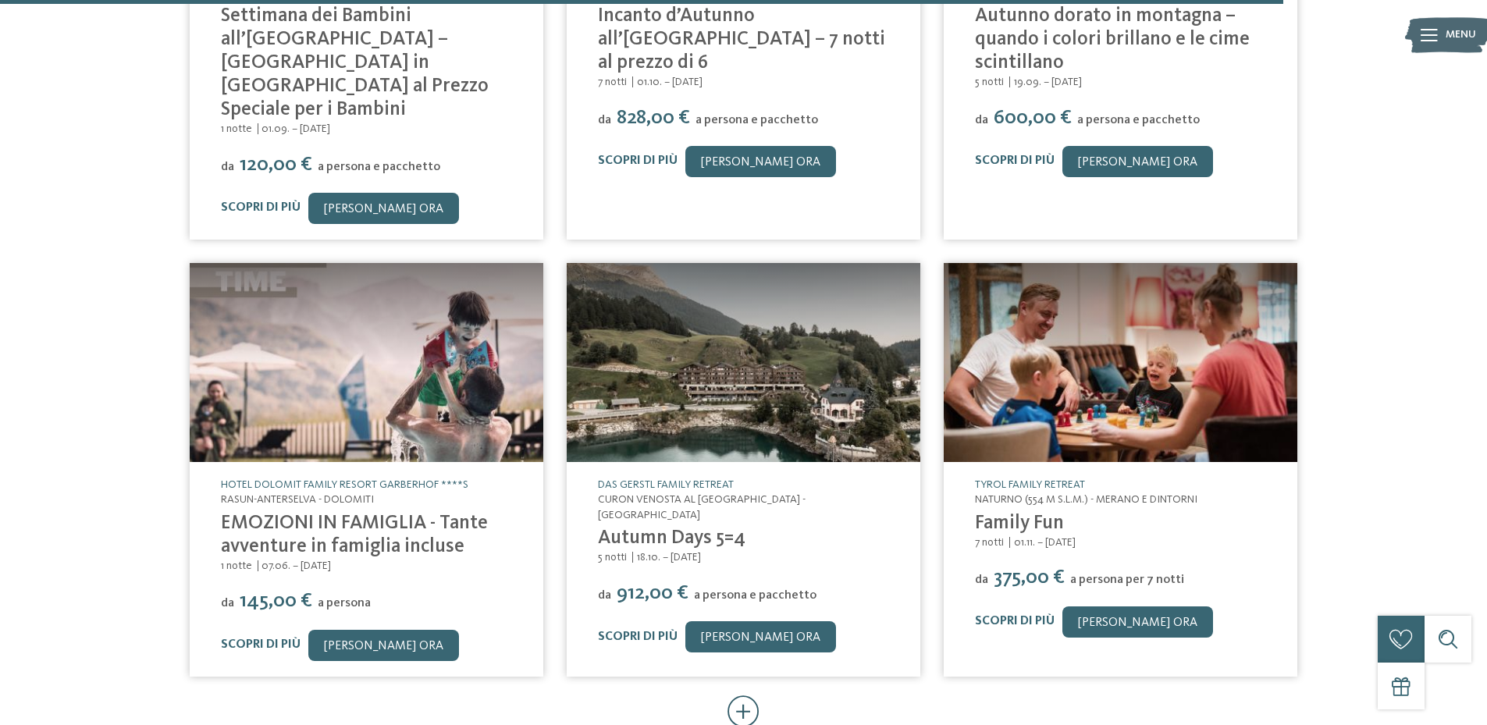
click at [734, 695] on icon at bounding box center [743, 711] width 32 height 32
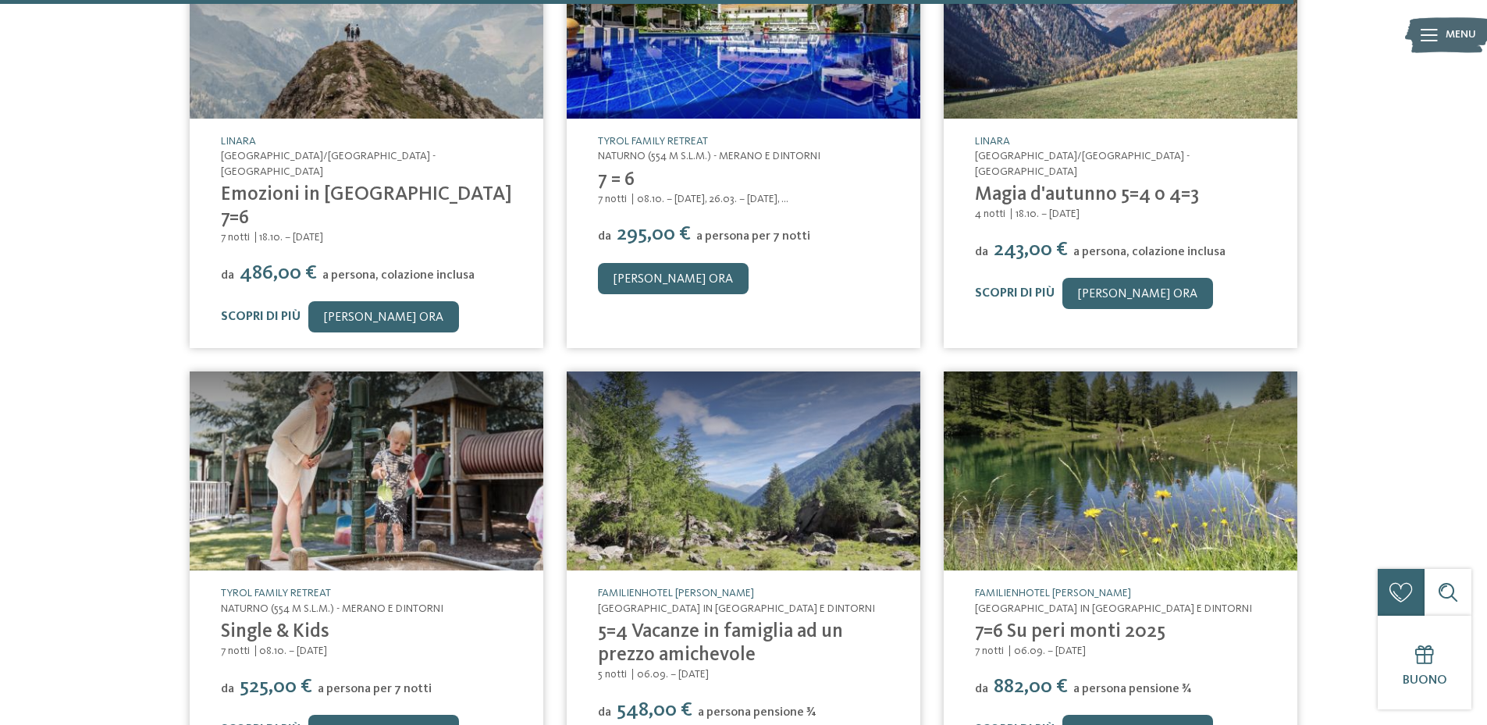
scroll to position [5853, 0]
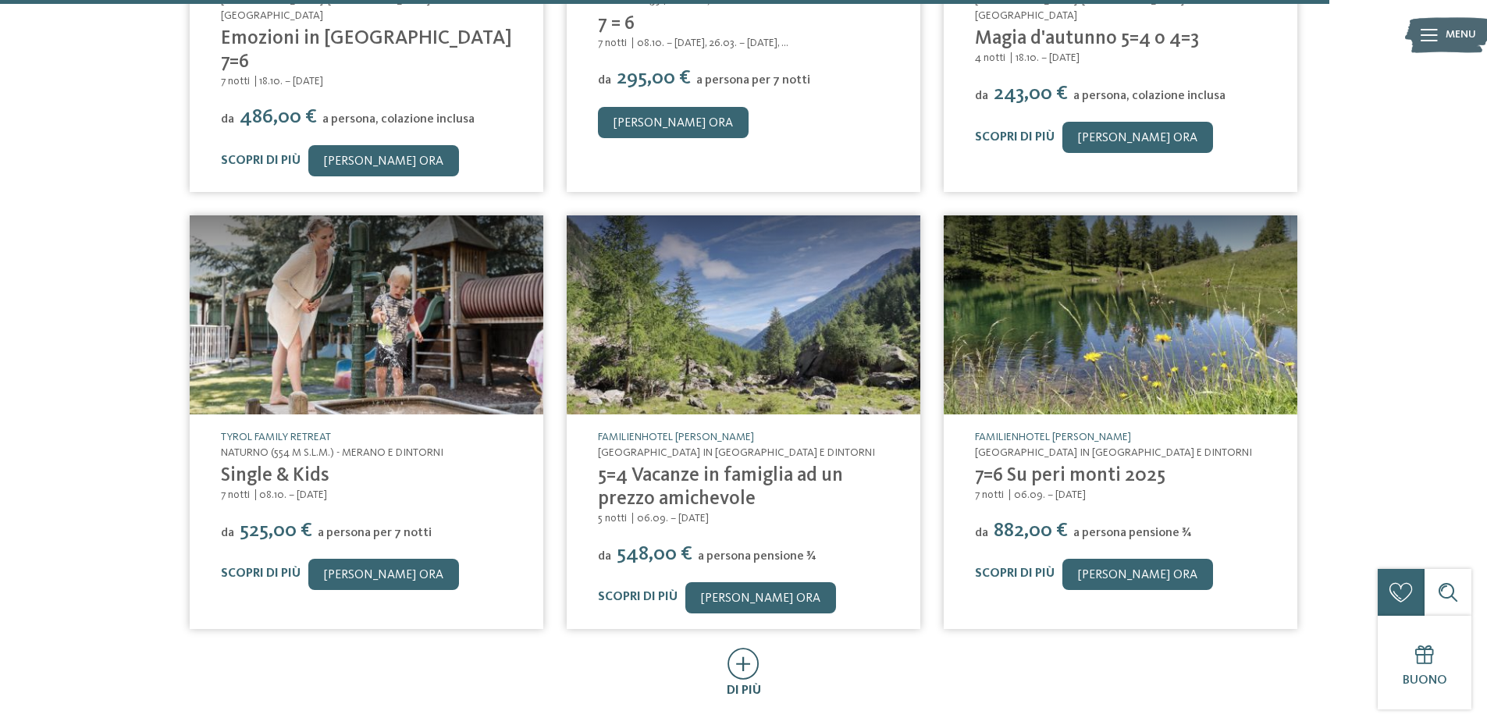
click at [751, 648] on icon at bounding box center [743, 664] width 32 height 32
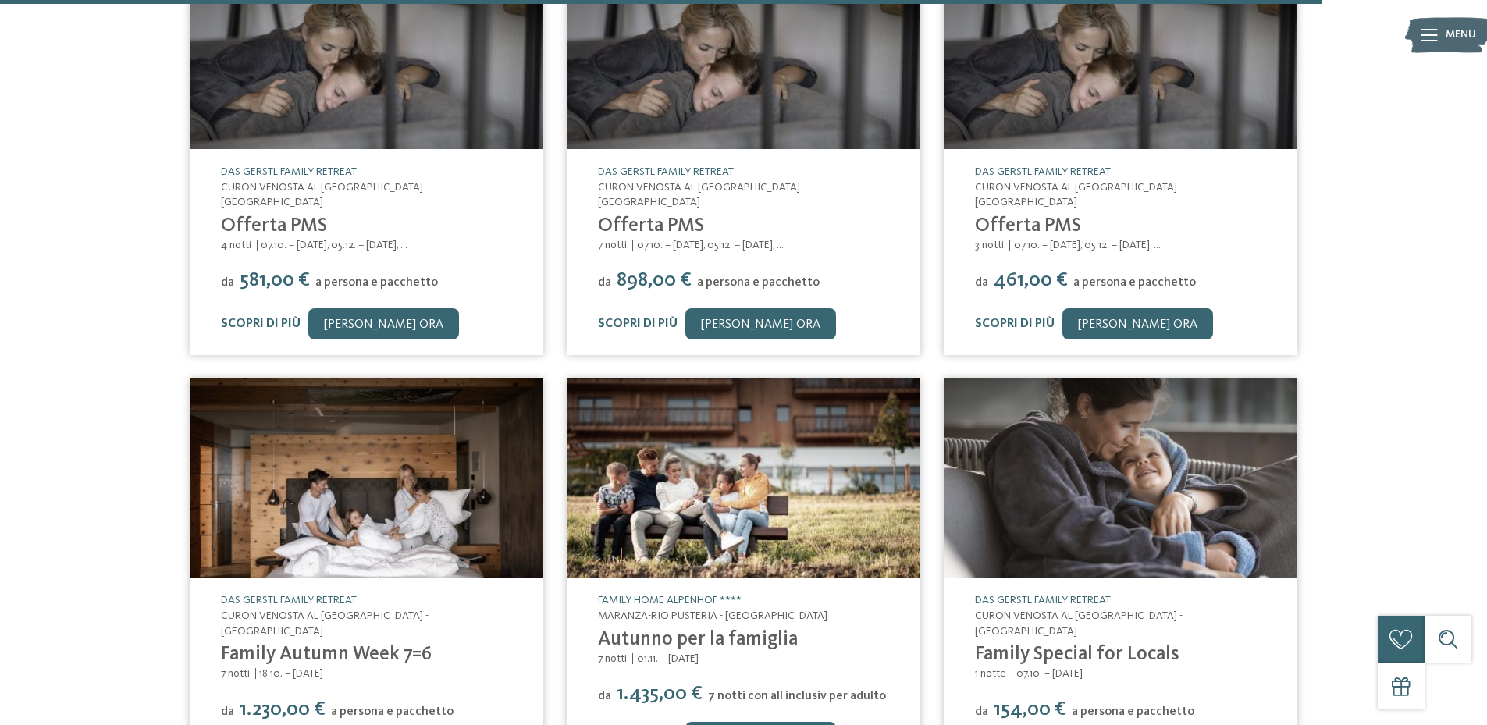
scroll to position [6712, 0]
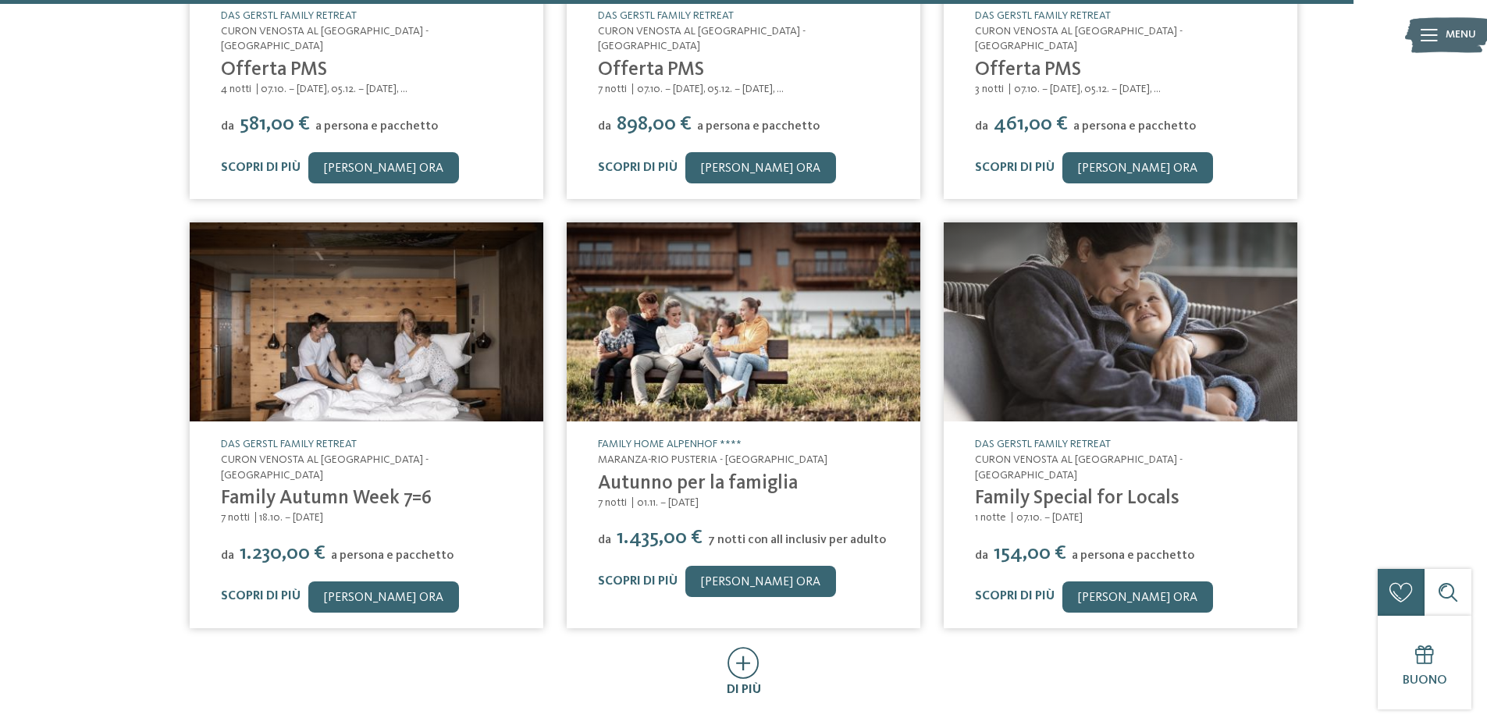
click at [744, 647] on icon at bounding box center [743, 663] width 32 height 32
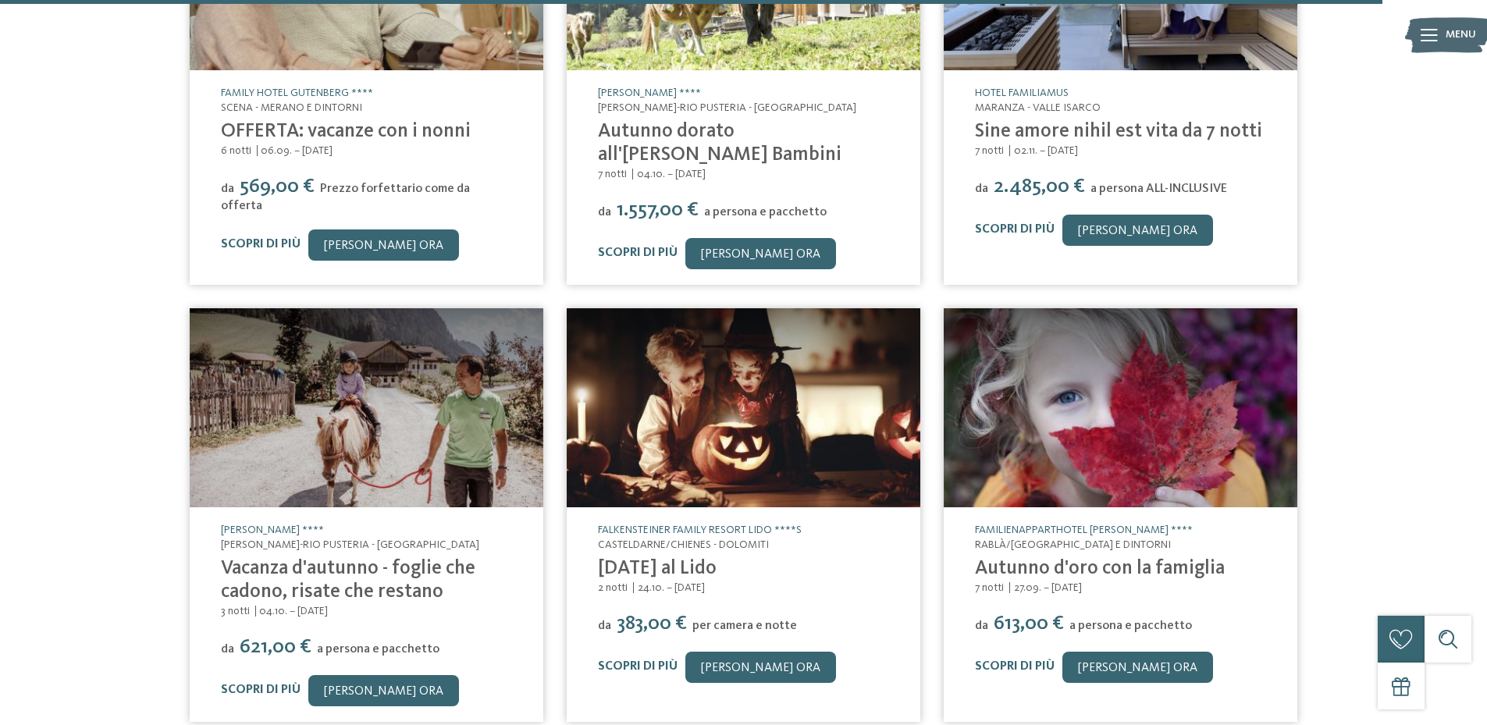
scroll to position [7648, 0]
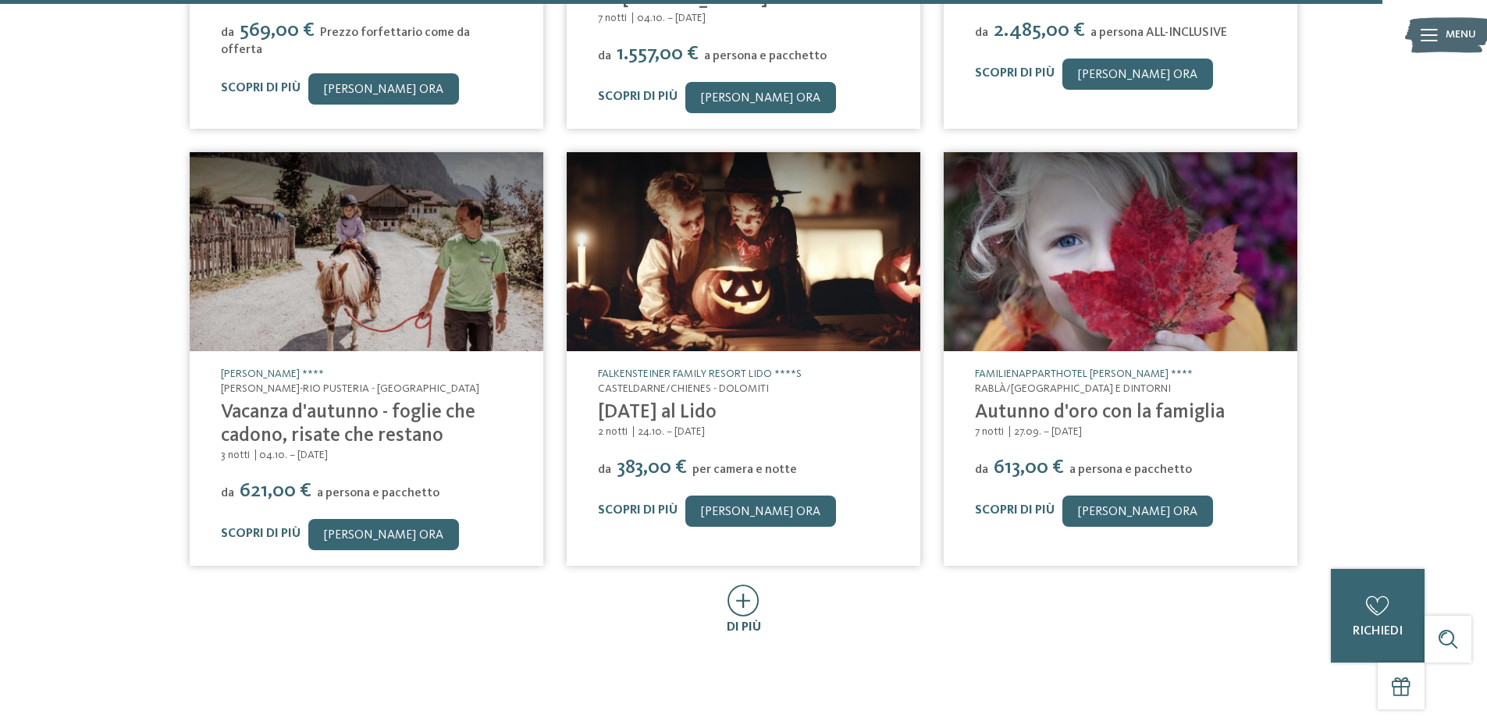
click at [733, 585] on icon at bounding box center [743, 601] width 32 height 32
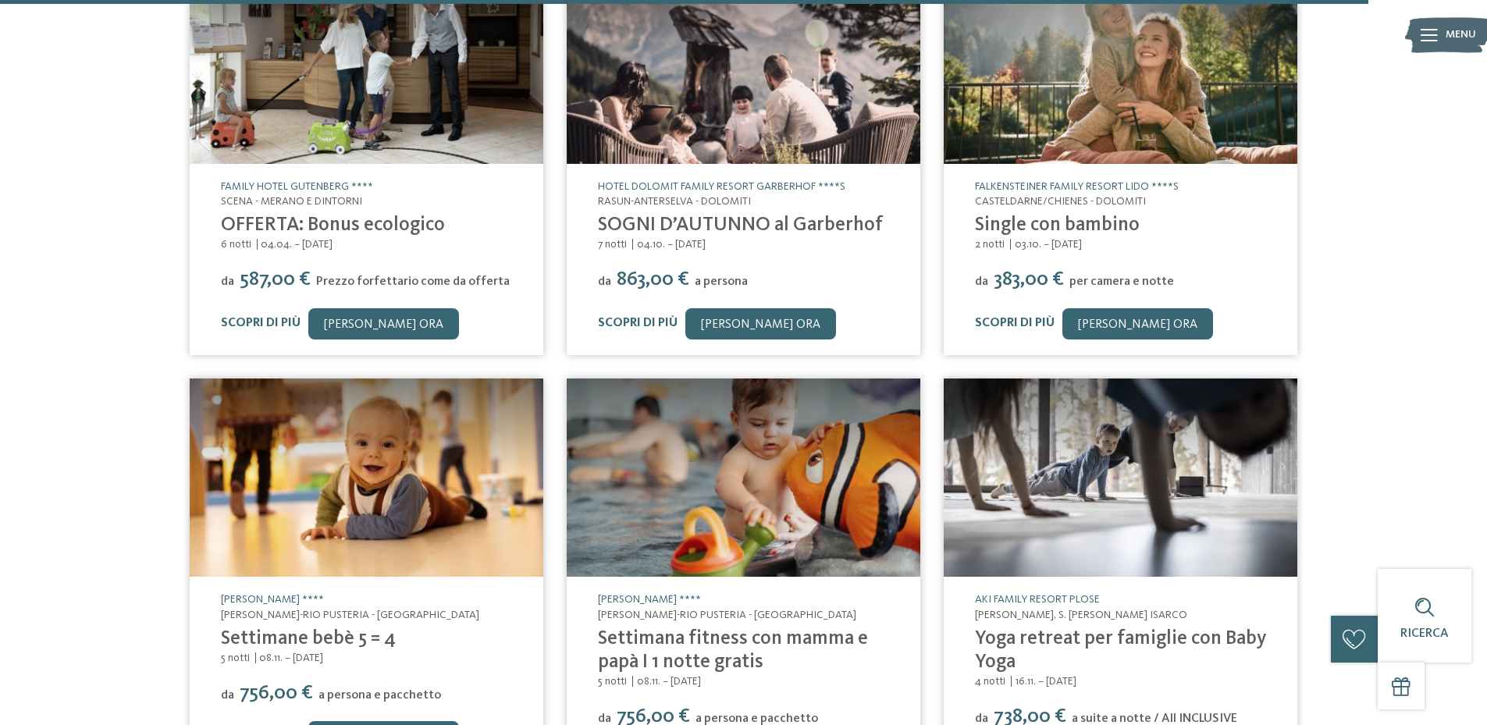
scroll to position [8350, 0]
